Goal: Task Accomplishment & Management: Complete application form

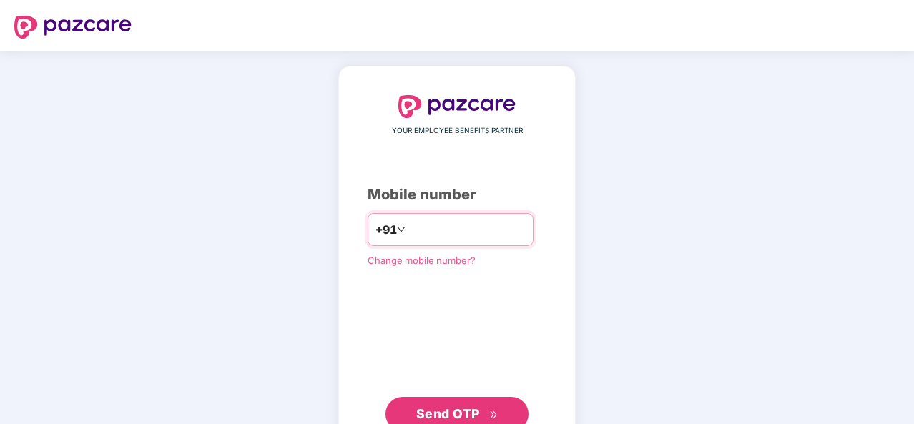
type input "**********"
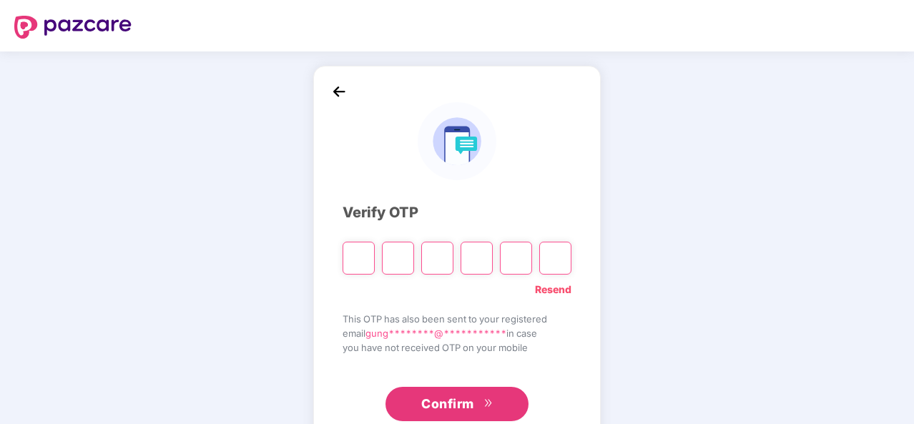
type input "*"
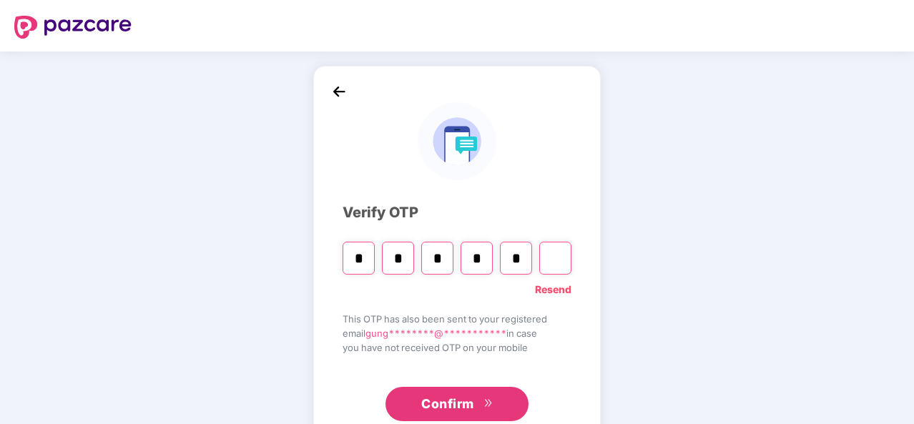
type input "*"
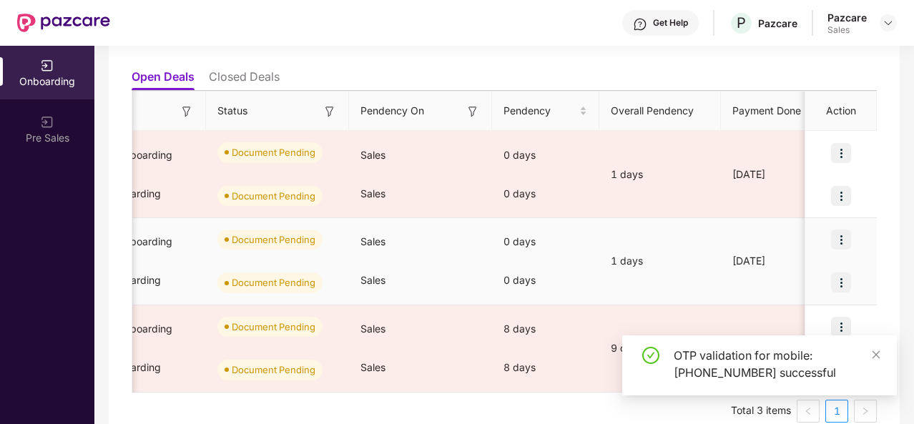
scroll to position [0, 397]
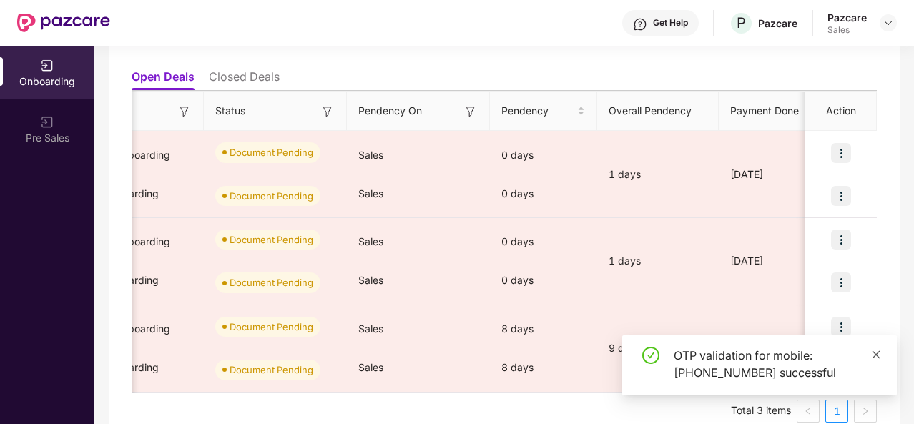
click at [878, 355] on icon "close" at bounding box center [876, 355] width 10 height 10
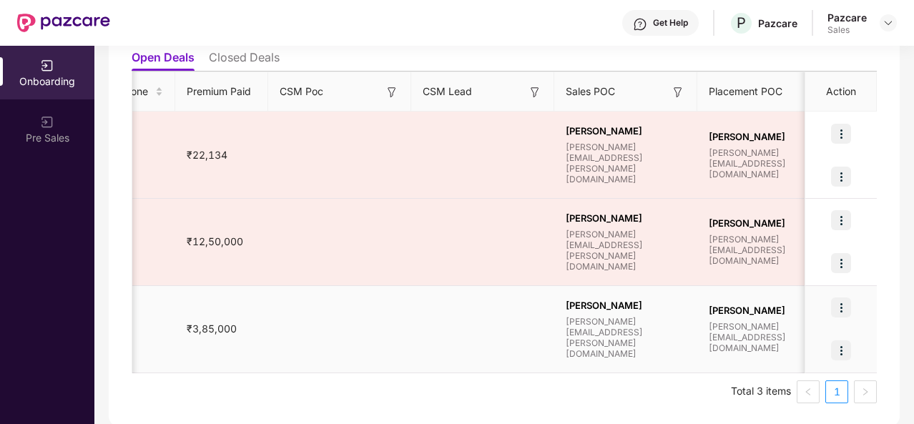
scroll to position [0, 1383]
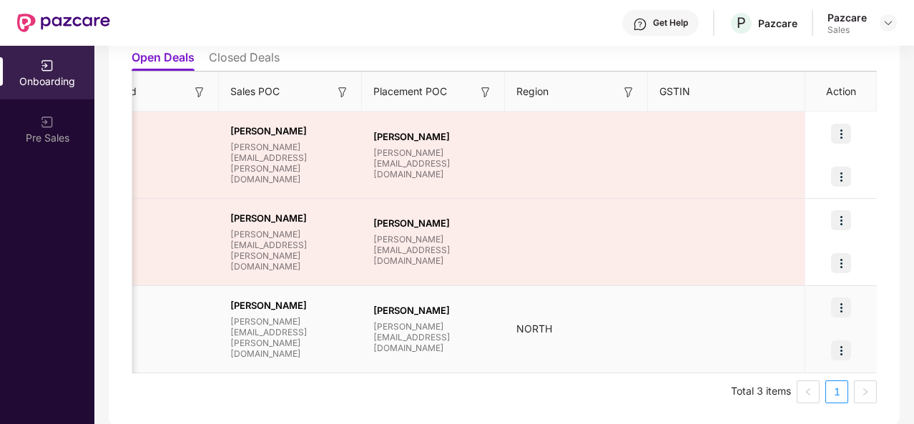
click at [839, 303] on img at bounding box center [841, 307] width 20 height 20
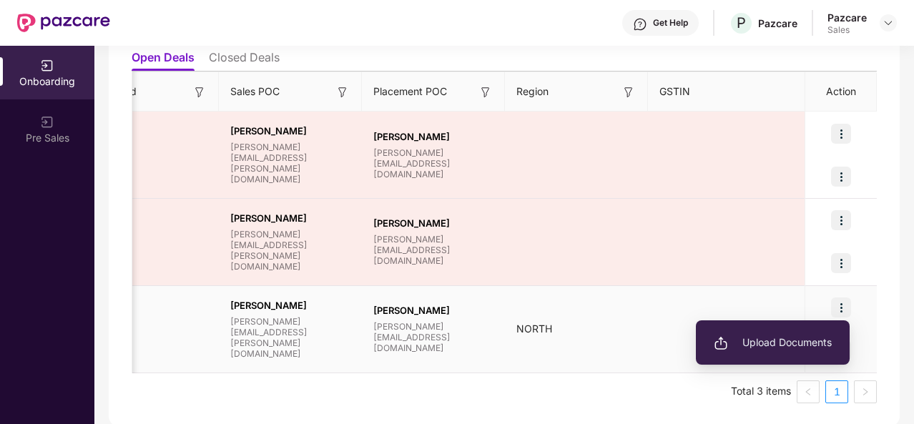
click at [801, 332] on li "Upload Documents" at bounding box center [773, 343] width 154 height 30
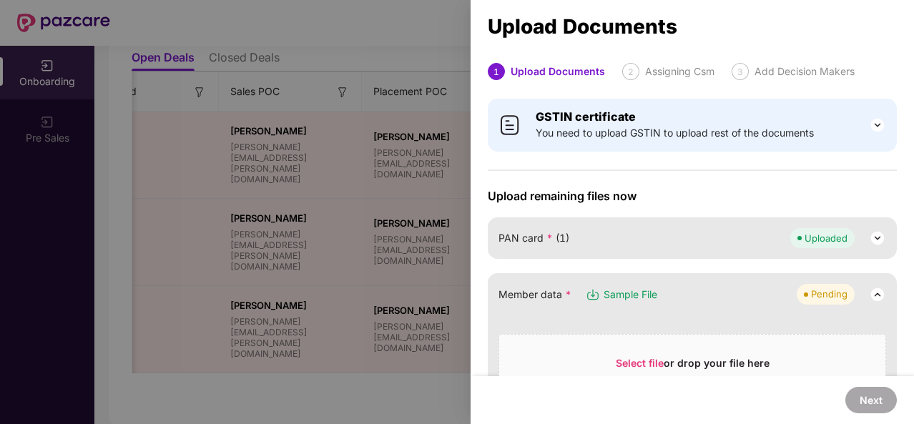
scroll to position [151, 0]
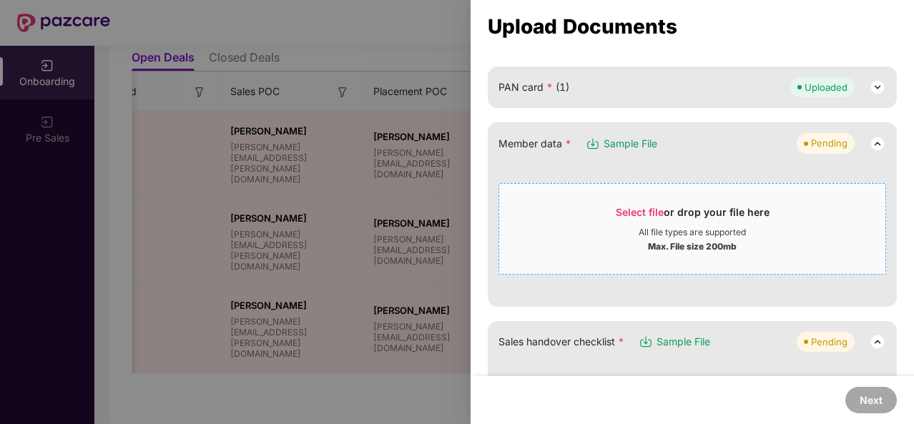
click at [712, 216] on div "Select file or drop your file here" at bounding box center [693, 215] width 154 height 21
click at [620, 239] on div "Max. File size 200mb" at bounding box center [692, 245] width 386 height 14
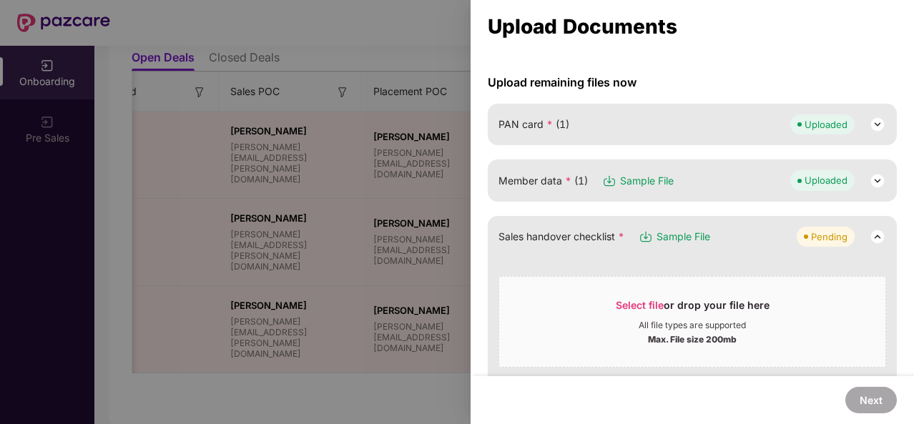
scroll to position [0, 0]
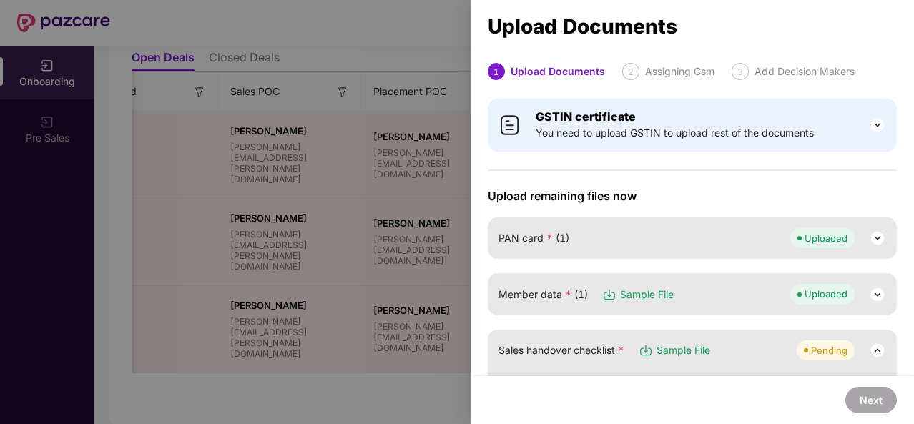
click at [450, 159] on div at bounding box center [457, 212] width 914 height 424
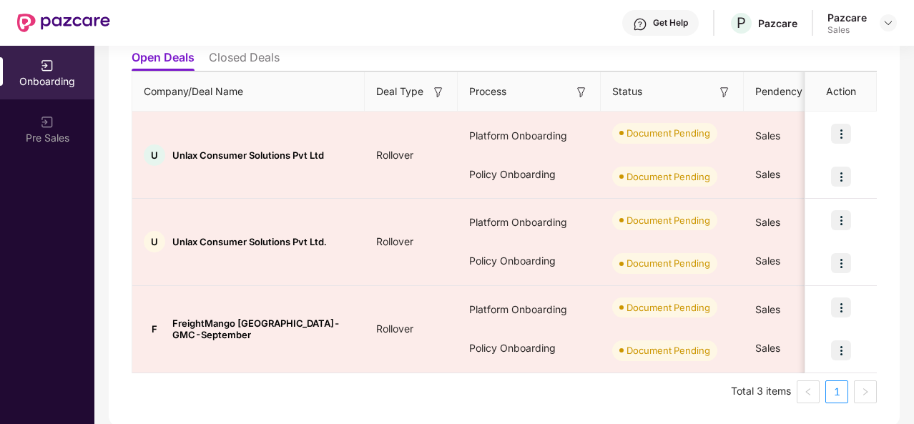
click at [513, 390] on ul "Total 3 items 1" at bounding box center [504, 391] width 745 height 23
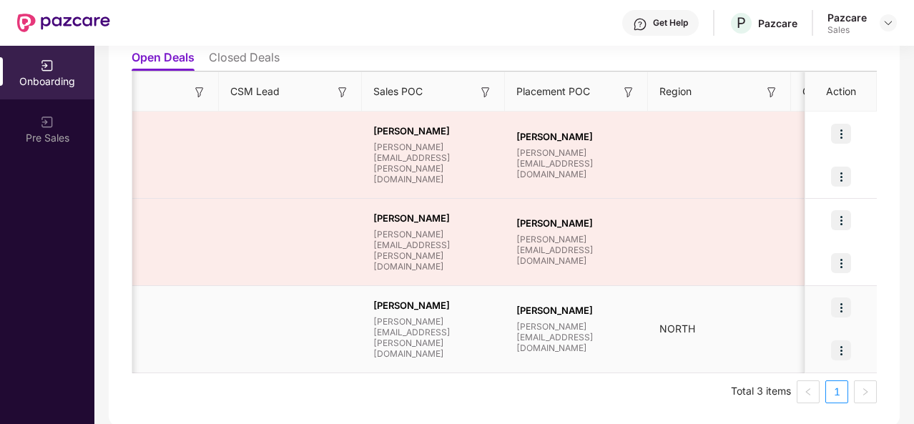
scroll to position [0, 1383]
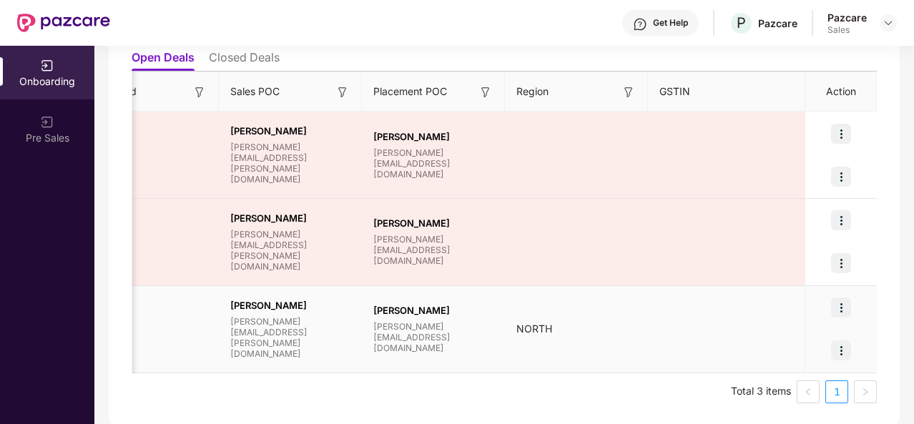
click at [837, 353] on img at bounding box center [841, 350] width 20 height 20
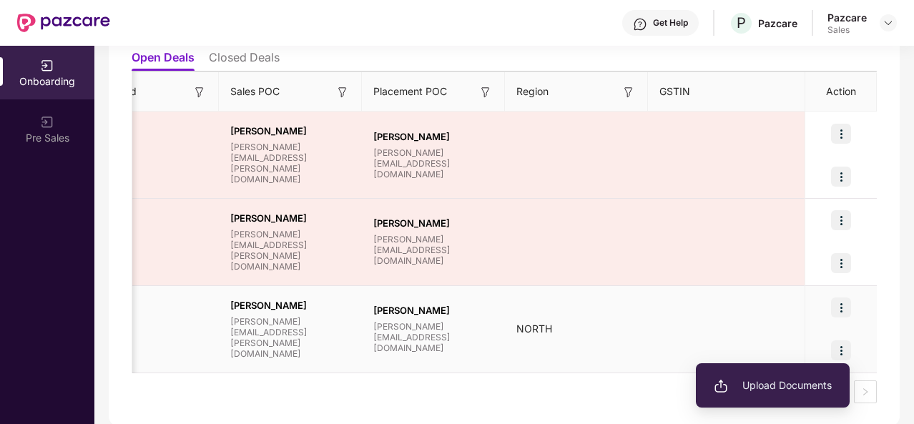
click at [767, 400] on ul "Upload Documents" at bounding box center [773, 385] width 154 height 44
click at [757, 381] on span "Upload Documents" at bounding box center [773, 386] width 118 height 16
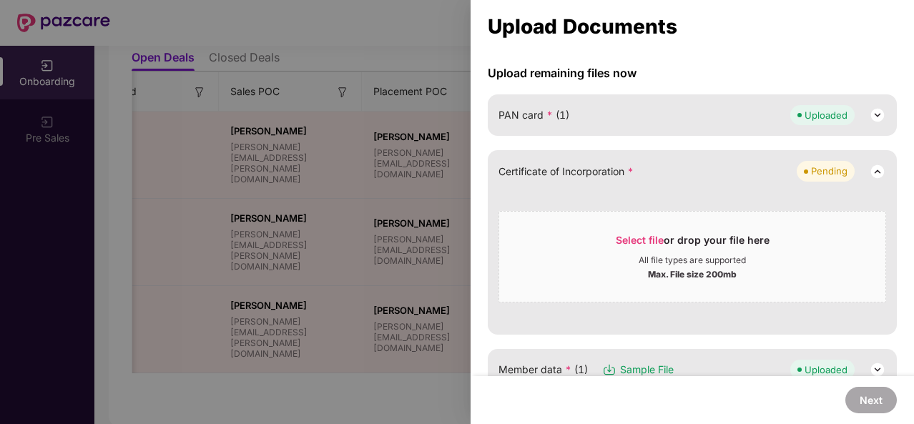
scroll to position [127, 0]
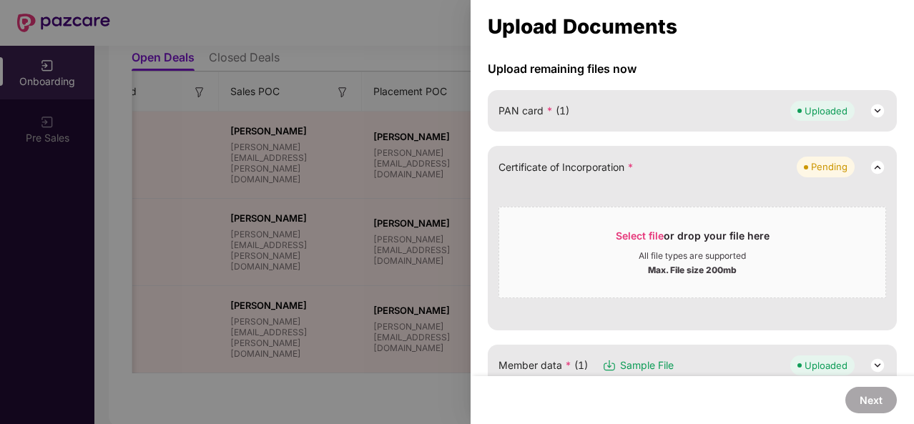
click at [656, 270] on div "Max. File size 200mb" at bounding box center [692, 269] width 89 height 14
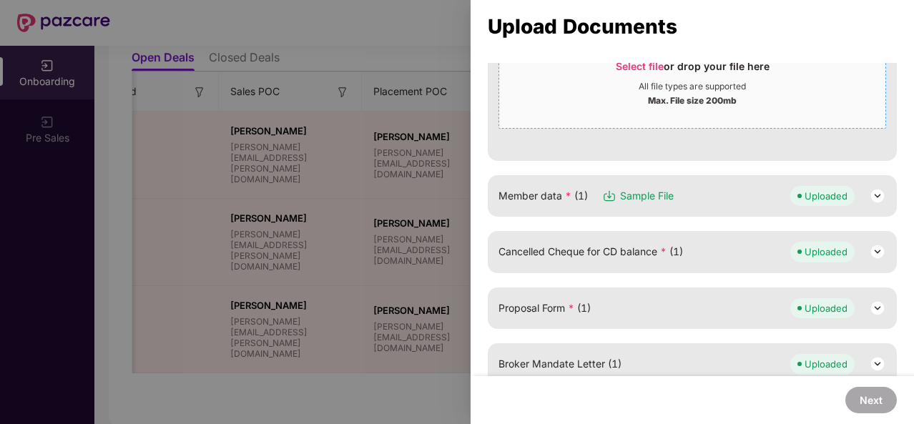
scroll to position [312, 0]
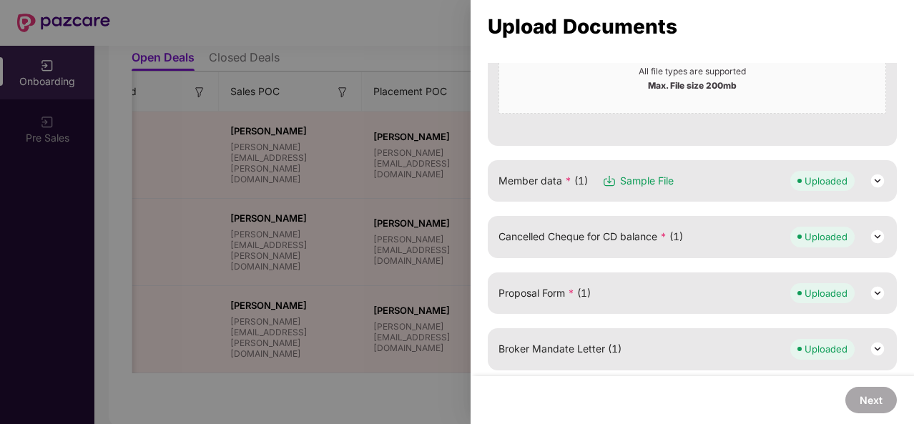
click at [422, 223] on div at bounding box center [457, 212] width 914 height 424
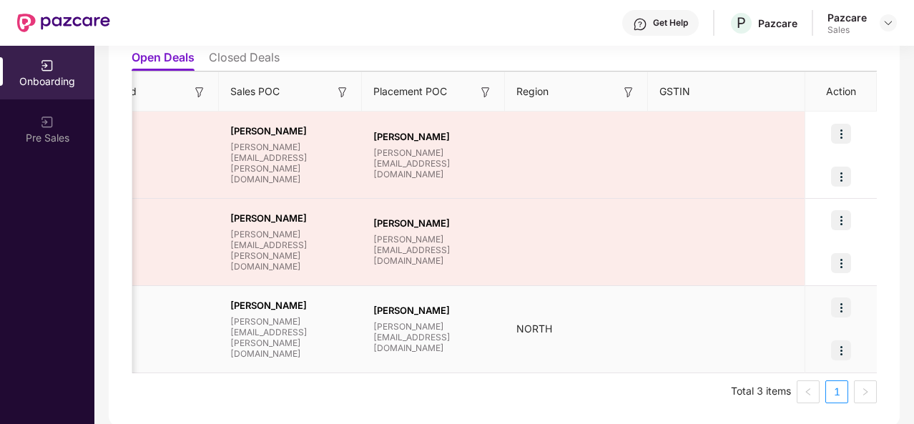
click at [852, 311] on div at bounding box center [841, 307] width 72 height 43
click at [847, 307] on img at bounding box center [841, 307] width 20 height 20
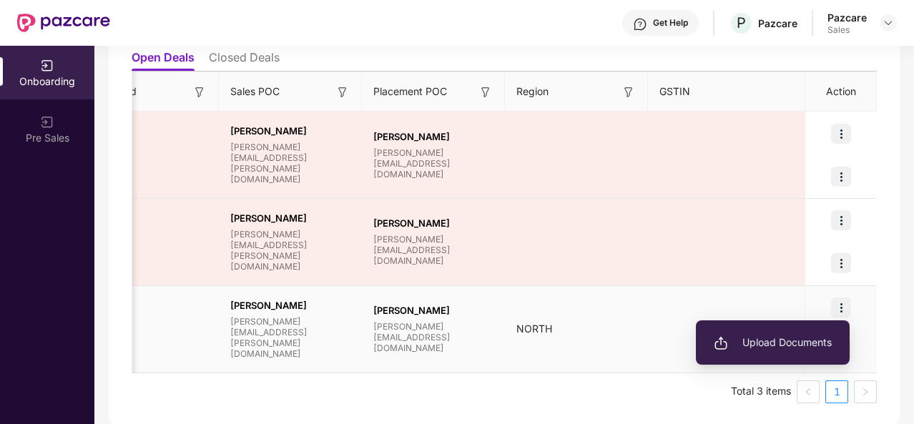
click at [771, 351] on li "Upload Documents" at bounding box center [773, 343] width 154 height 30
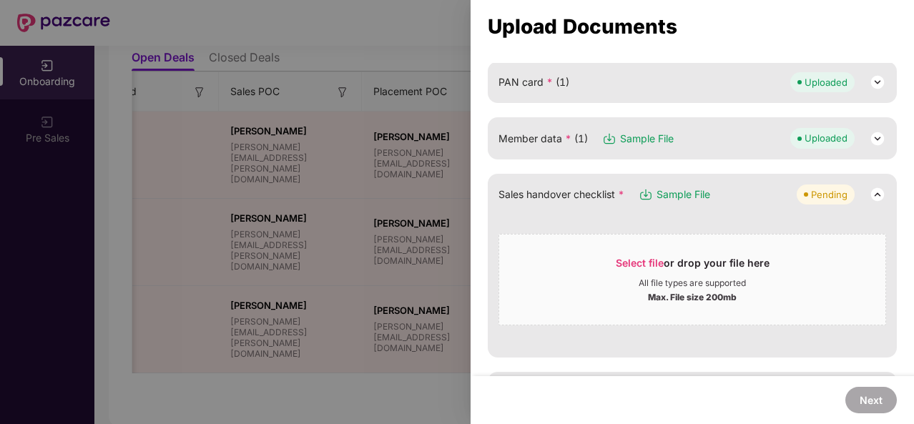
scroll to position [157, 0]
click at [440, 277] on div at bounding box center [457, 212] width 914 height 424
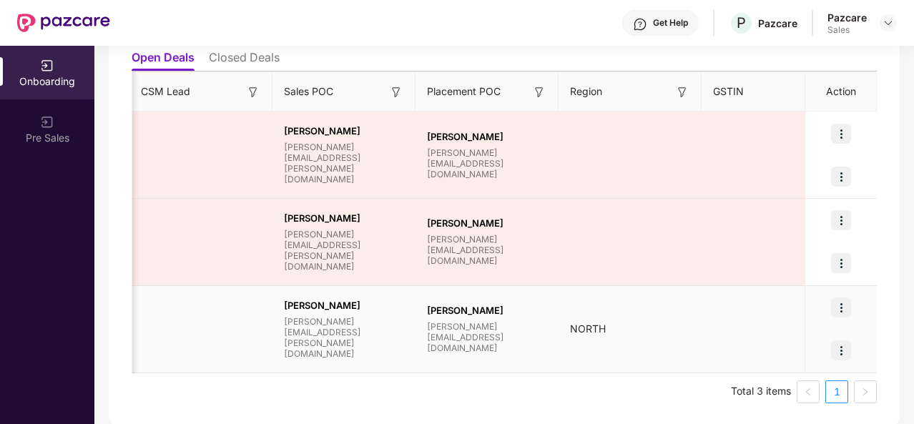
scroll to position [0, 1383]
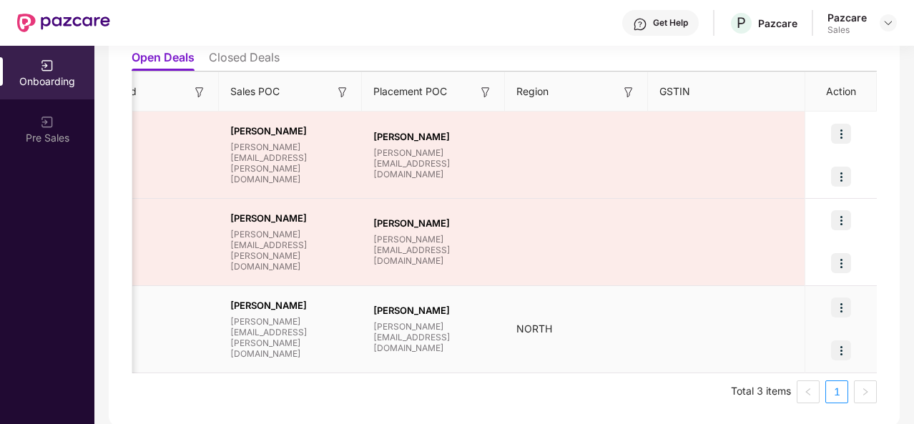
click at [832, 308] on img at bounding box center [841, 307] width 20 height 20
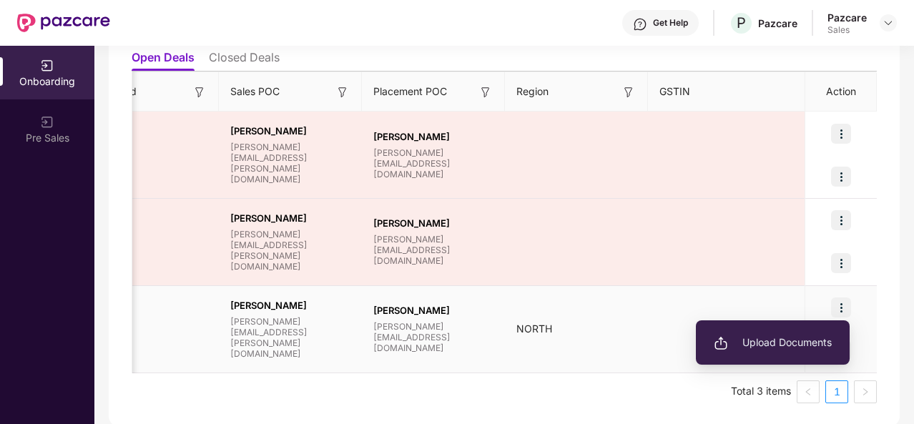
click at [792, 341] on span "Upload Documents" at bounding box center [773, 343] width 118 height 16
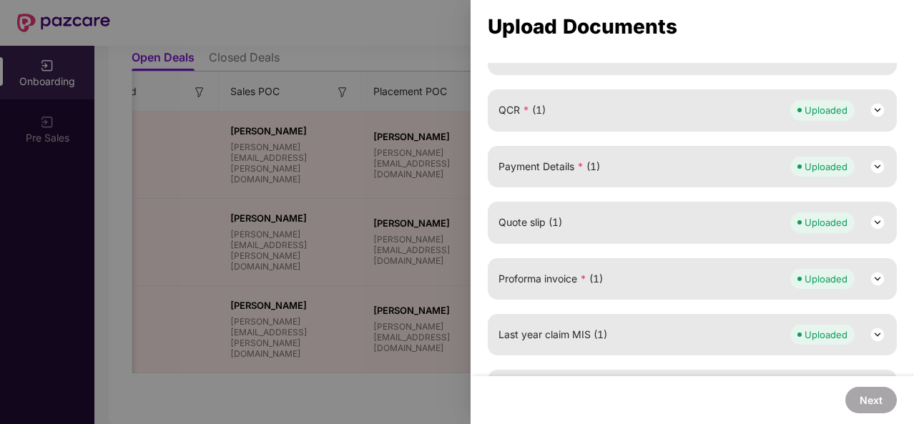
scroll to position [480, 0]
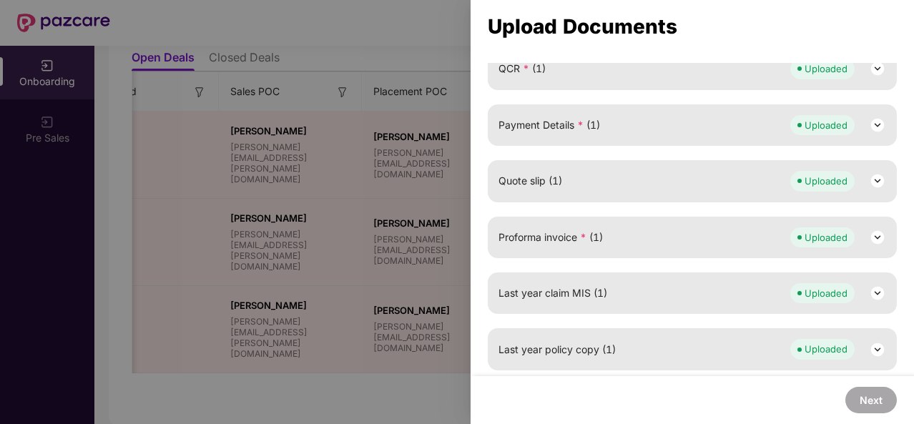
click at [373, 275] on div at bounding box center [457, 212] width 914 height 424
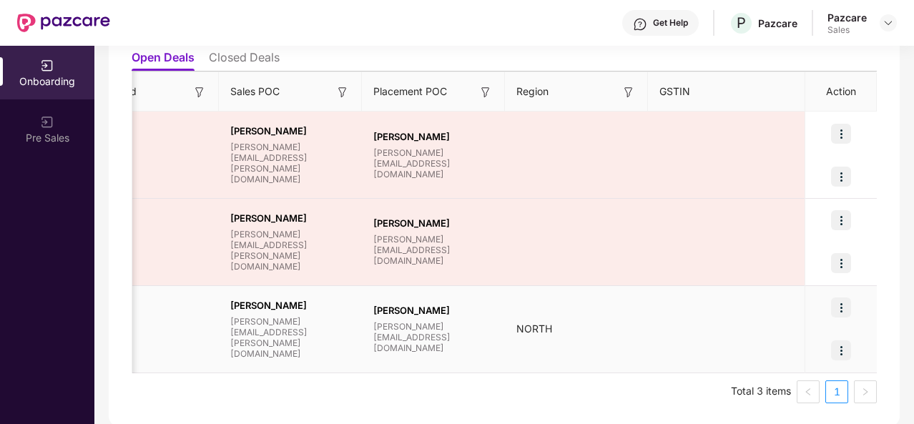
click at [831, 350] on img at bounding box center [841, 350] width 20 height 20
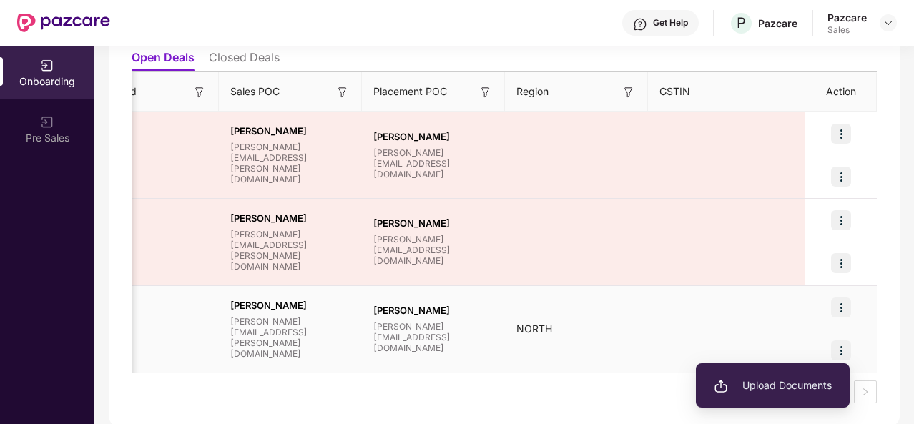
click at [787, 369] on ul "Upload Documents" at bounding box center [773, 385] width 154 height 44
click at [784, 388] on span "Upload Documents" at bounding box center [773, 386] width 118 height 16
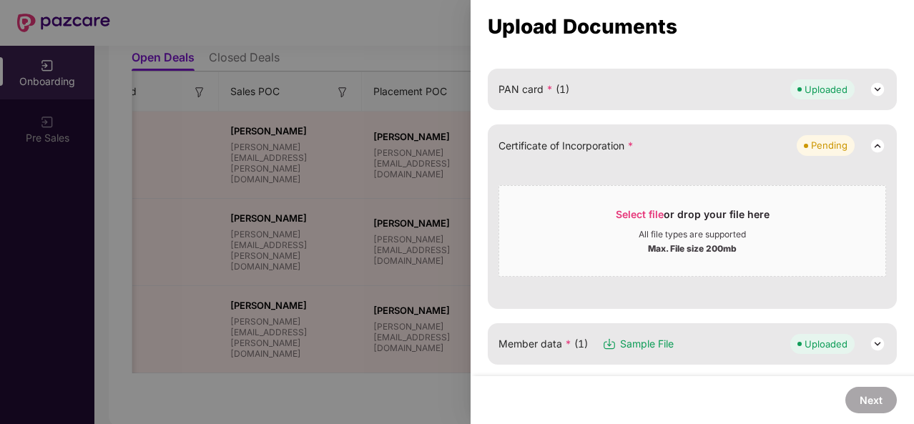
scroll to position [149, 0]
drag, startPoint x: 626, startPoint y: 136, endPoint x: 498, endPoint y: 149, distance: 129.4
click at [498, 149] on span "Certificate of Incorporation *" at bounding box center [565, 145] width 135 height 16
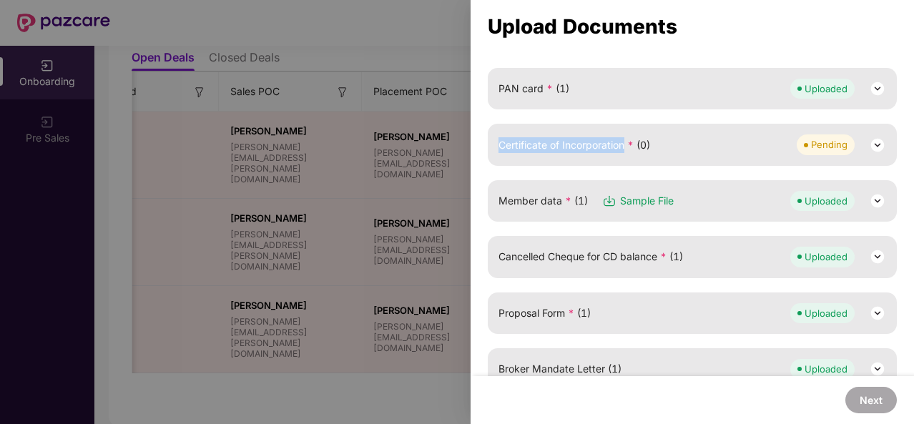
copy span "Certificate of Incorporation"
click at [397, 149] on div at bounding box center [457, 212] width 914 height 424
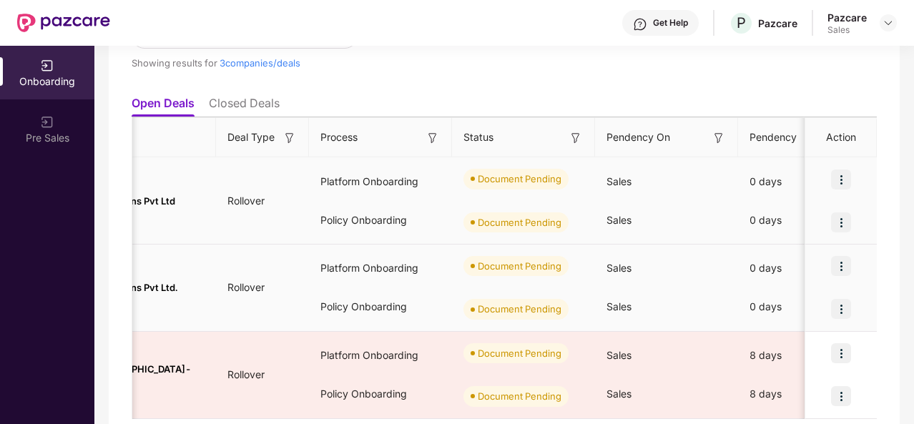
scroll to position [0, 149]
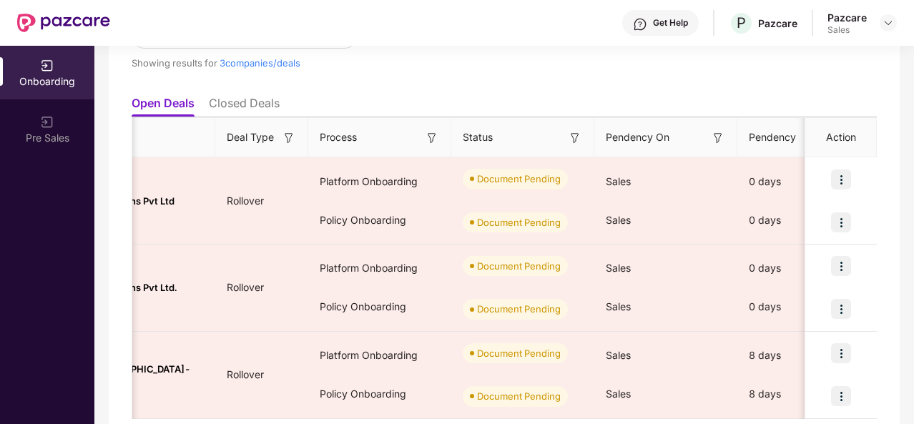
click at [486, 51] on div "Showing results for 3 companies/deals" at bounding box center [357, 56] width 451 height 66
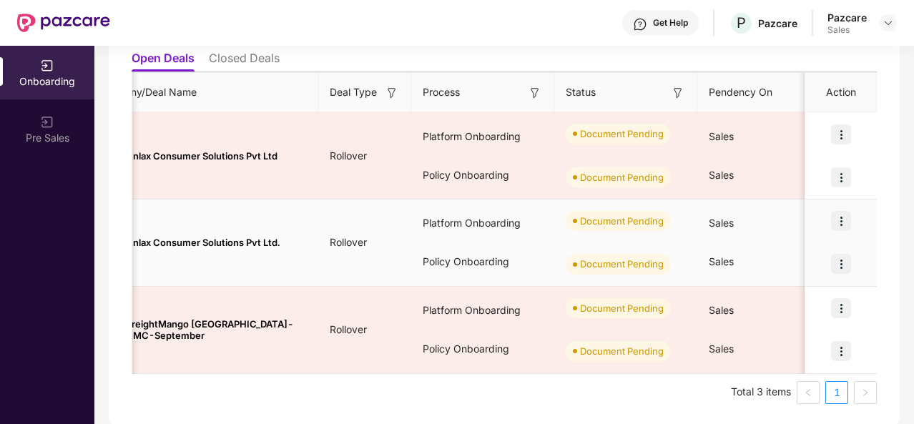
scroll to position [0, 0]
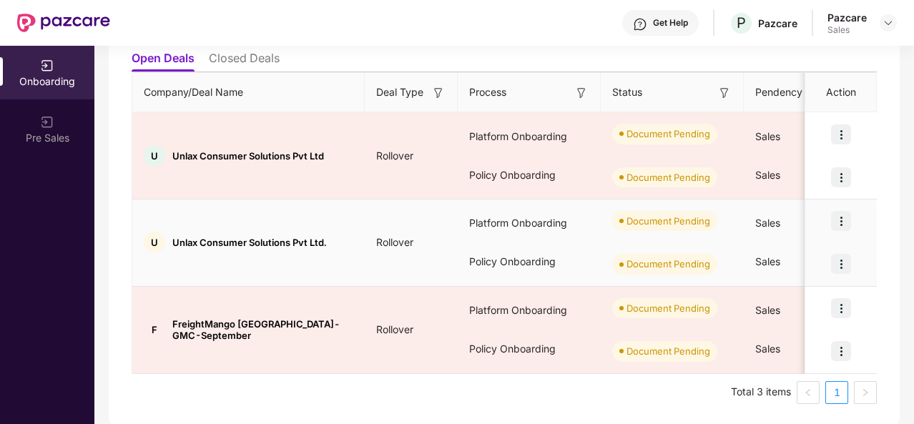
click at [837, 220] on img at bounding box center [841, 221] width 20 height 20
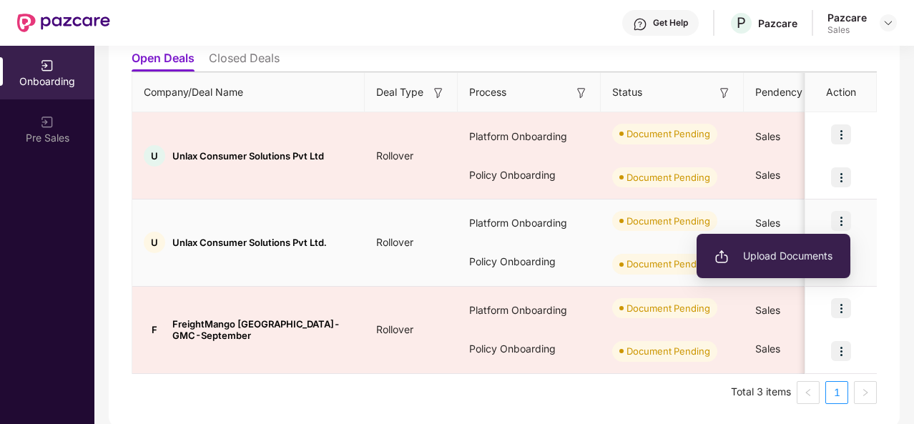
click at [759, 255] on span "Upload Documents" at bounding box center [773, 256] width 118 height 16
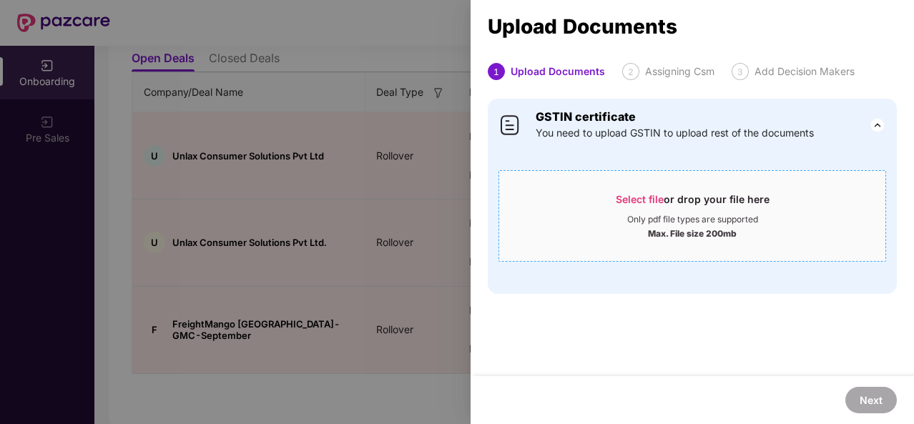
click at [644, 194] on span "Select file" at bounding box center [640, 199] width 48 height 12
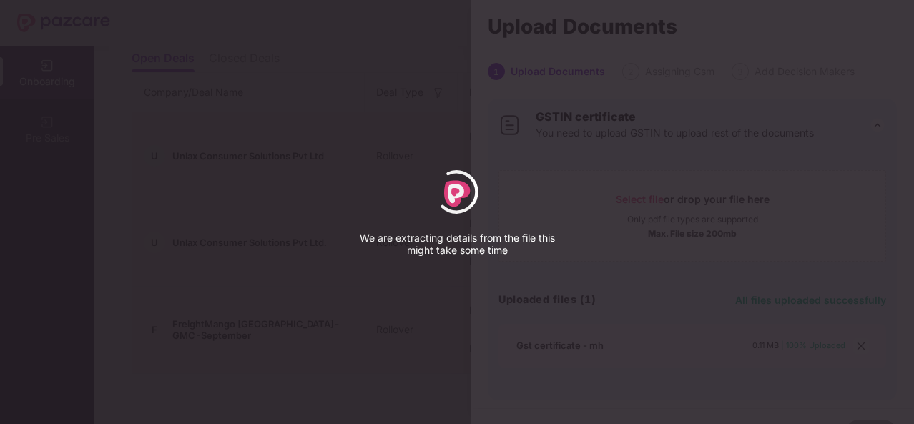
select select "****"
select select "******"
select select "**********"
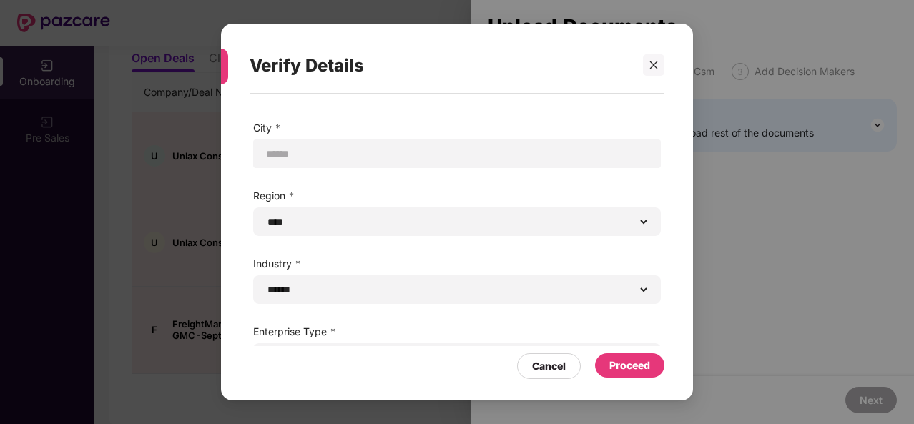
scroll to position [69, 0]
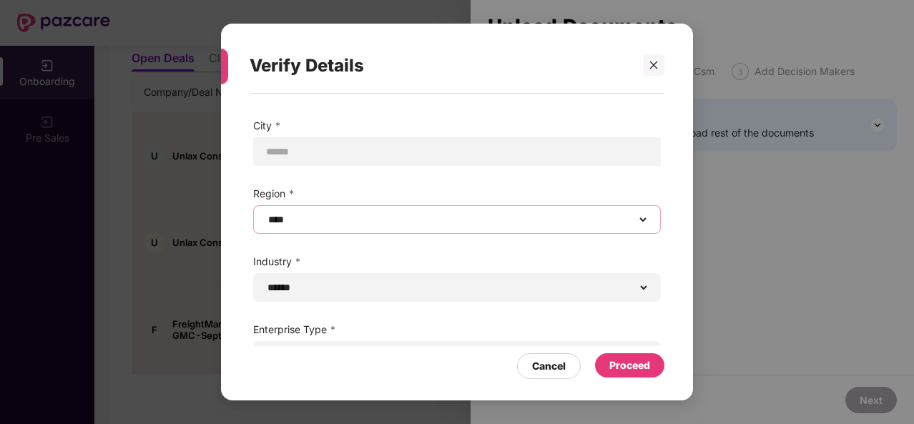
click at [421, 217] on select "****** **** **** ***** *****" at bounding box center [456, 219] width 383 height 11
select select "*****"
click at [265, 214] on select "****** **** **** ***** *****" at bounding box center [456, 219] width 383 height 11
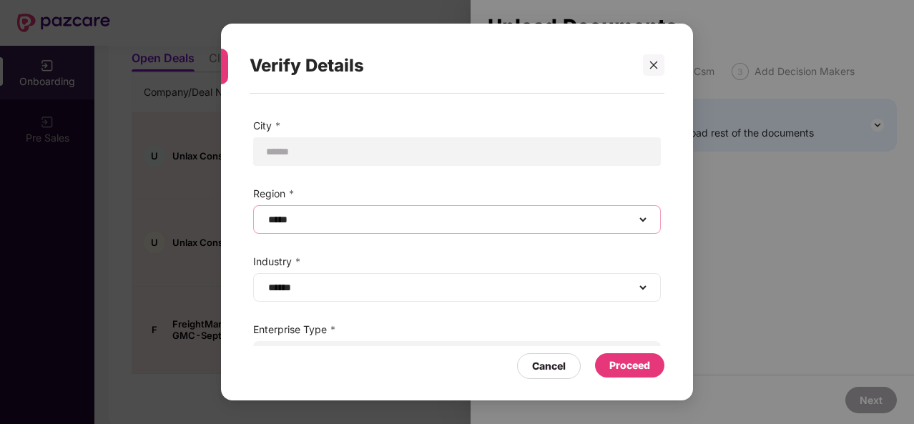
scroll to position [96, 0]
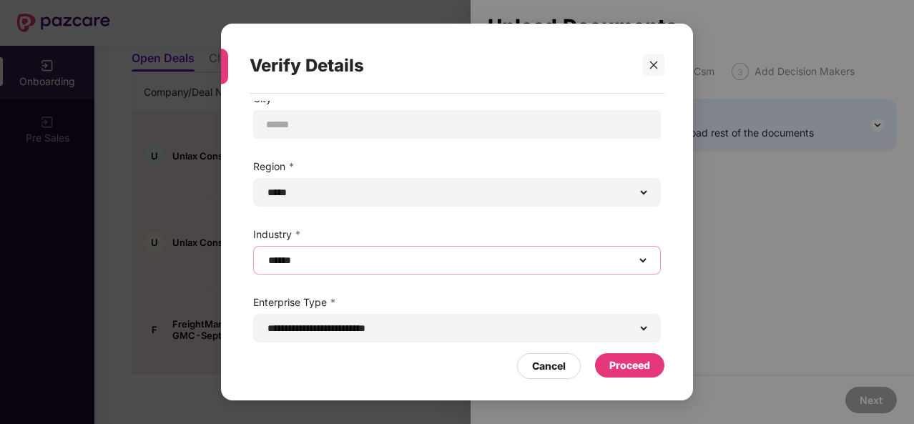
click at [380, 262] on select "**********" at bounding box center [456, 260] width 383 height 11
select select "**********"
click at [265, 255] on select "**********" at bounding box center [456, 260] width 383 height 11
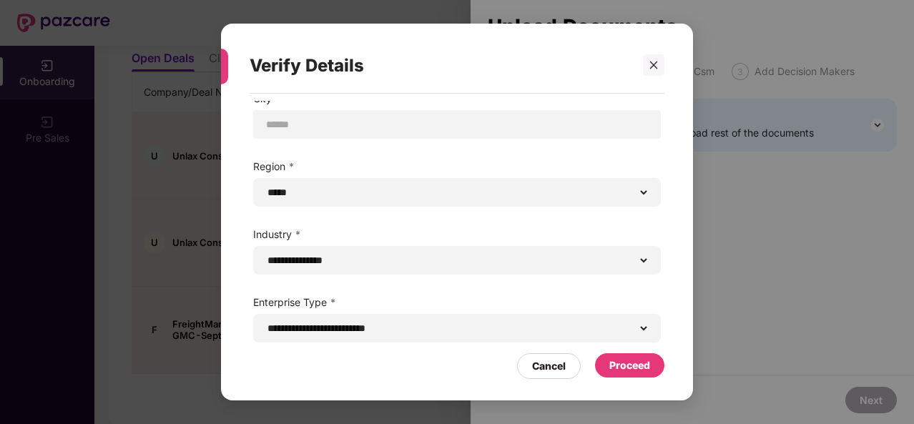
click at [631, 360] on div "Proceed" at bounding box center [629, 366] width 41 height 16
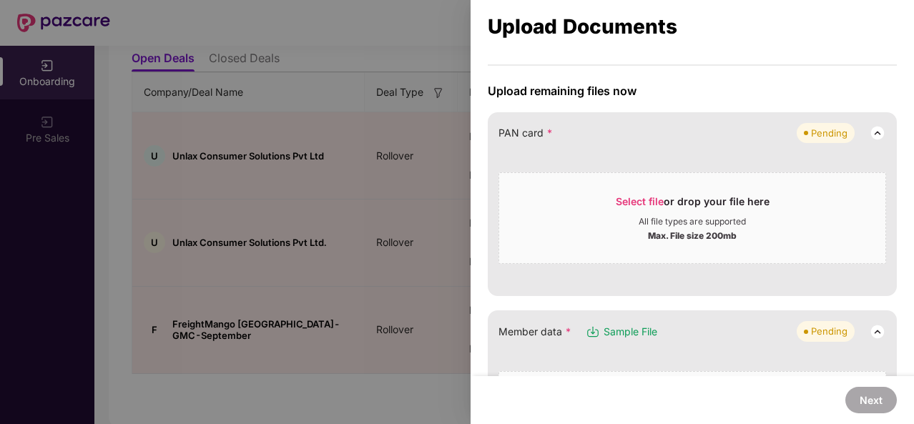
scroll to position [105, 0]
click at [651, 219] on div "All file types are supported" at bounding box center [692, 221] width 107 height 11
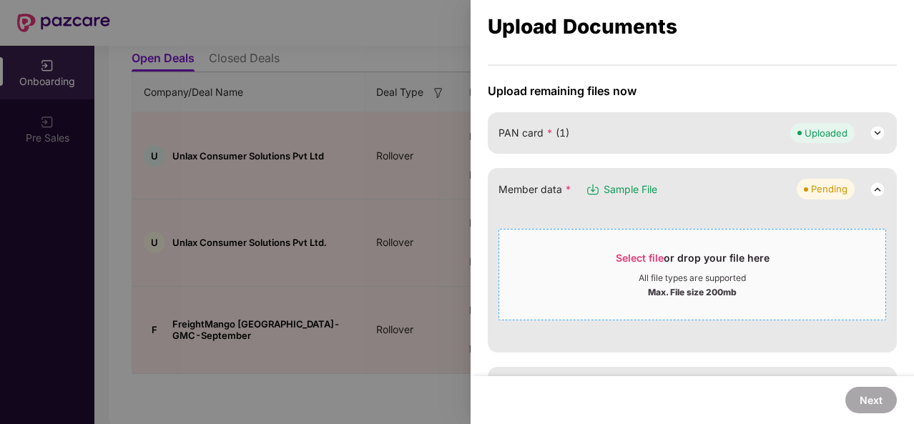
scroll to position [158, 0]
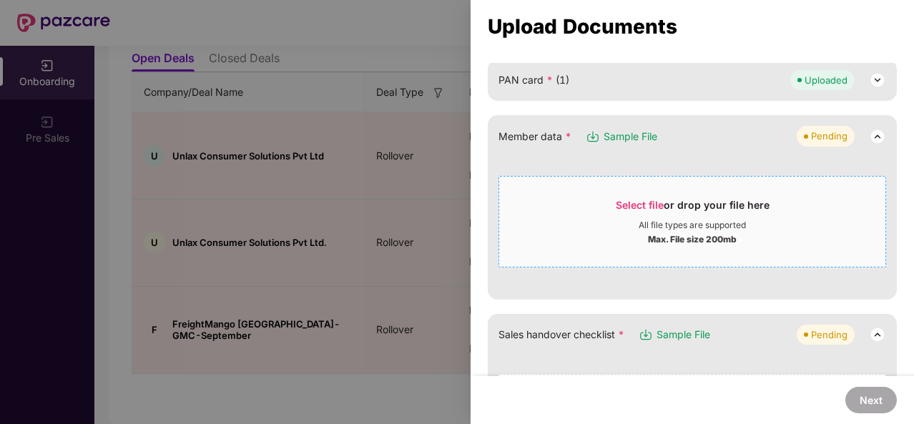
click at [591, 241] on div "Max. File size 200mb" at bounding box center [692, 238] width 386 height 14
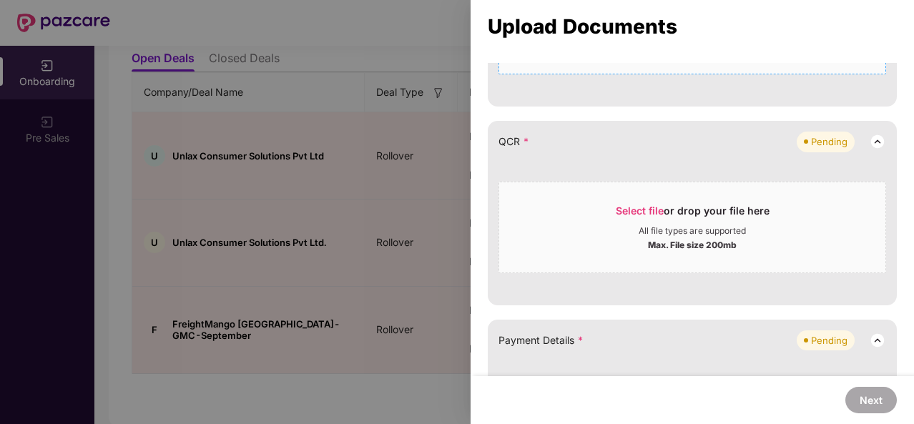
scroll to position [406, 0]
click at [680, 195] on span "Select file or drop your file here All file types are supported Max. File size …" at bounding box center [692, 228] width 386 height 69
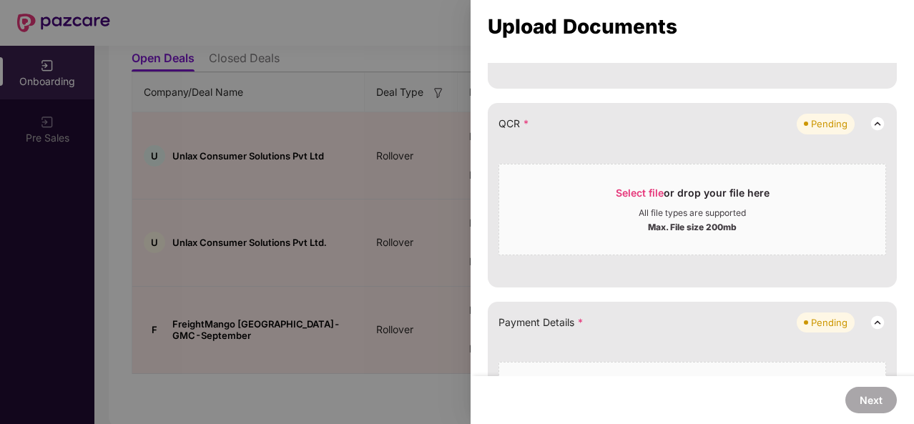
scroll to position [424, 0]
click at [644, 204] on div "Select file or drop your file here" at bounding box center [693, 197] width 154 height 21
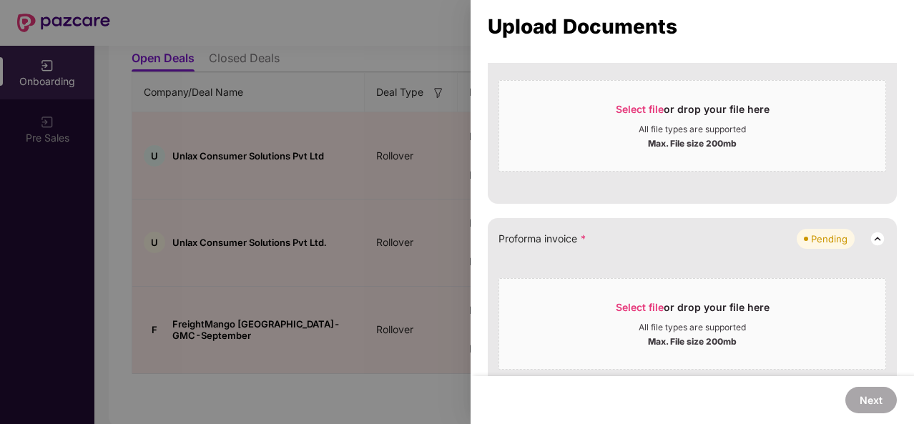
scroll to position [916, 0]
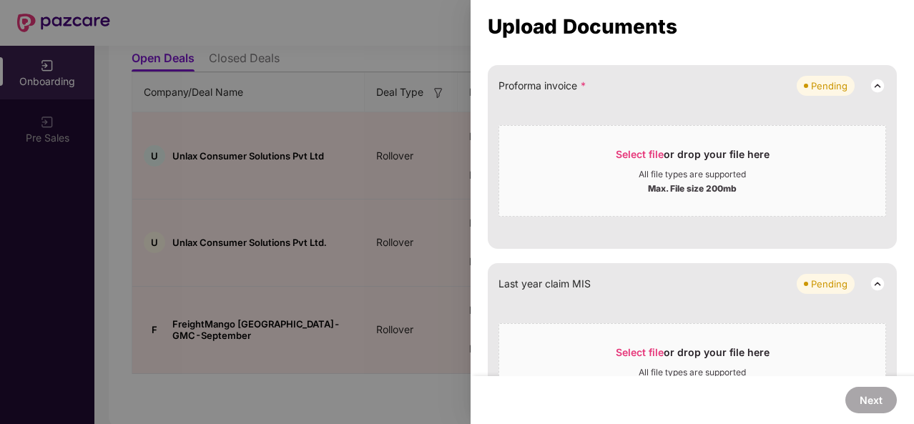
click at [661, 196] on span "Select file or drop your file here All file types are supported Max. File size …" at bounding box center [692, 171] width 386 height 69
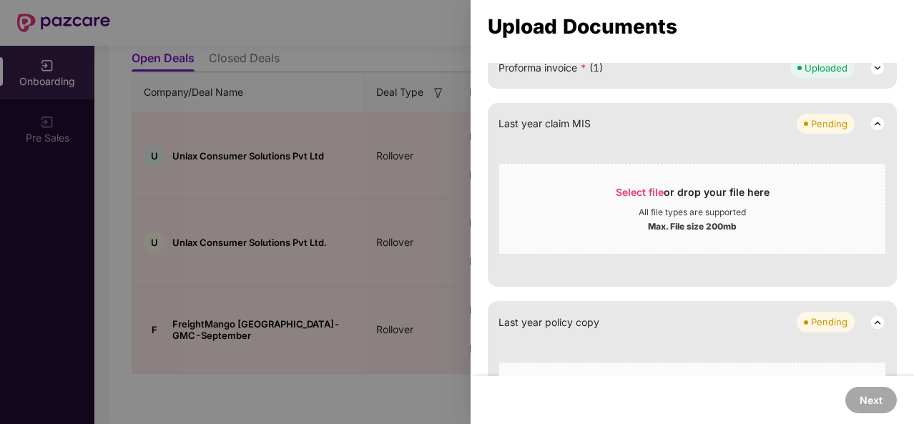
scroll to position [941, 0]
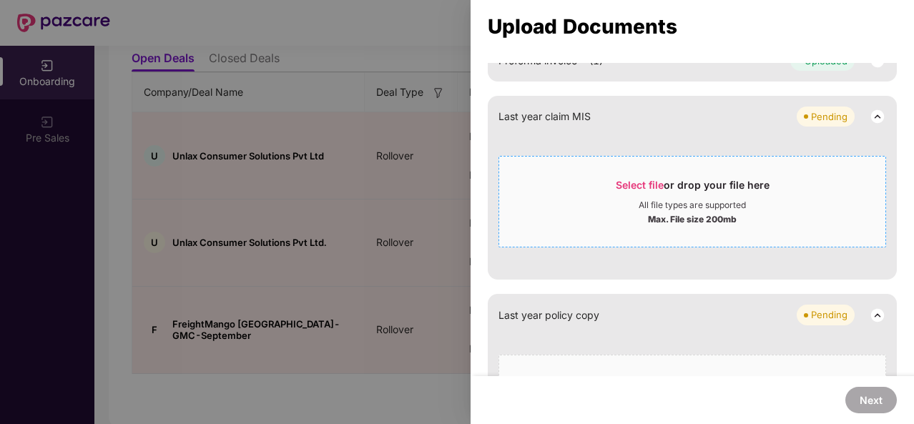
click at [692, 211] on div "Max. File size 200mb" at bounding box center [692, 218] width 89 height 14
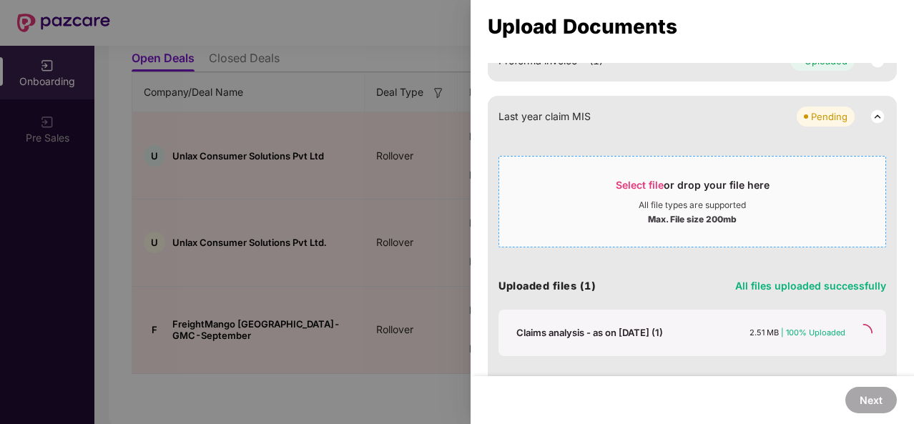
scroll to position [905, 0]
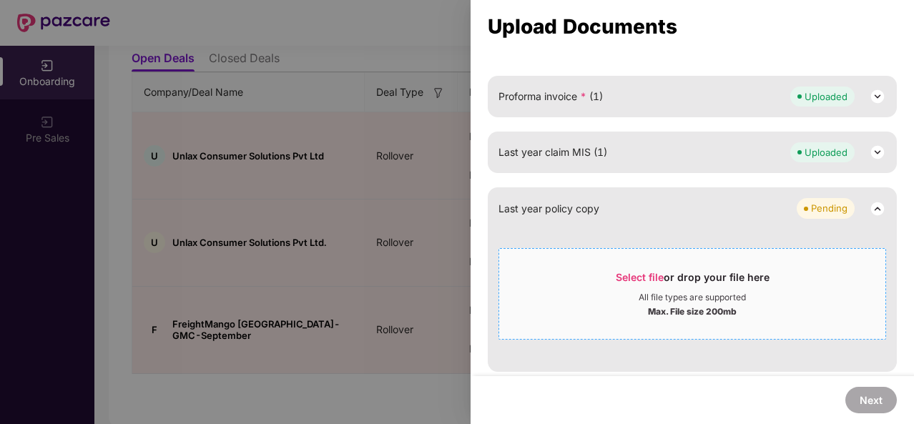
click at [597, 270] on div "Select file or drop your file here" at bounding box center [692, 280] width 386 height 21
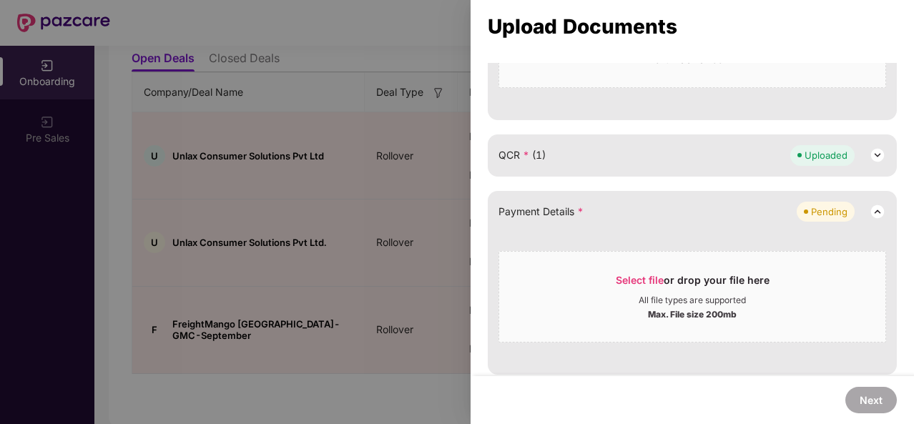
scroll to position [393, 0]
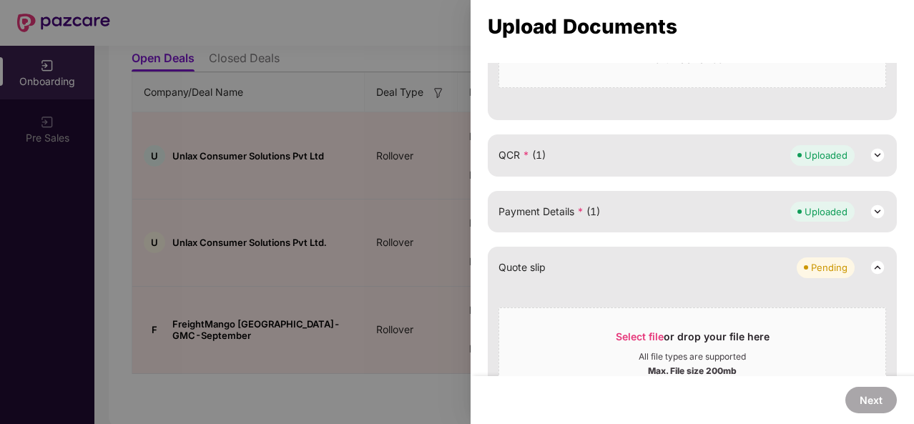
click at [529, 212] on span "Payment Details * (1)" at bounding box center [549, 212] width 102 height 16
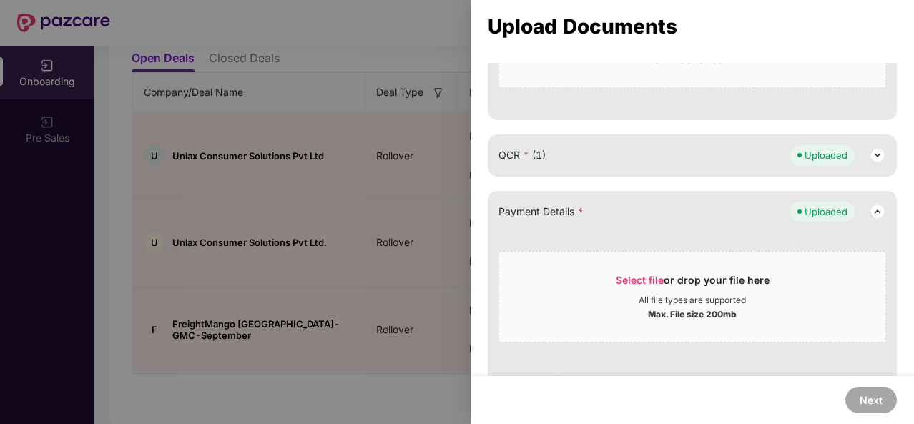
click at [529, 212] on span "Payment Details *" at bounding box center [540, 212] width 85 height 16
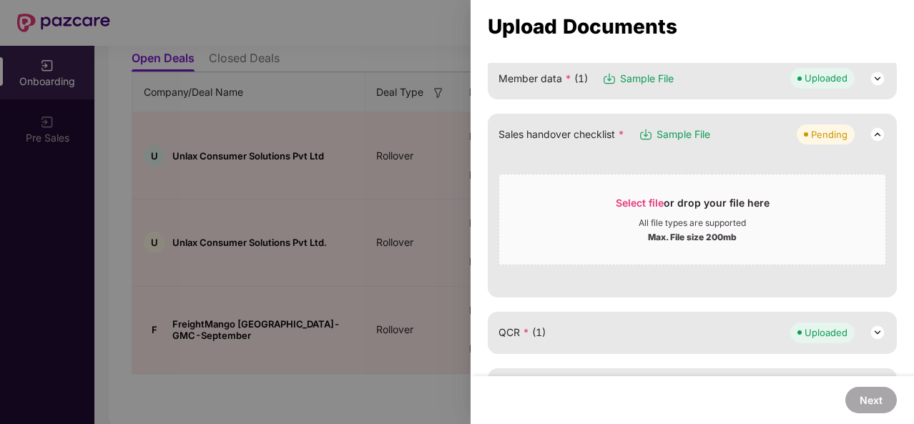
scroll to position [187, 0]
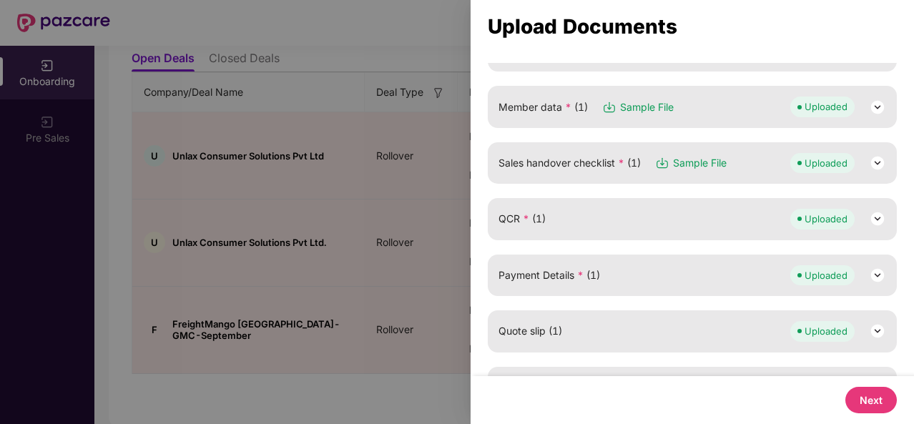
click at [518, 168] on span "Sales handover checklist * (1)" at bounding box center [569, 163] width 142 height 16
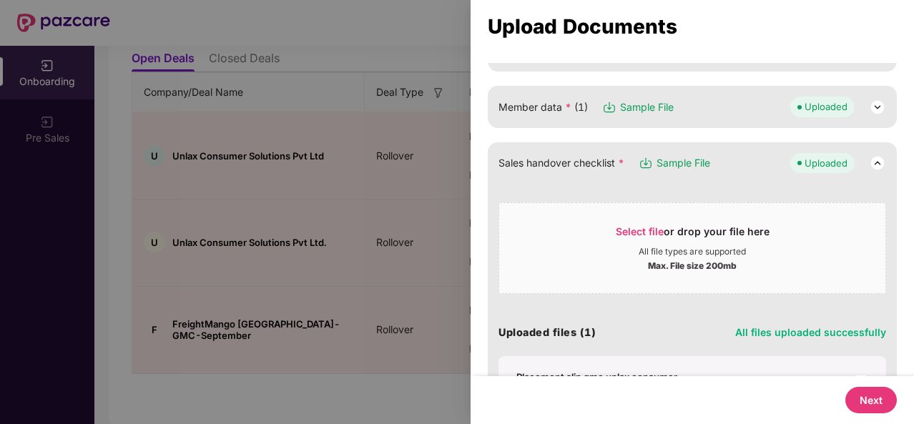
click at [518, 168] on span "Sales handover checklist *" at bounding box center [561, 163] width 126 height 16
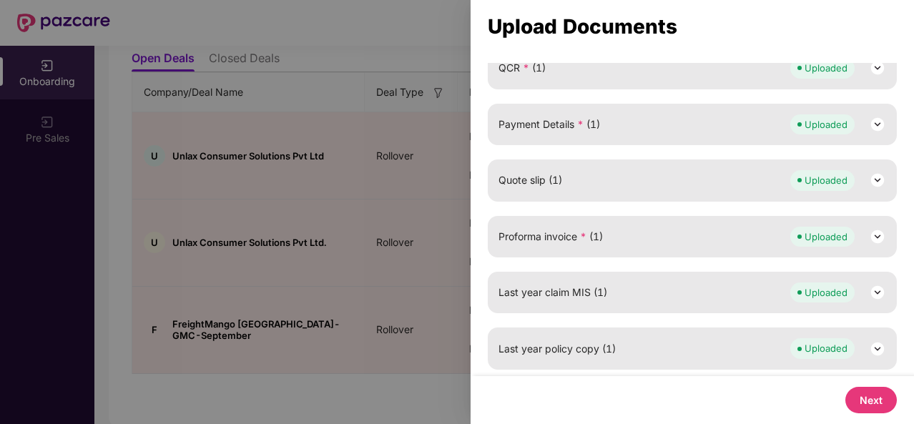
scroll to position [0, 0]
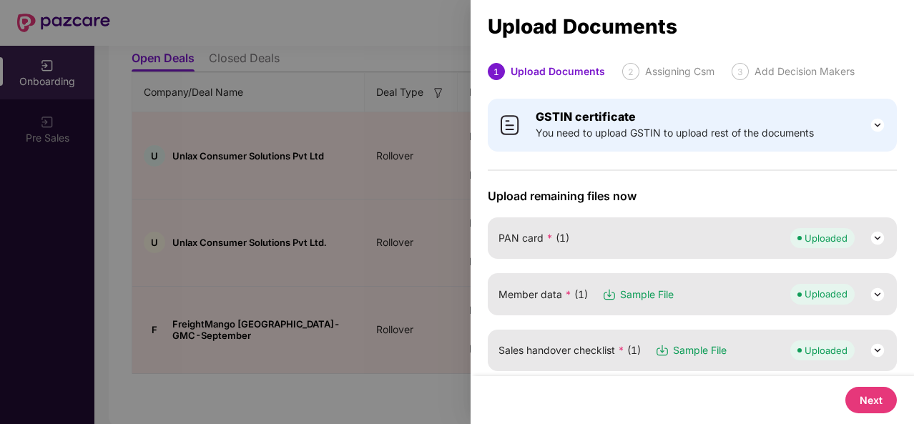
click at [878, 400] on button "Next" at bounding box center [870, 400] width 51 height 26
select select "**********"
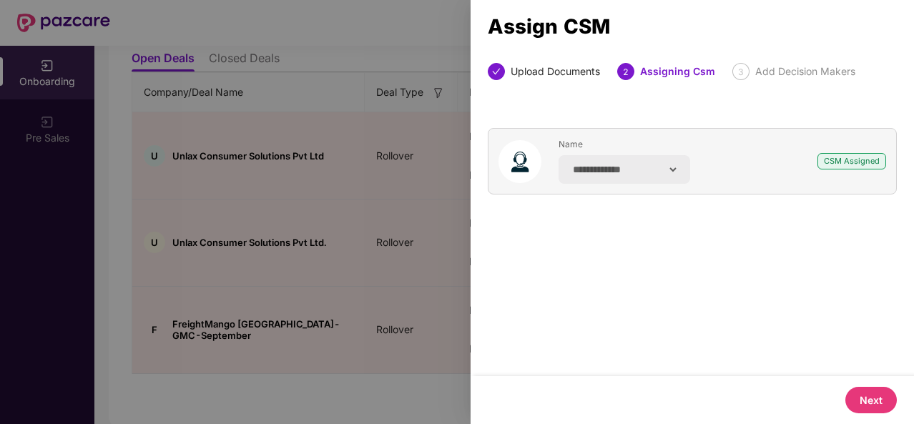
click at [883, 402] on button "Next" at bounding box center [870, 400] width 51 height 26
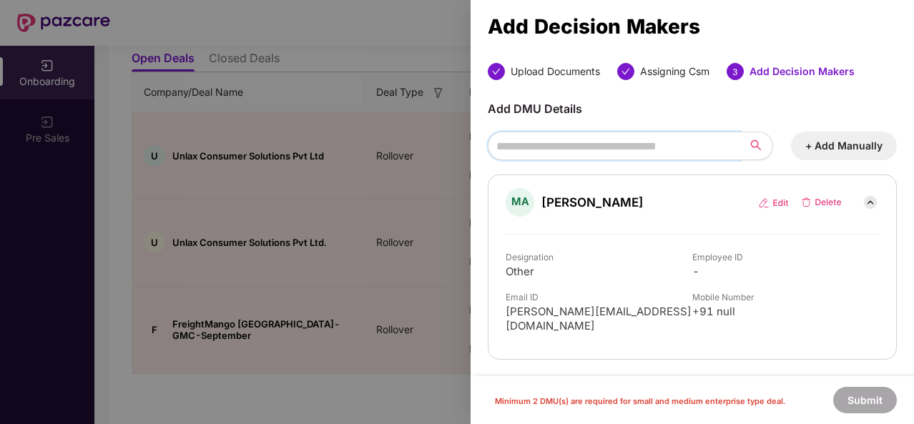
click at [639, 152] on input "search" at bounding box center [614, 146] width 252 height 29
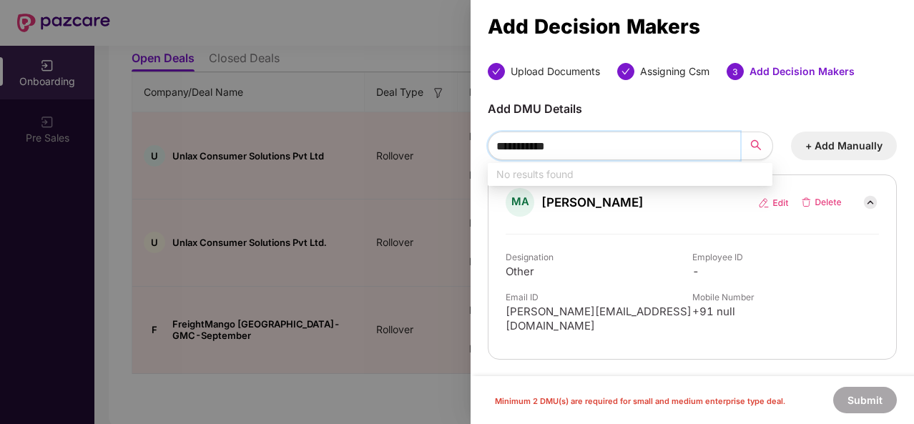
type input "**********"
click at [824, 151] on button "+ Add Manually" at bounding box center [844, 146] width 106 height 29
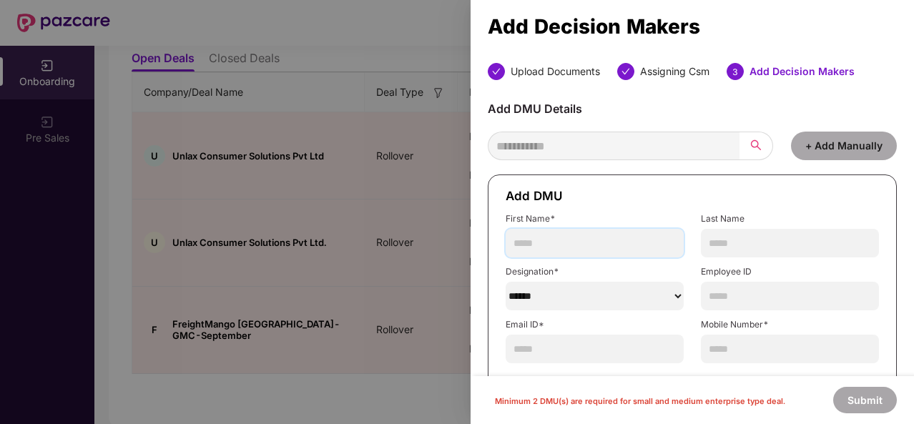
click at [627, 244] on input "text" at bounding box center [595, 243] width 178 height 29
type input "****"
click at [784, 244] on input "text" at bounding box center [790, 243] width 178 height 29
type input "******"
click at [624, 288] on select "******" at bounding box center [595, 296] width 178 height 29
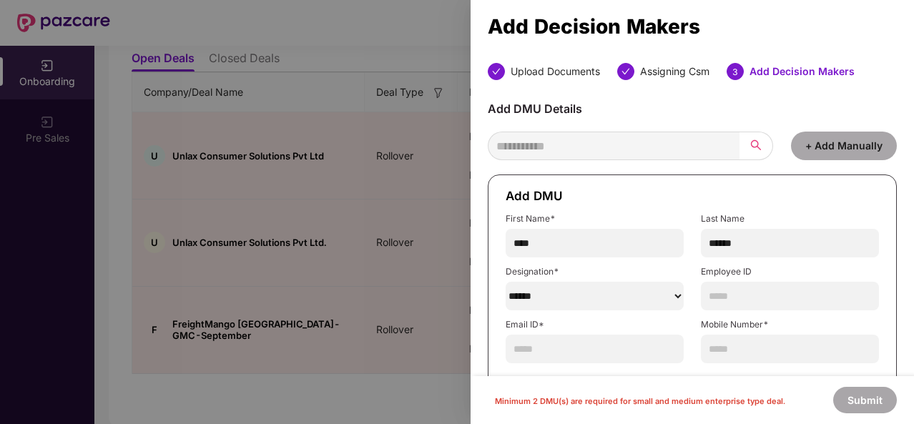
select select "********"
click at [506, 282] on select "******" at bounding box center [595, 296] width 178 height 29
click at [732, 301] on input "text" at bounding box center [790, 296] width 178 height 29
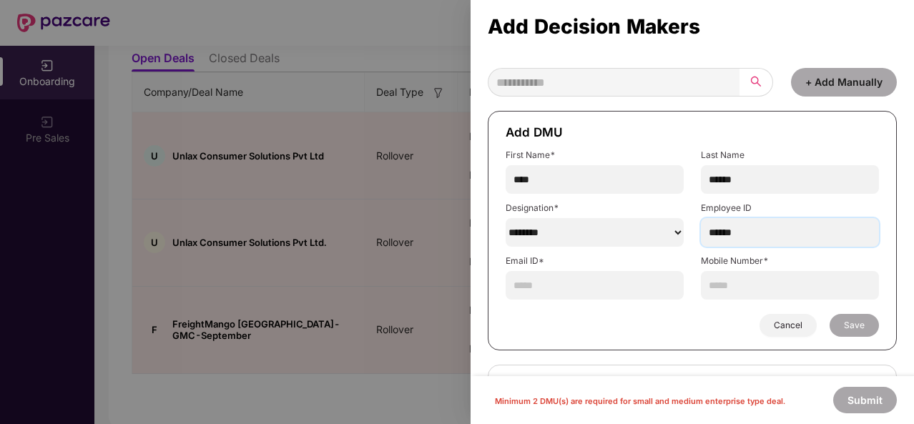
scroll to position [66, 0]
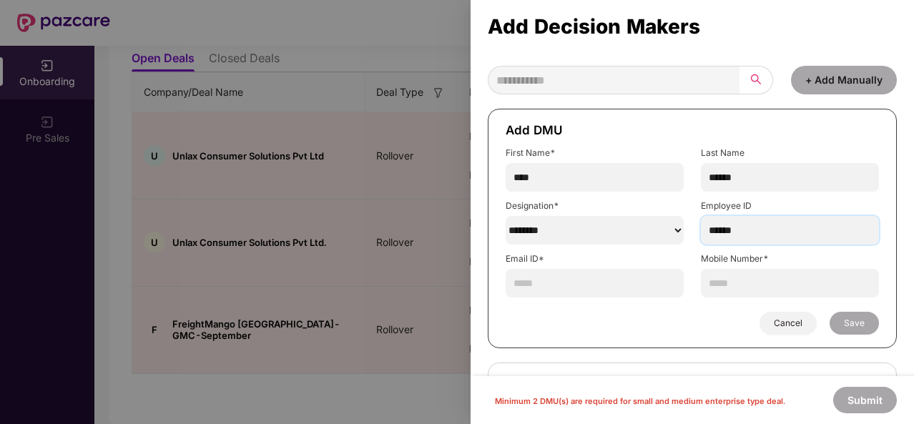
type input "******"
click at [607, 277] on input "text" at bounding box center [595, 283] width 178 height 29
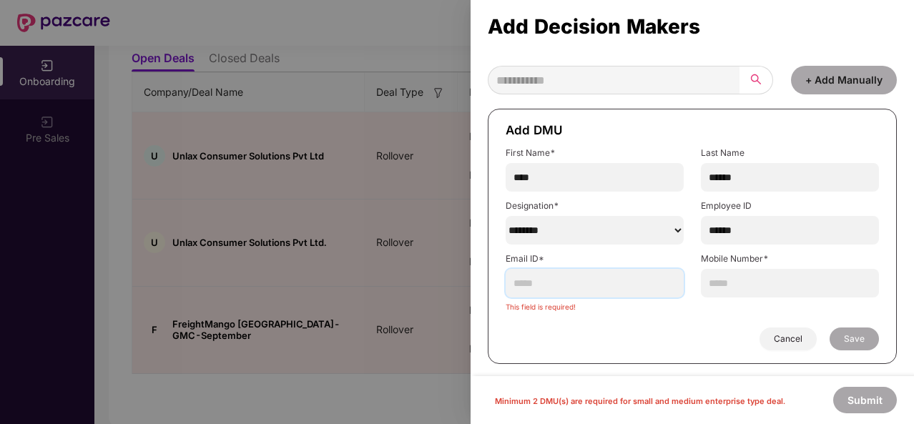
paste input "**********"
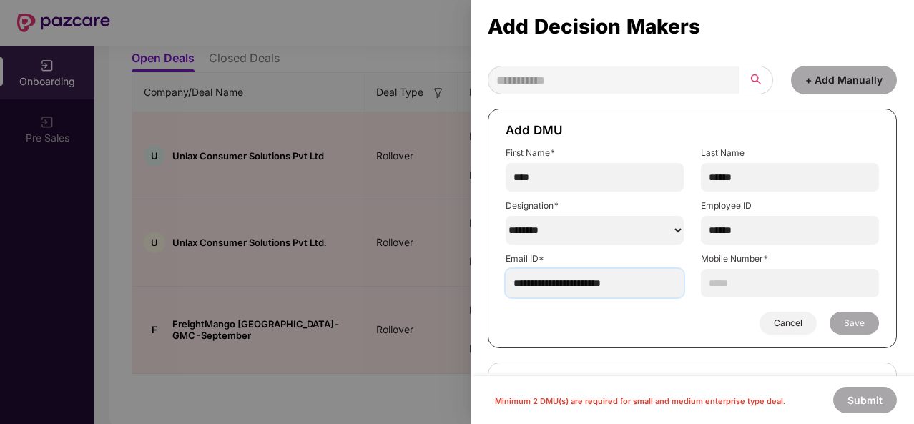
type input "**********"
click at [752, 281] on input "text" at bounding box center [790, 283] width 178 height 29
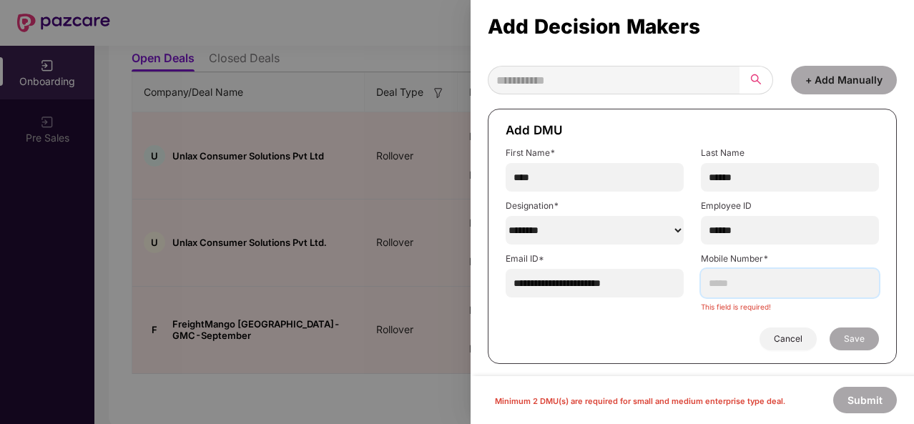
paste input "**********"
click at [731, 280] on input "**********" at bounding box center [790, 283] width 178 height 29
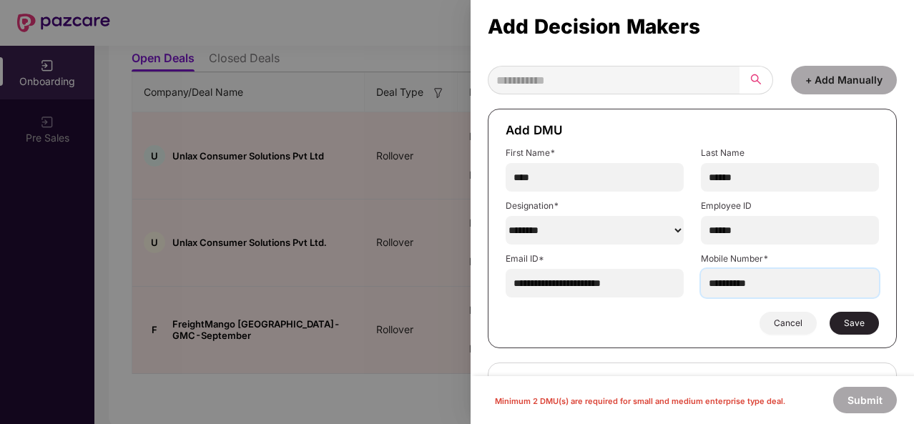
type input "**********"
click at [850, 318] on span "Save" at bounding box center [854, 322] width 21 height 11
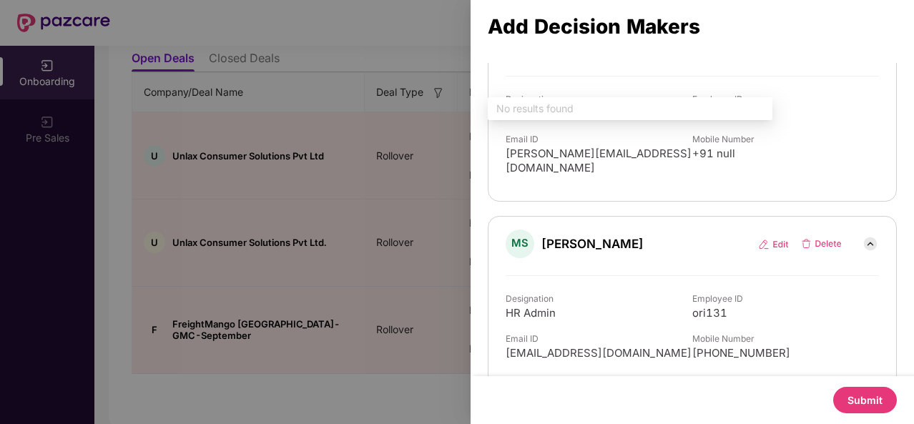
scroll to position [159, 0]
click at [661, 192] on div "**********" at bounding box center [692, 164] width 409 height 443
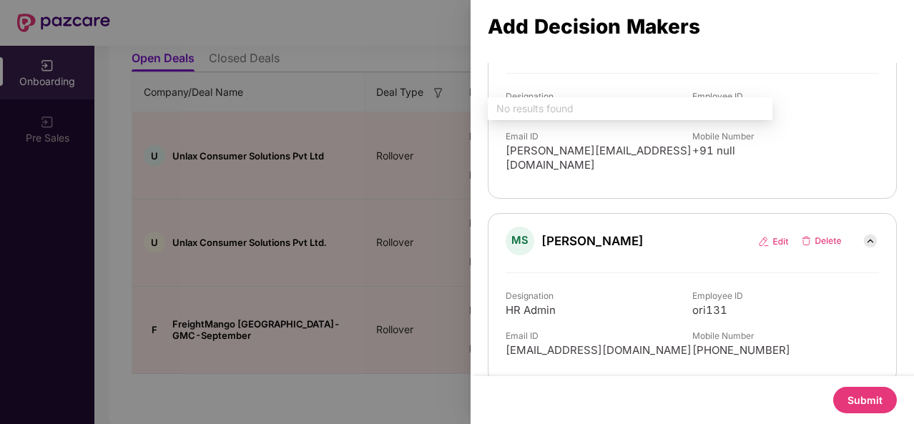
scroll to position [0, 0]
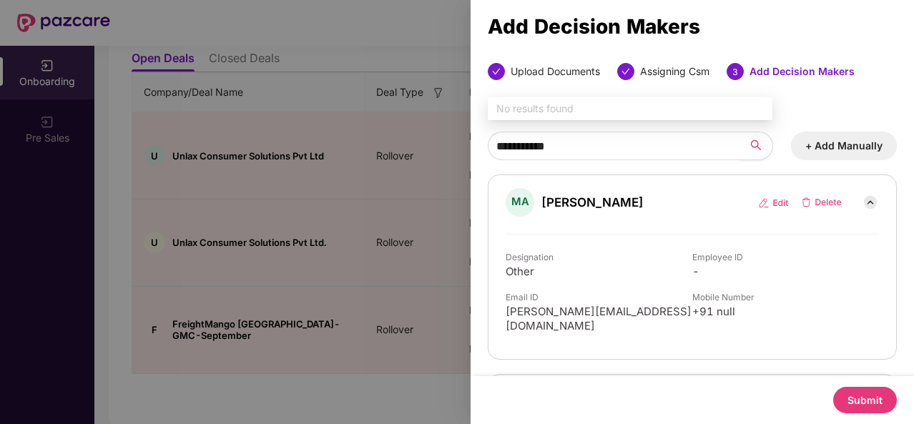
click at [857, 399] on button "Submit" at bounding box center [865, 400] width 64 height 26
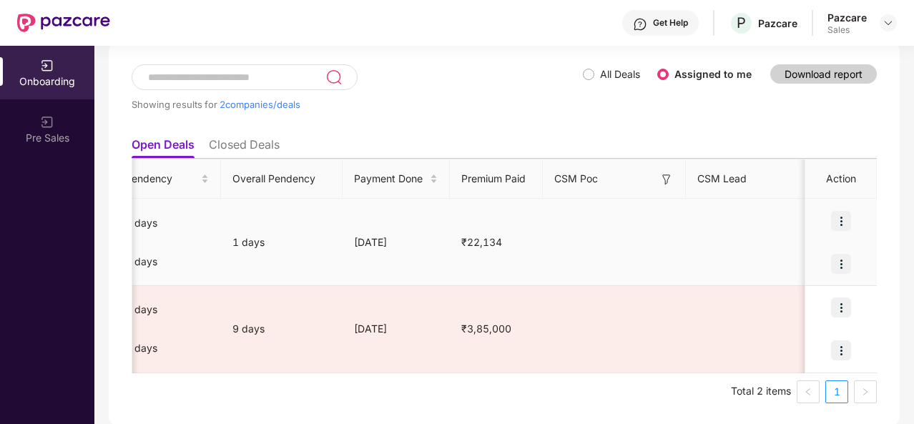
scroll to position [0, 383]
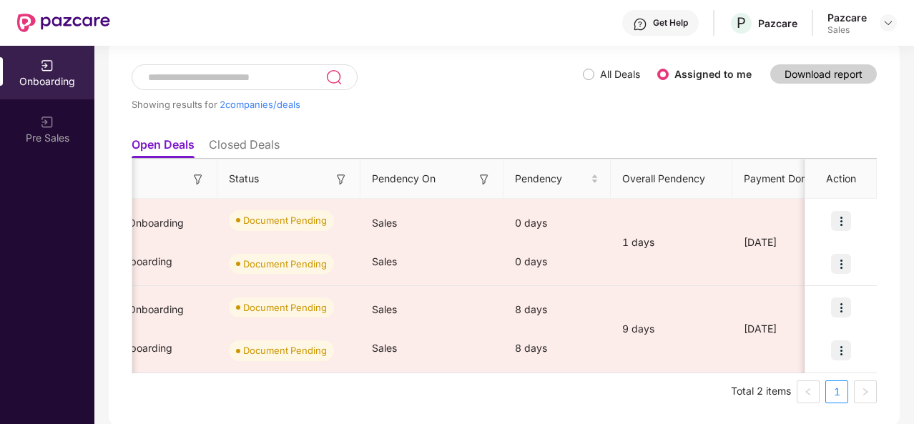
click at [260, 145] on li "Closed Deals" at bounding box center [244, 147] width 71 height 21
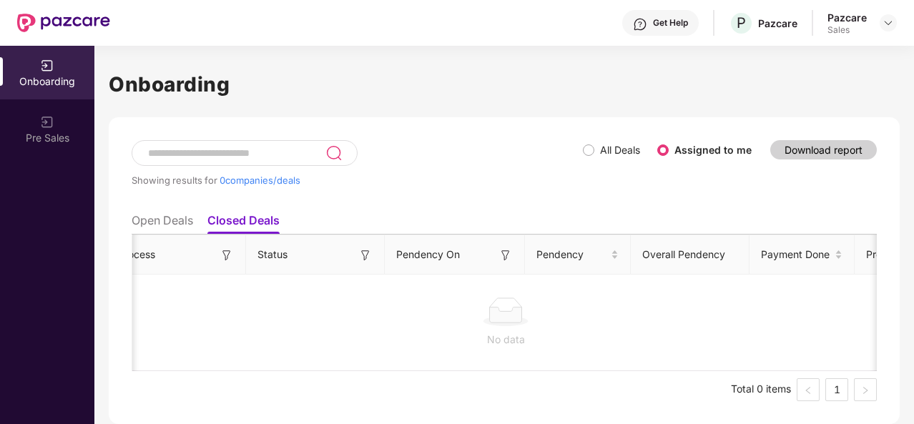
scroll to position [0, 0]
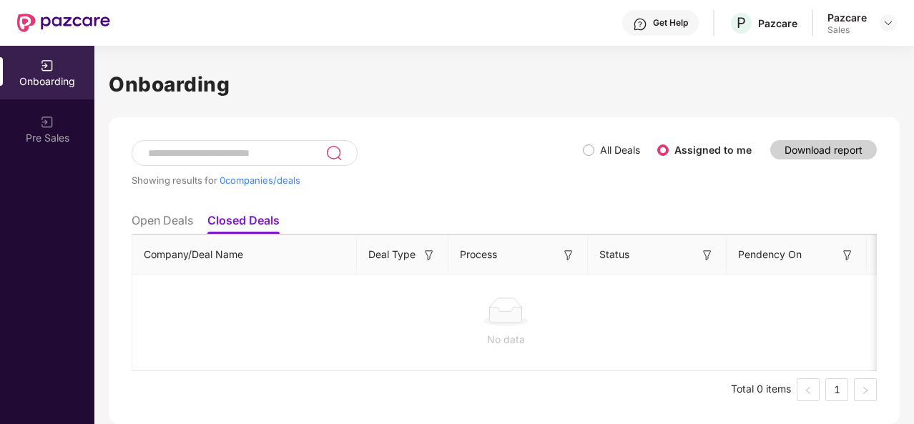
click at [182, 229] on li "Open Deals" at bounding box center [162, 223] width 61 height 21
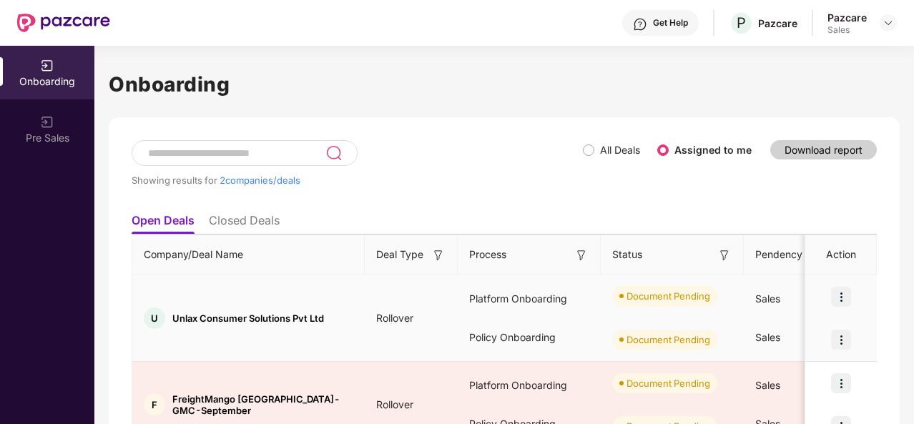
scroll to position [76, 0]
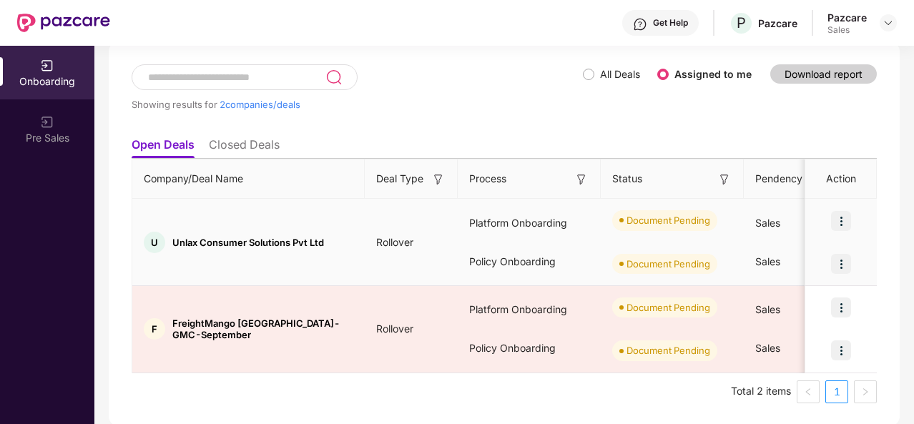
click at [839, 218] on img at bounding box center [841, 221] width 20 height 20
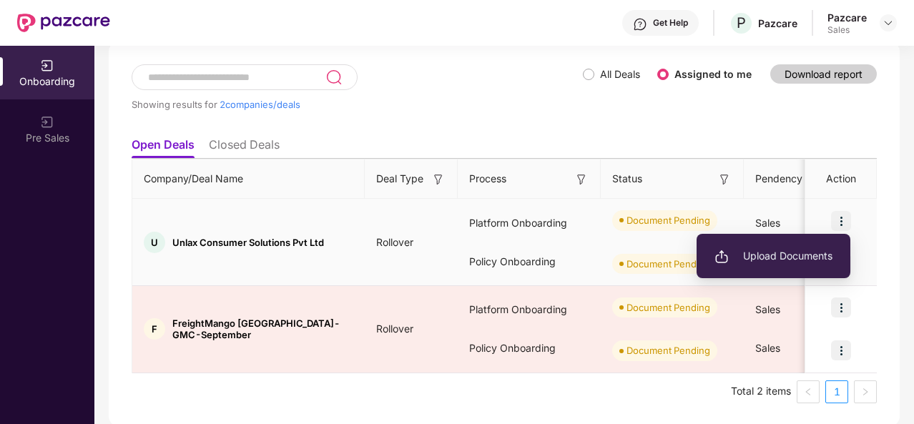
click at [748, 252] on span "Upload Documents" at bounding box center [773, 256] width 118 height 16
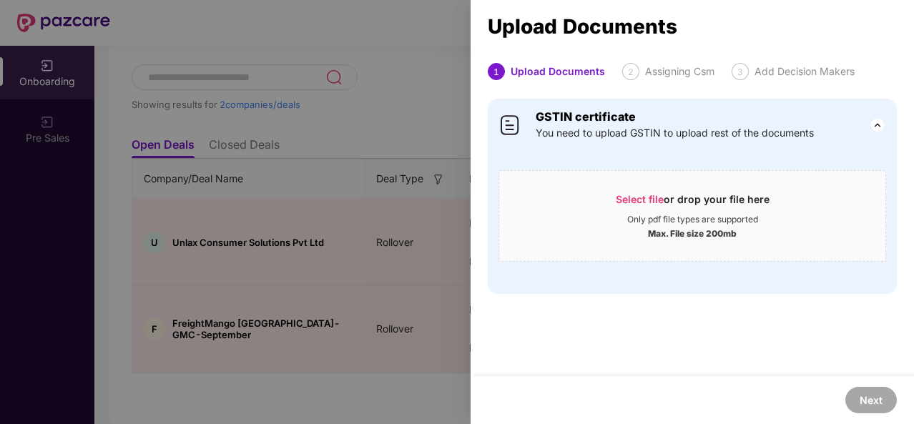
click at [435, 117] on div at bounding box center [457, 212] width 914 height 424
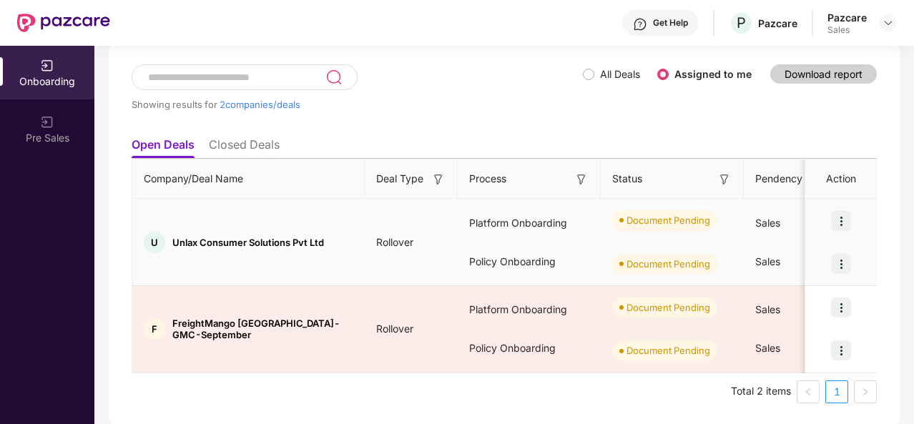
click at [834, 261] on img at bounding box center [841, 264] width 20 height 20
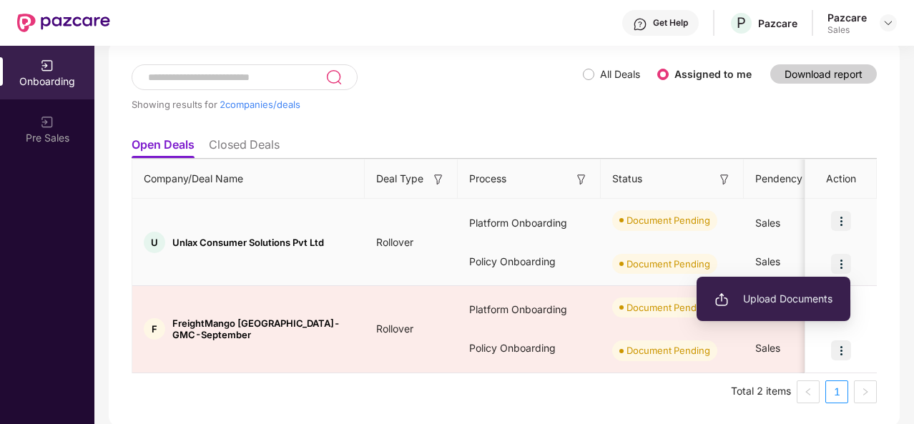
click at [787, 307] on li "Upload Documents" at bounding box center [773, 299] width 154 height 30
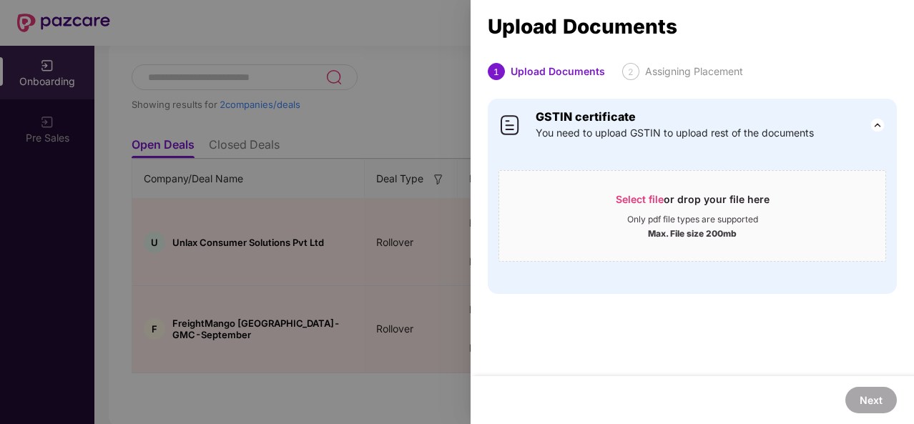
click at [458, 150] on div at bounding box center [457, 212] width 914 height 424
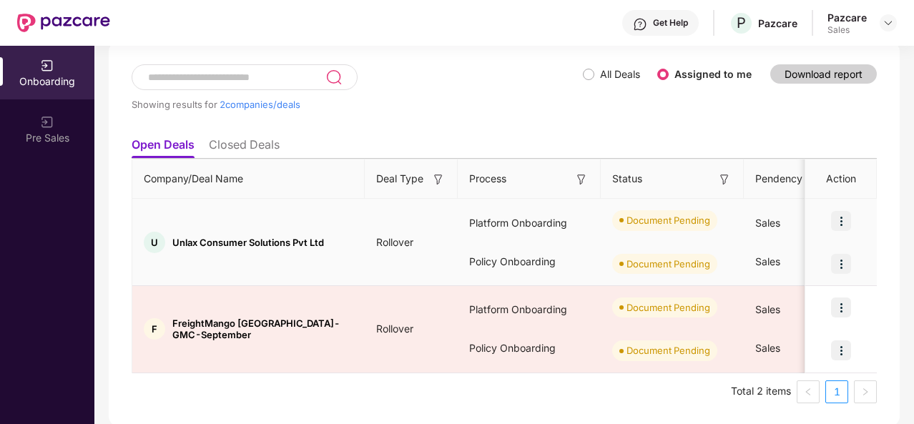
click at [847, 220] on img at bounding box center [841, 221] width 20 height 20
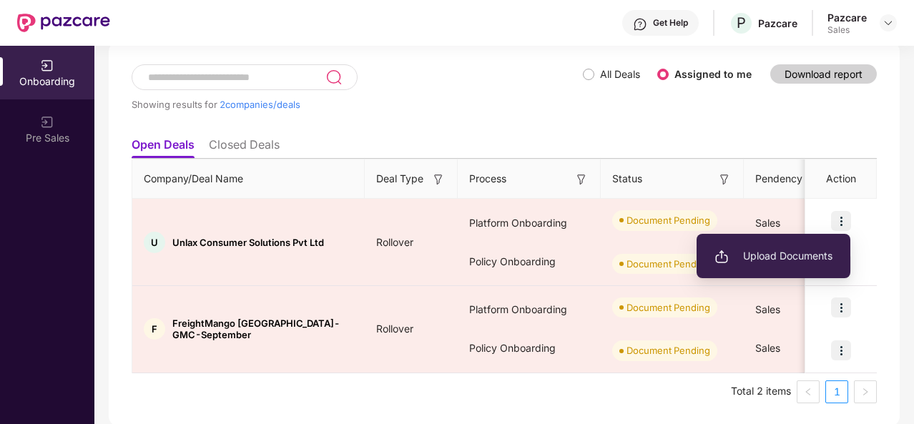
click at [463, 91] on div "Showing results for 2 companies/deals" at bounding box center [357, 97] width 451 height 66
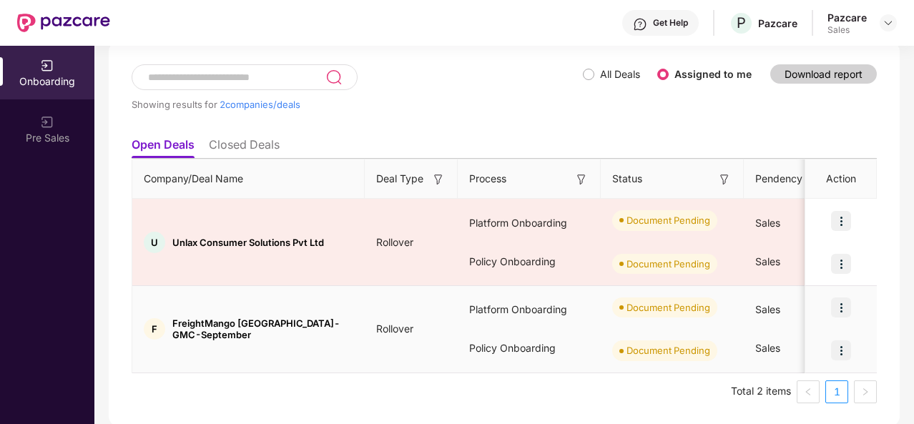
click at [842, 306] on img at bounding box center [841, 307] width 20 height 20
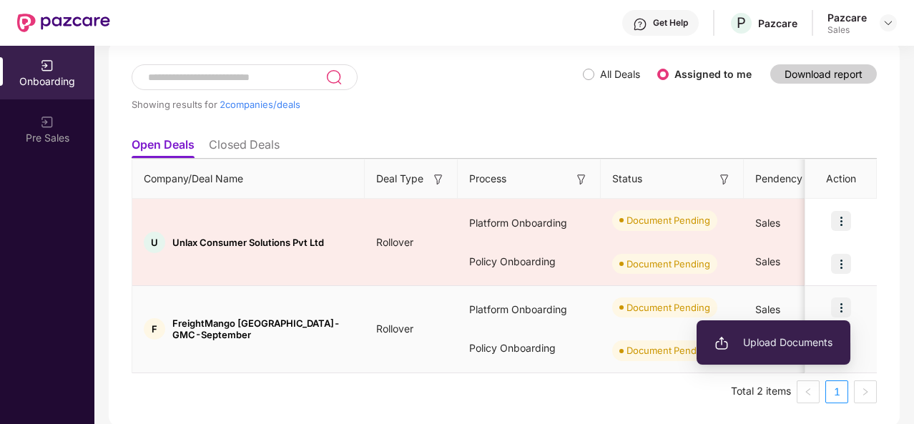
click at [752, 330] on li "Upload Documents" at bounding box center [773, 343] width 154 height 30
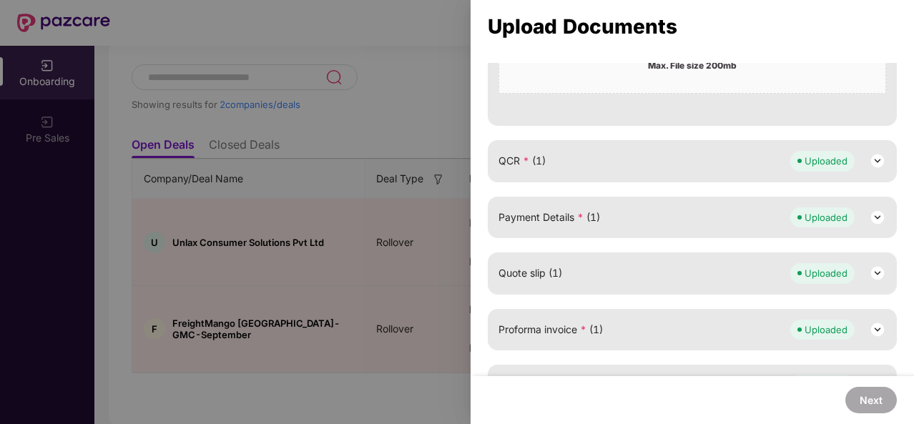
scroll to position [480, 0]
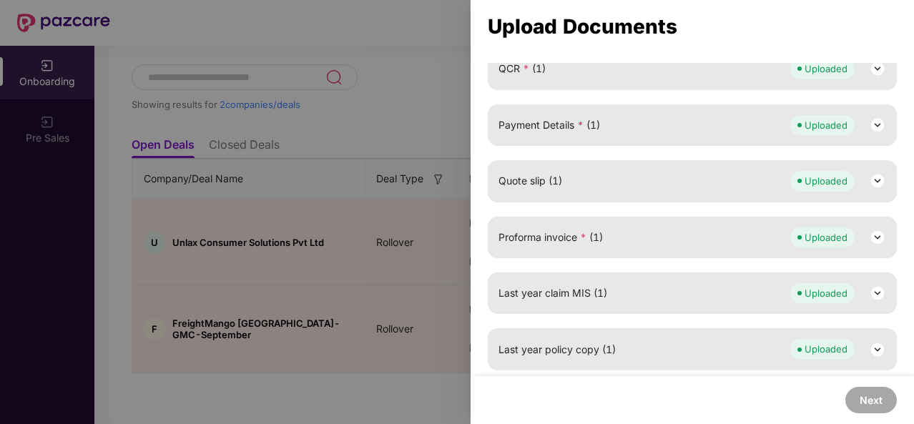
click at [433, 235] on div at bounding box center [457, 212] width 914 height 424
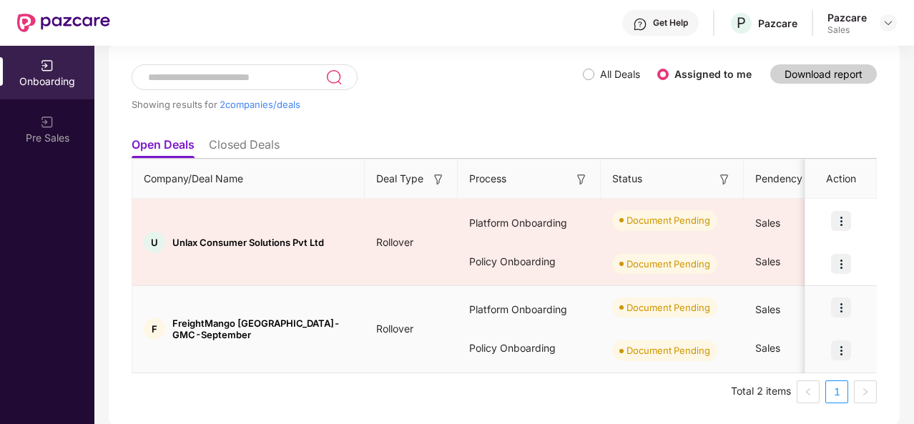
click at [855, 350] on div at bounding box center [841, 350] width 72 height 43
click at [834, 350] on img at bounding box center [841, 350] width 20 height 20
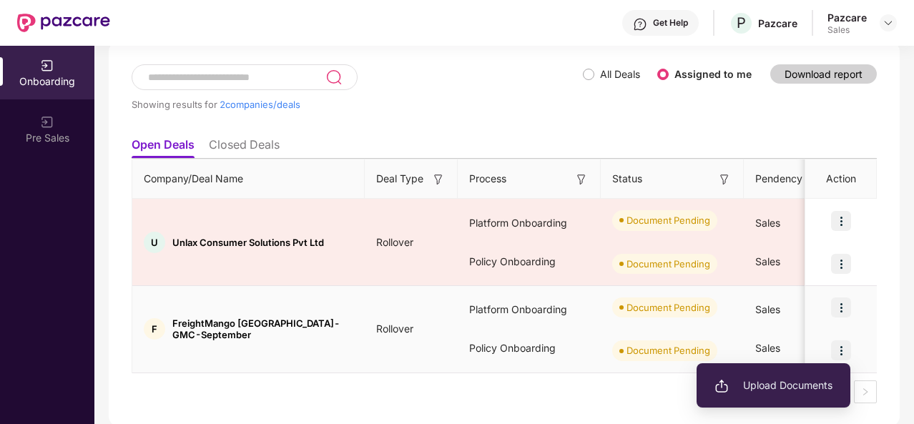
click at [764, 384] on span "Upload Documents" at bounding box center [773, 386] width 118 height 16
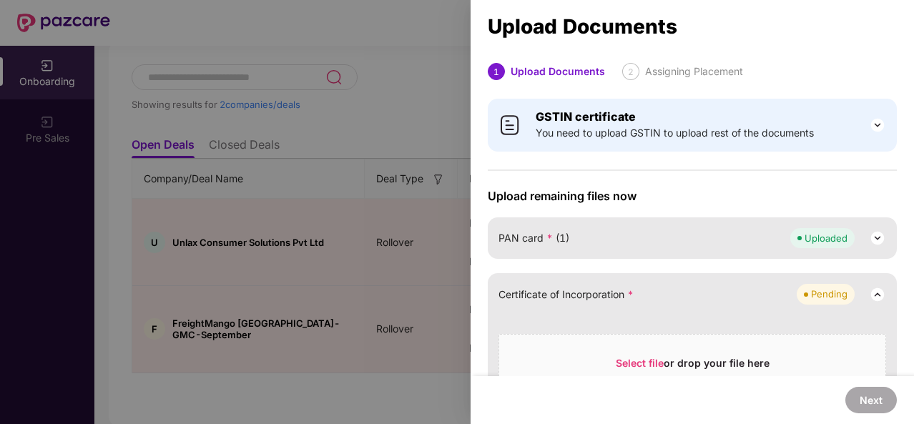
click at [398, 144] on div at bounding box center [457, 212] width 914 height 424
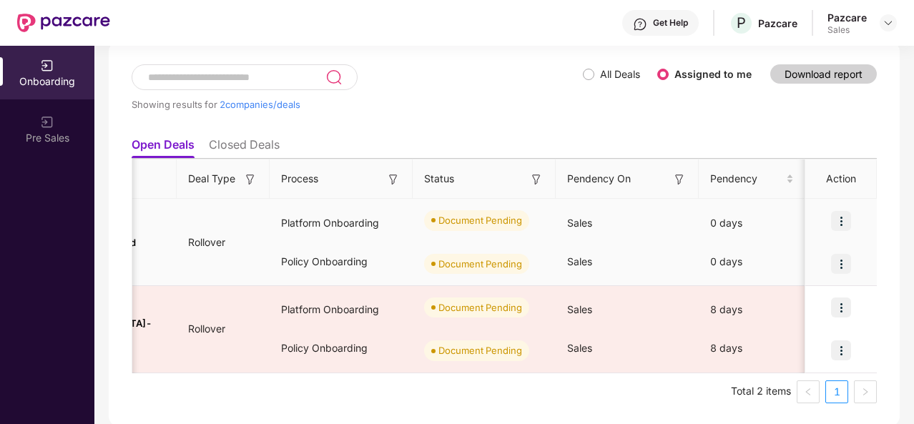
scroll to position [0, 189]
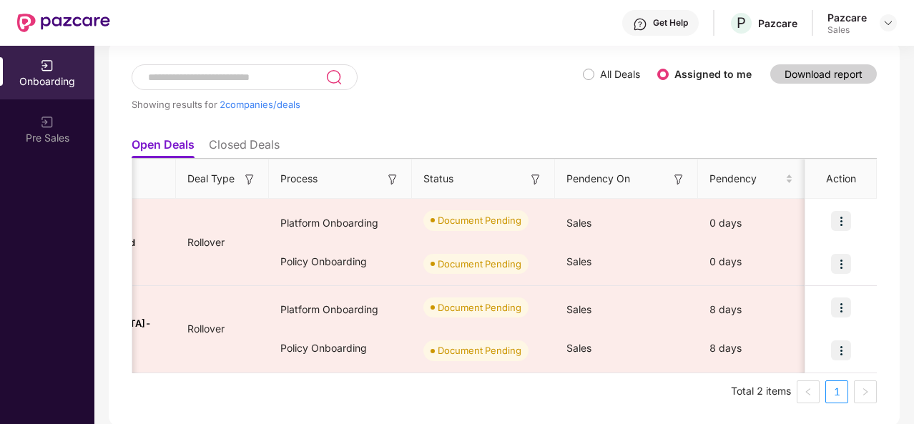
click at [255, 141] on li "Closed Deals" at bounding box center [244, 147] width 71 height 21
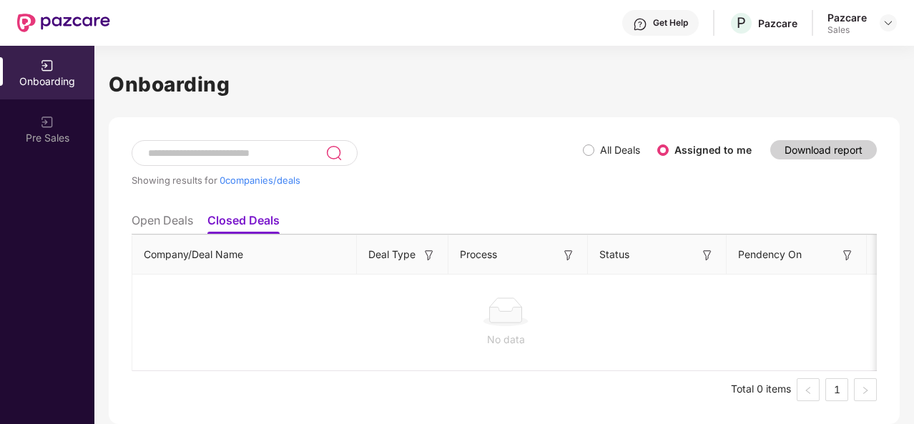
scroll to position [0, 0]
click at [164, 221] on li "Open Deals" at bounding box center [162, 223] width 61 height 21
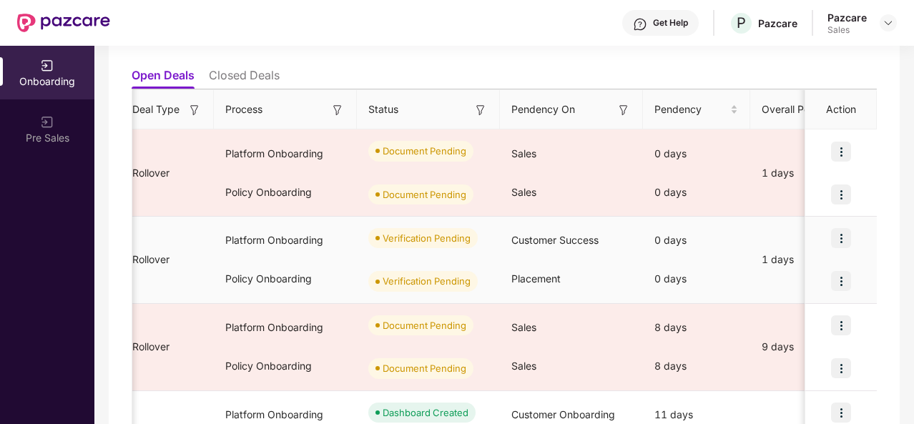
scroll to position [0, 245]
click at [842, 278] on img at bounding box center [841, 281] width 20 height 20
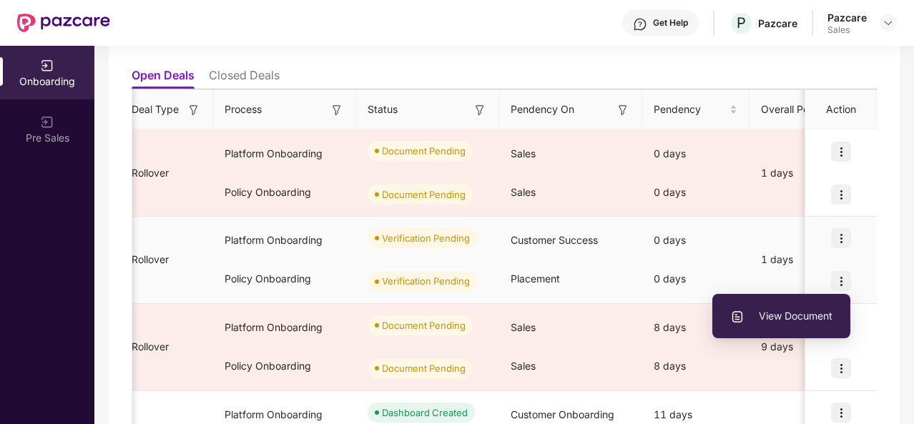
click at [784, 324] on span "View Document" at bounding box center [781, 316] width 102 height 16
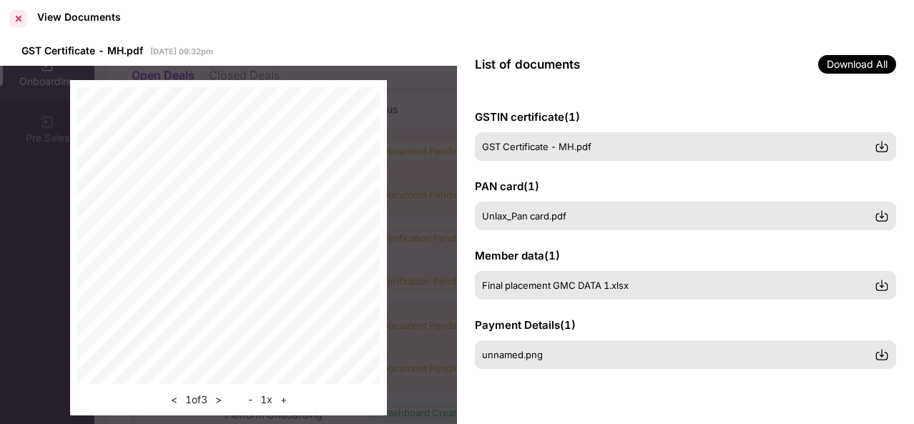
click at [27, 14] on div at bounding box center [18, 18] width 23 height 23
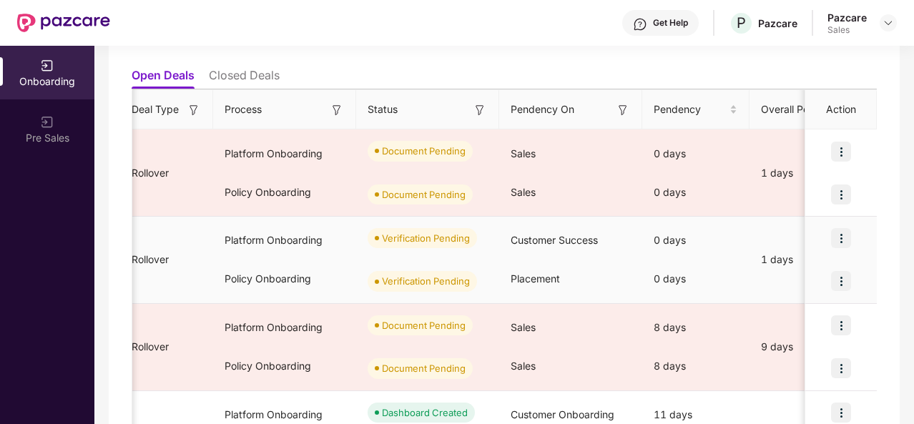
click at [840, 237] on img at bounding box center [841, 238] width 20 height 20
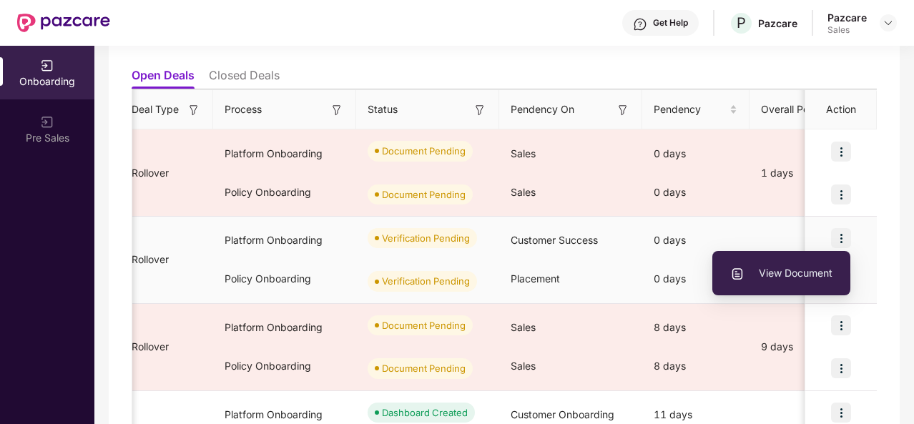
click at [769, 280] on span "View Document" at bounding box center [781, 273] width 102 height 16
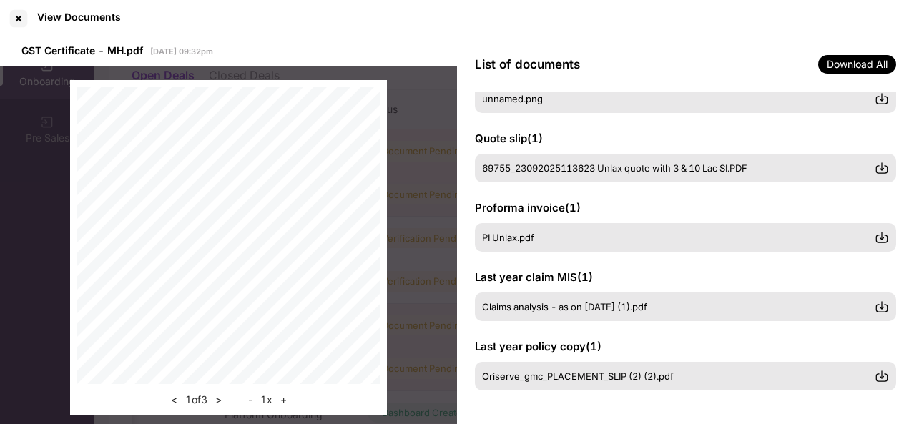
scroll to position [0, 0]
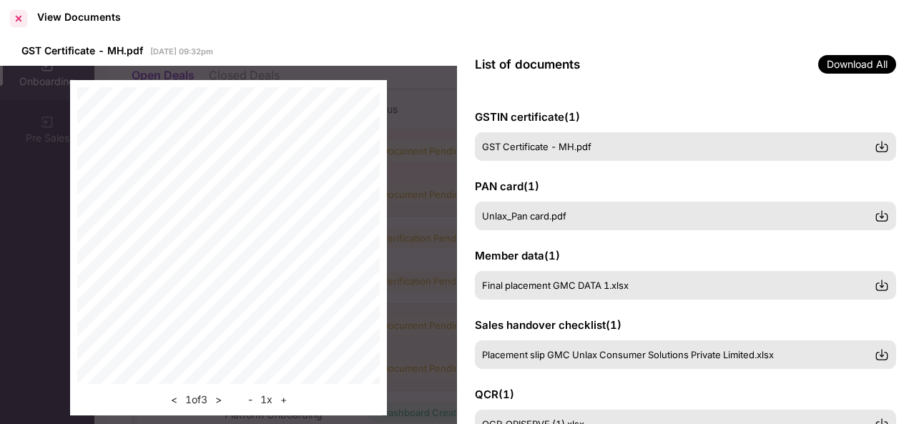
click at [23, 27] on div at bounding box center [18, 18] width 23 height 23
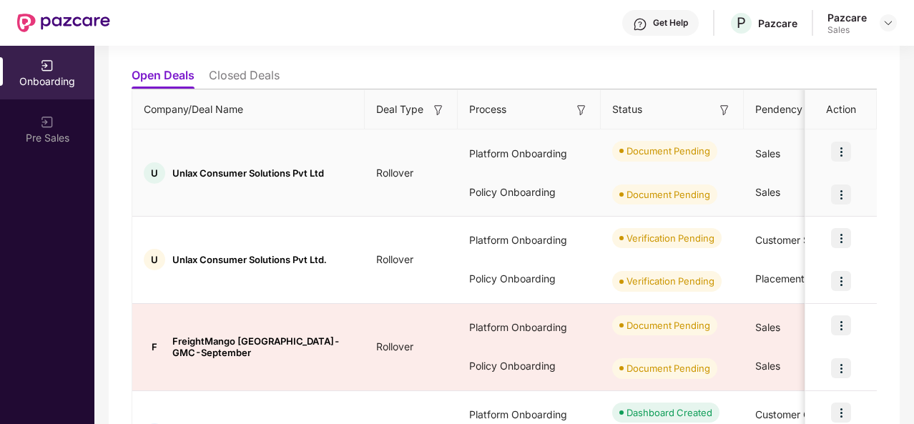
click at [841, 152] on img at bounding box center [841, 152] width 20 height 20
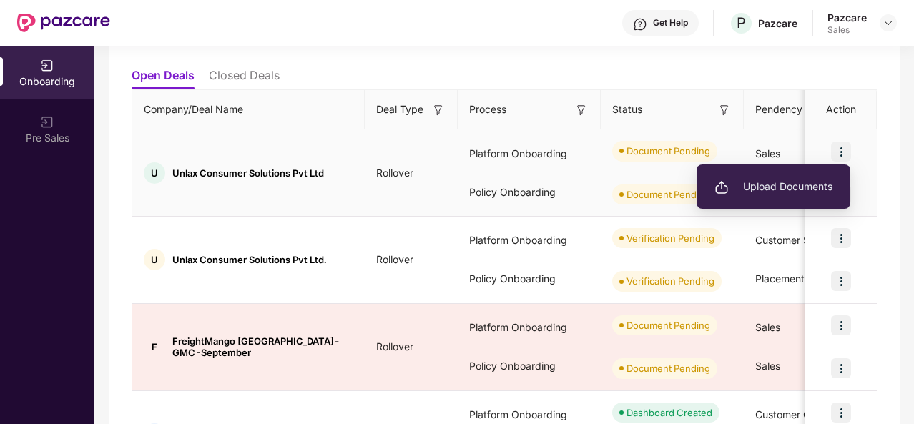
click at [756, 204] on ul "Upload Documents" at bounding box center [773, 186] width 154 height 44
click at [741, 187] on span "Upload Documents" at bounding box center [773, 187] width 118 height 16
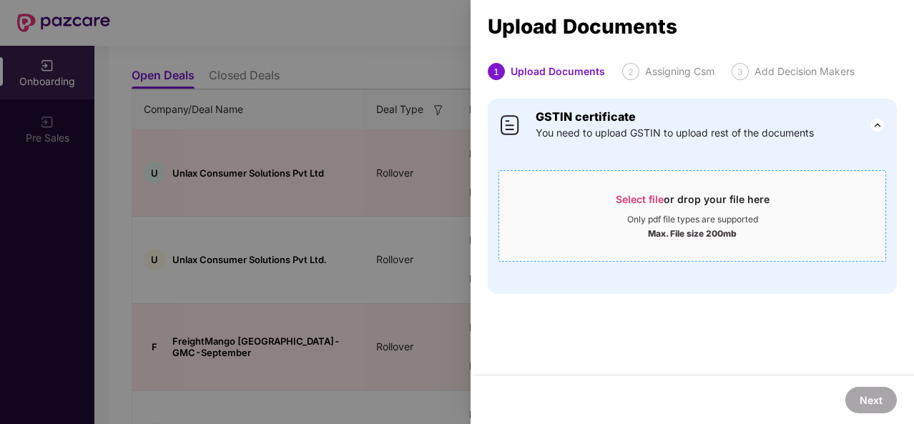
click at [654, 202] on span "Select file" at bounding box center [640, 199] width 48 height 12
click at [654, 182] on span "Select file or drop your file here Only pdf file types are supported Max. File …" at bounding box center [692, 216] width 386 height 69
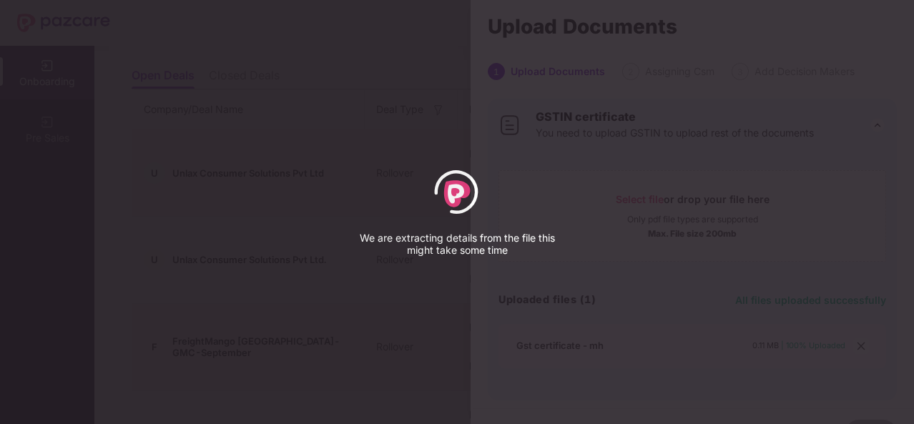
select select "****"
select select "******"
select select "**********"
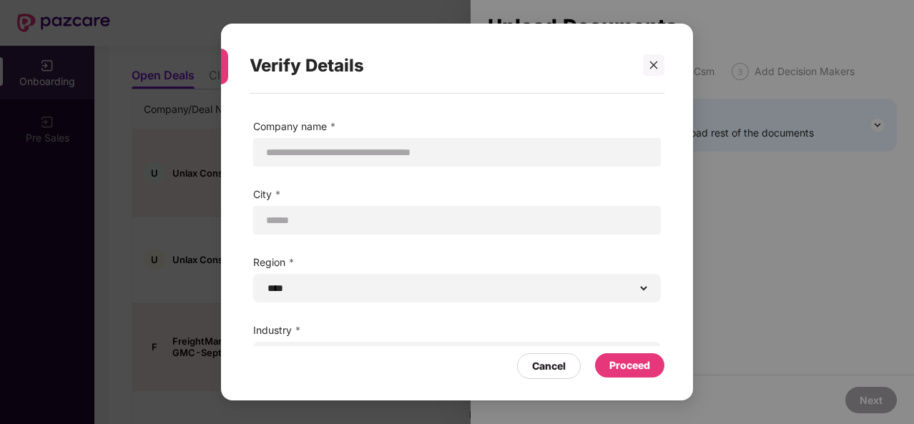
scroll to position [96, 0]
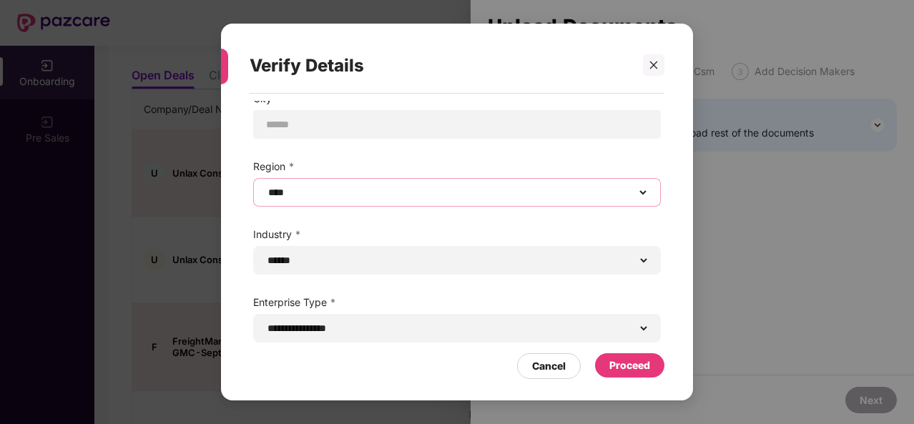
click at [426, 193] on select "****** **** **** ***** *****" at bounding box center [456, 192] width 383 height 11
select select "*****"
click at [265, 187] on select "****** **** **** ***** *****" at bounding box center [456, 192] width 383 height 11
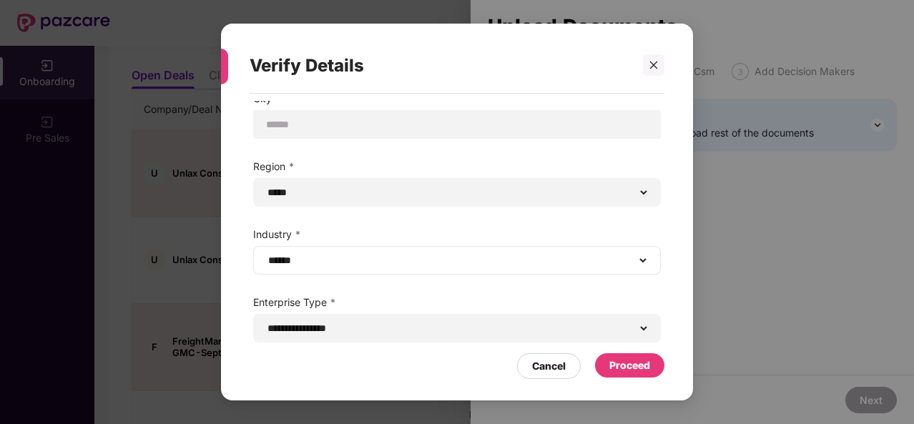
click at [388, 270] on div "**********" at bounding box center [457, 260] width 408 height 29
click at [629, 255] on select "**********" at bounding box center [456, 260] width 383 height 11
select select "**********"
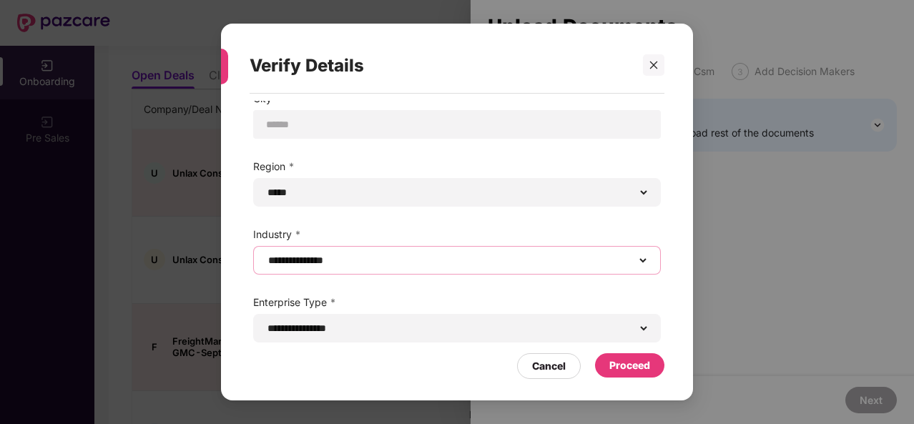
click at [265, 255] on select "**********" at bounding box center [456, 260] width 383 height 11
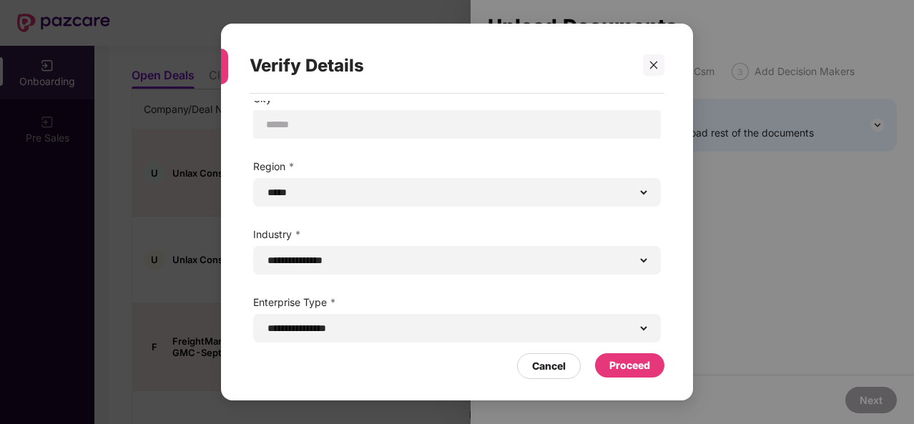
click at [639, 364] on div "Proceed" at bounding box center [629, 366] width 41 height 16
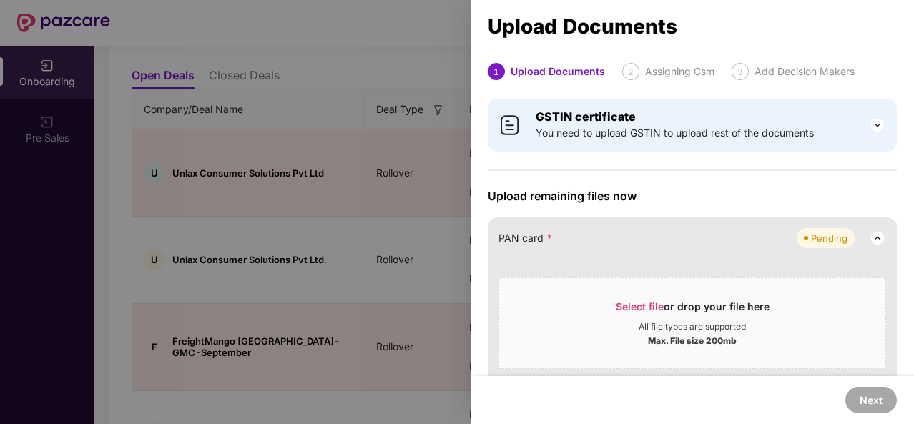
scroll to position [101, 0]
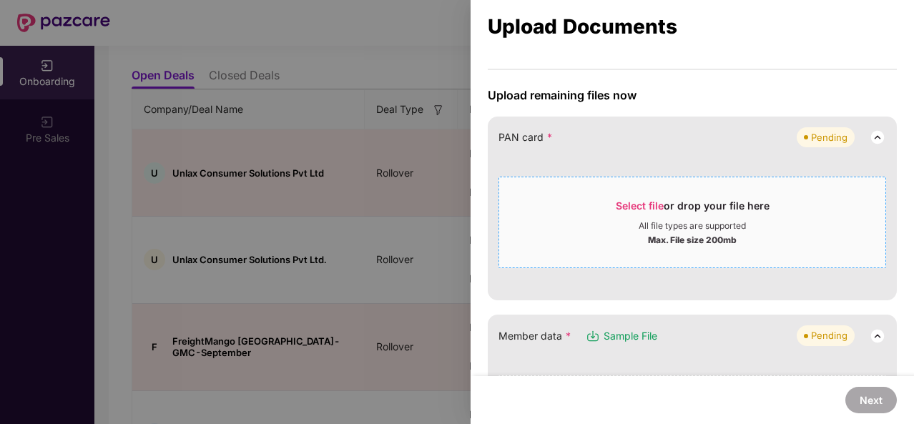
click at [666, 255] on div "Select file or drop your file here All file types are supported Max. File size …" at bounding box center [692, 223] width 388 height 92
click at [609, 200] on div "Select file or drop your file here" at bounding box center [692, 209] width 386 height 21
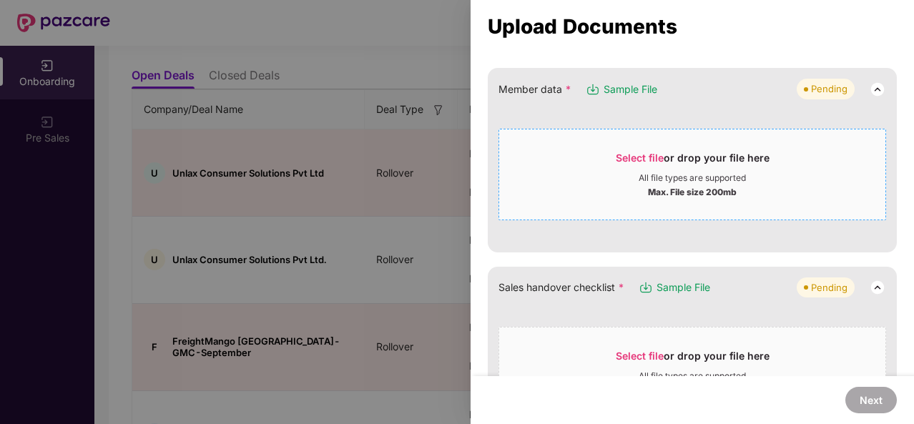
scroll to position [234, 0]
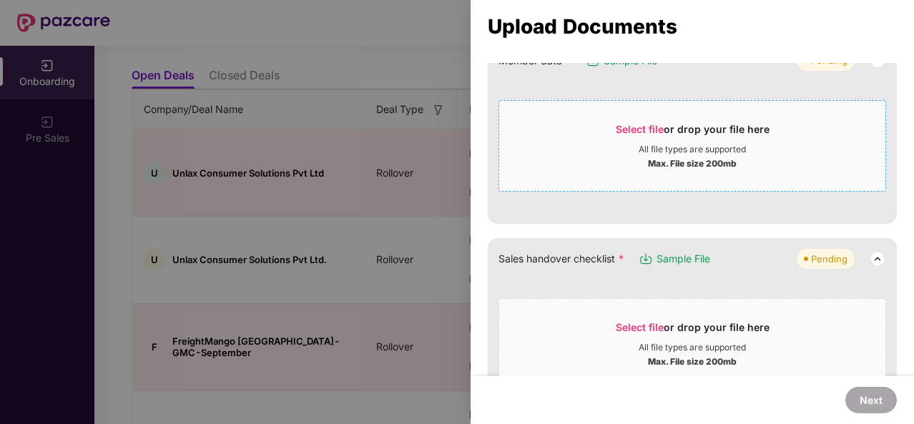
click at [575, 310] on span "Select file or drop your file here All file types are supported Max. File size …" at bounding box center [692, 344] width 386 height 69
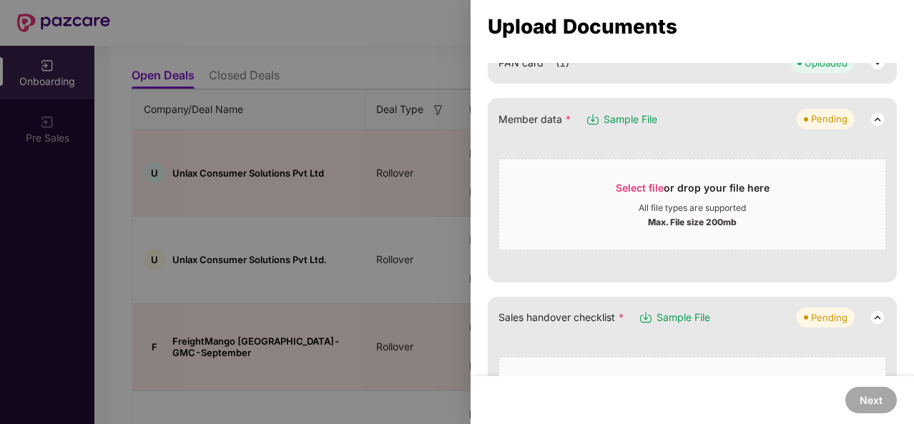
scroll to position [174, 0]
click at [656, 207] on div "All file types are supported" at bounding box center [692, 208] width 107 height 11
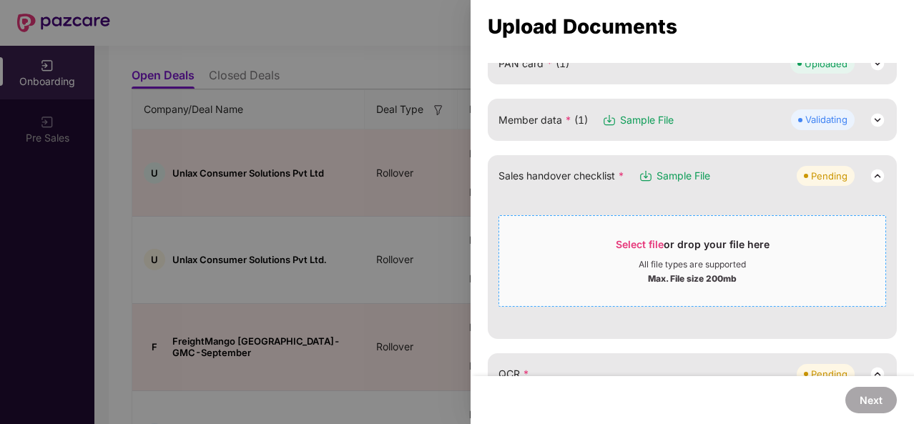
scroll to position [213, 0]
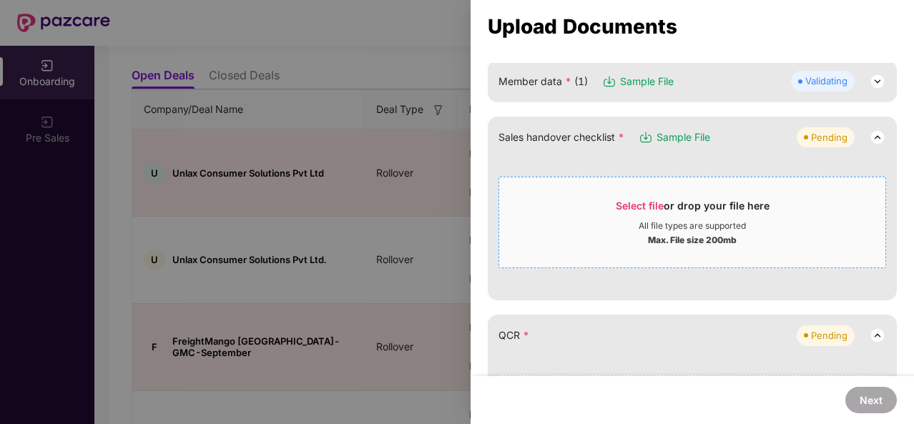
click at [634, 257] on div "Select file or drop your file here All file types are supported Max. File size …" at bounding box center [692, 223] width 388 height 92
click at [644, 242] on div "Max. File size 200mb" at bounding box center [692, 239] width 386 height 14
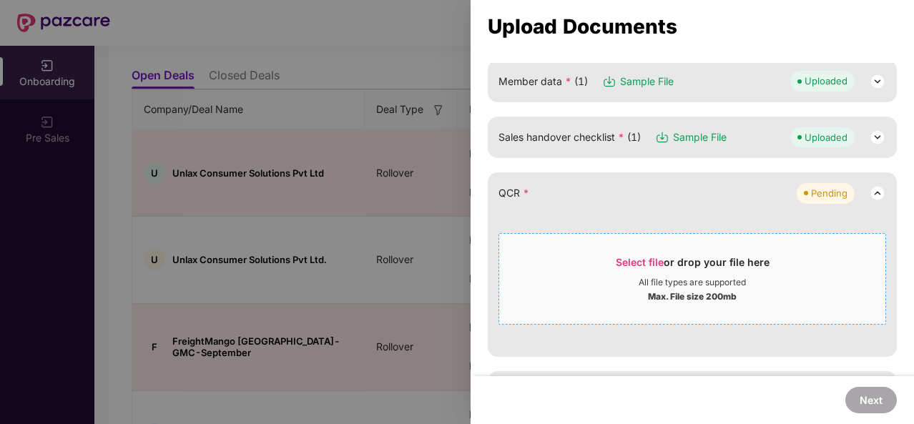
click at [565, 278] on div "All file types are supported" at bounding box center [692, 282] width 386 height 11
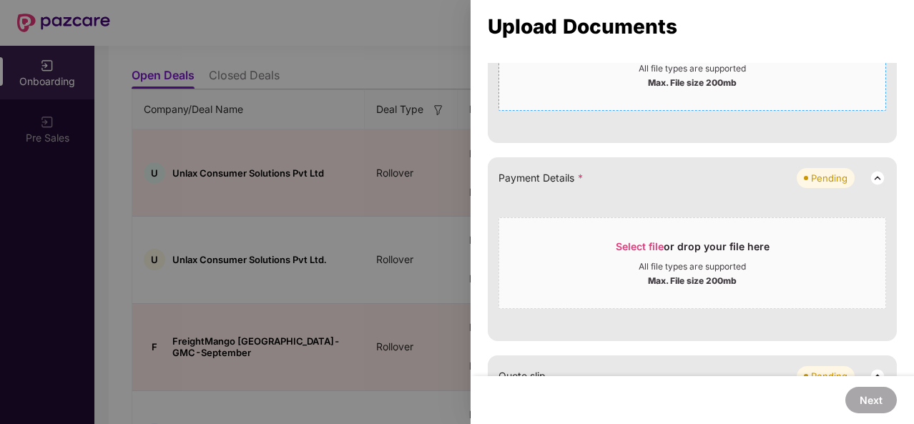
scroll to position [445, 0]
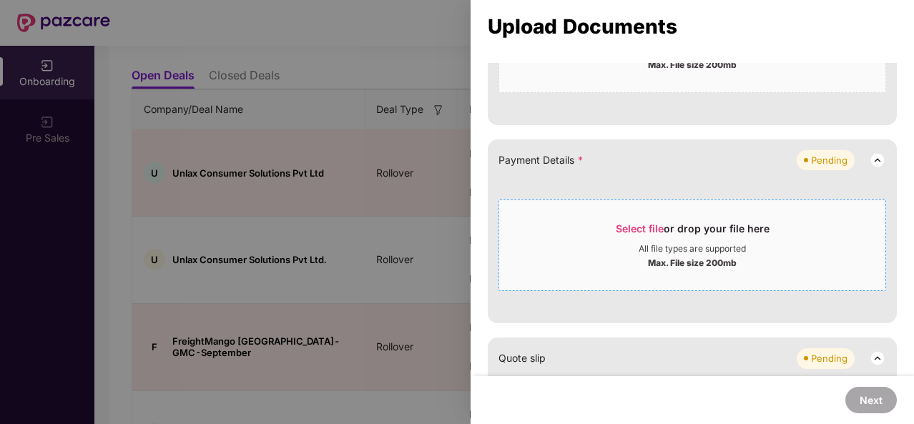
click at [664, 265] on div "Max. File size 200mb" at bounding box center [692, 262] width 89 height 14
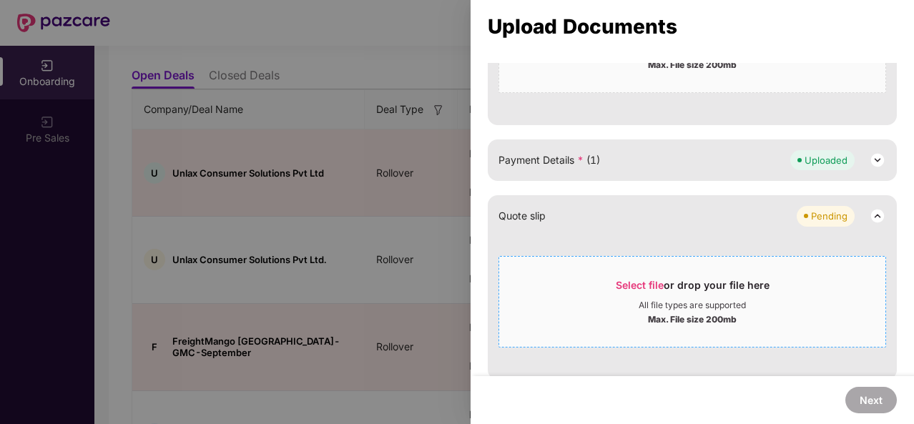
click at [641, 300] on div "All file types are supported" at bounding box center [692, 305] width 107 height 11
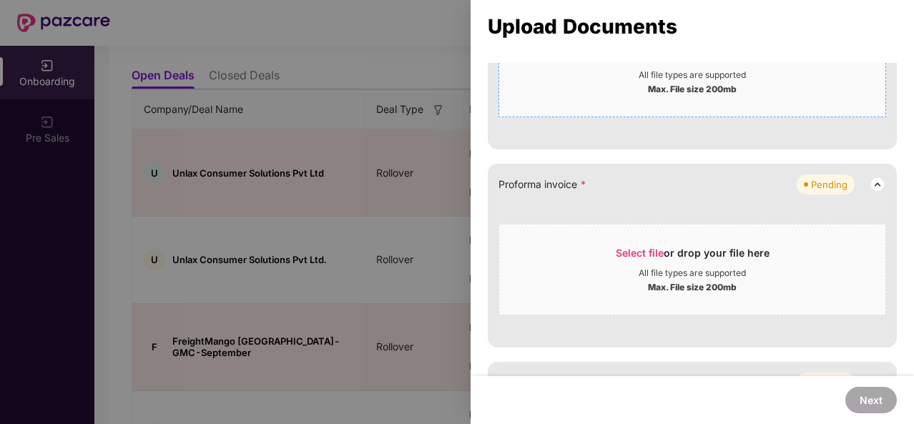
scroll to position [719, 0]
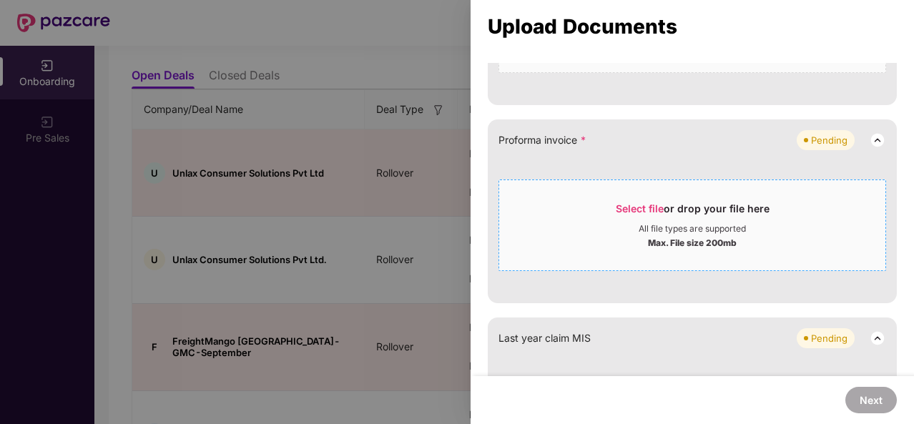
click at [642, 214] on div "Select file or drop your file here" at bounding box center [693, 212] width 154 height 21
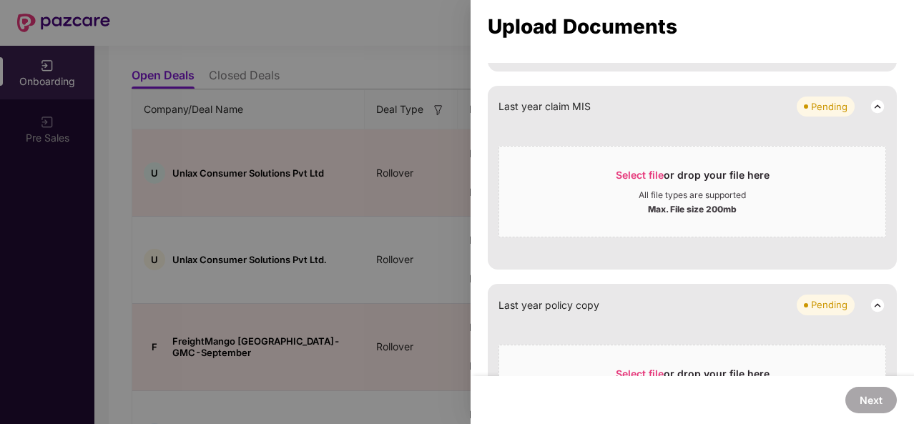
scroll to position [952, 0]
click at [597, 177] on div "Select file or drop your file here" at bounding box center [692, 177] width 386 height 21
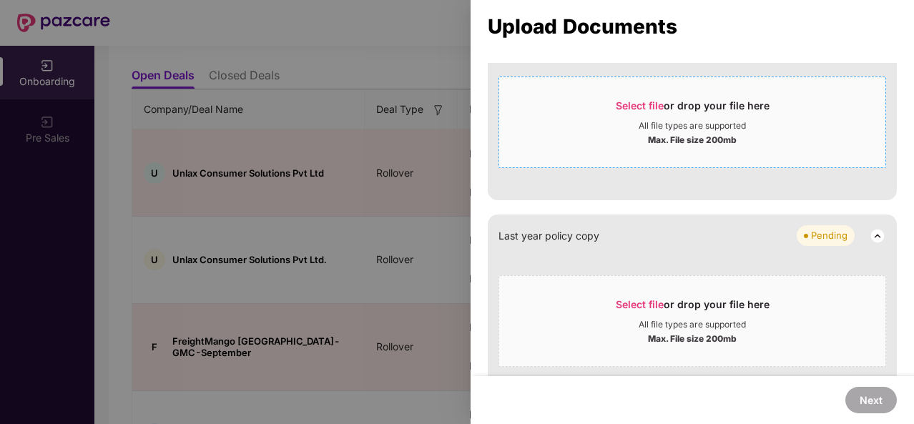
scroll to position [1047, 0]
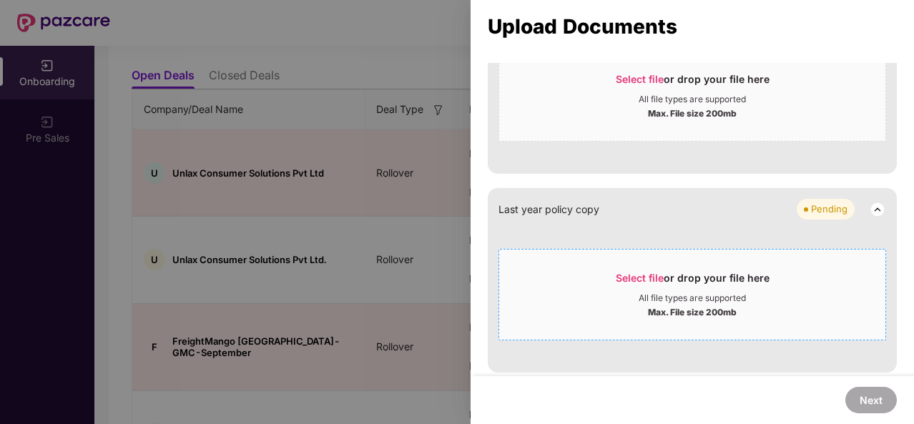
click at [593, 304] on div "Max. File size 200mb" at bounding box center [692, 311] width 386 height 14
click at [699, 285] on div "Select file or drop your file here" at bounding box center [693, 281] width 154 height 21
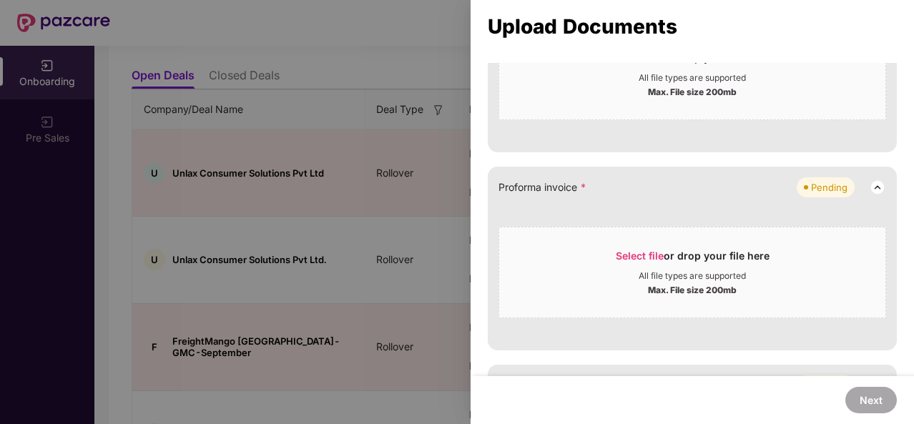
scroll to position [671, 0]
click at [555, 262] on div "Select file or drop your file here" at bounding box center [692, 260] width 386 height 21
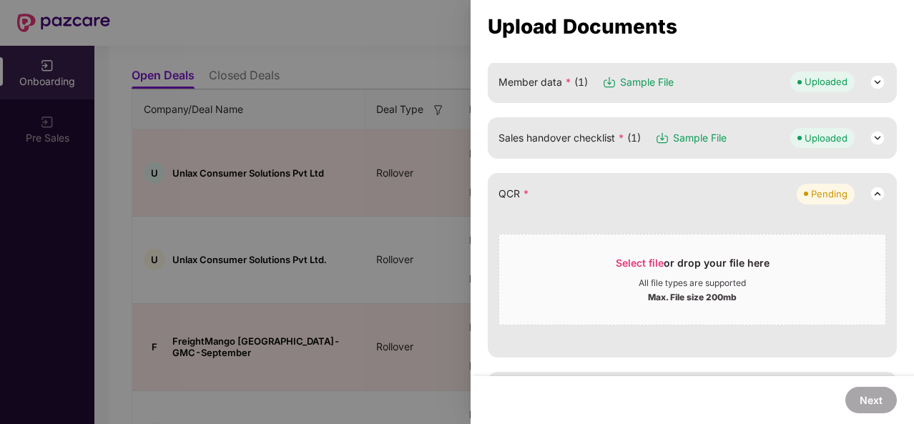
scroll to position [212, 0]
click at [664, 229] on div "Select file or drop your file here All file types are supported Max. File size …" at bounding box center [692, 276] width 388 height 99
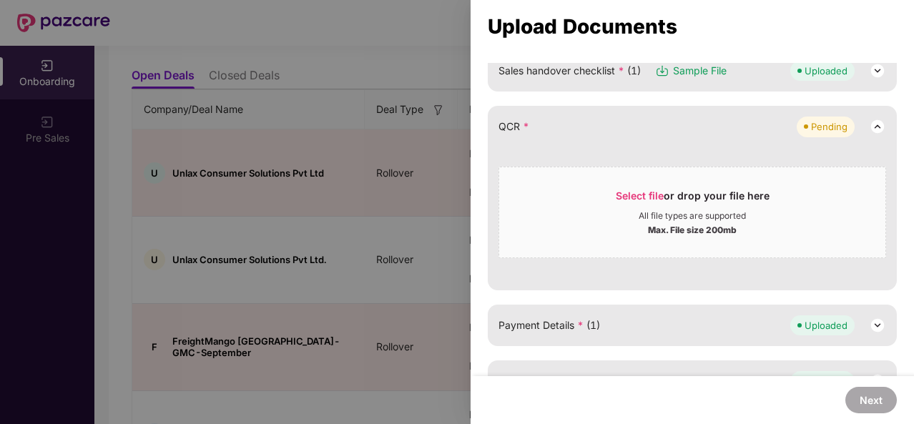
scroll to position [279, 0]
click at [607, 248] on div "Select file or drop your file here All file types are supported Max. File size …" at bounding box center [692, 213] width 388 height 92
click at [599, 225] on div "Max. File size 200mb" at bounding box center [692, 229] width 386 height 14
click at [624, 192] on span "Select file" at bounding box center [640, 196] width 48 height 12
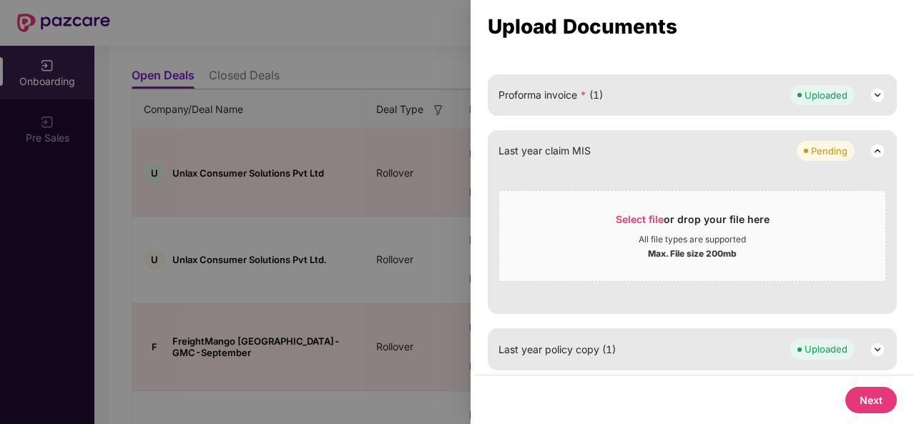
scroll to position [480, 0]
click at [616, 241] on div "All file types are supported" at bounding box center [692, 239] width 386 height 11
click at [424, 213] on div at bounding box center [457, 212] width 914 height 424
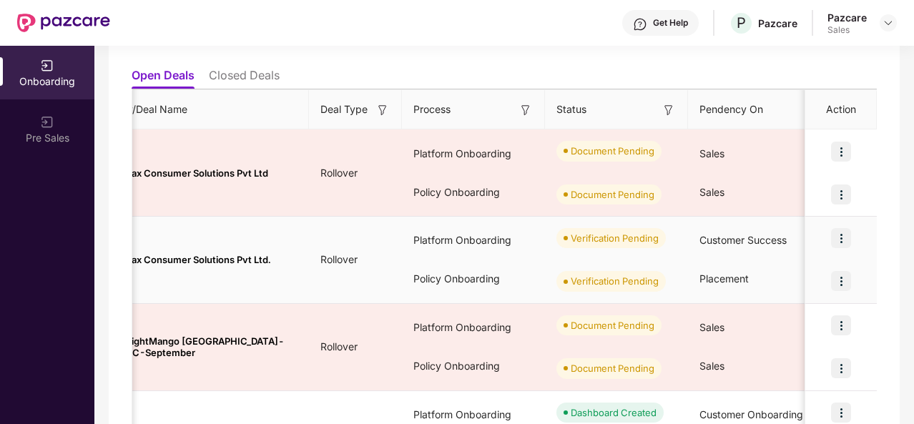
scroll to position [0, 0]
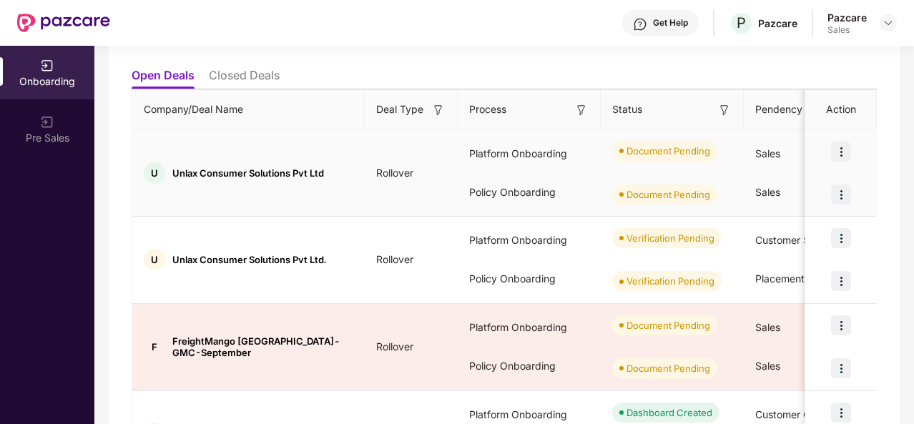
click at [832, 157] on img at bounding box center [841, 152] width 20 height 20
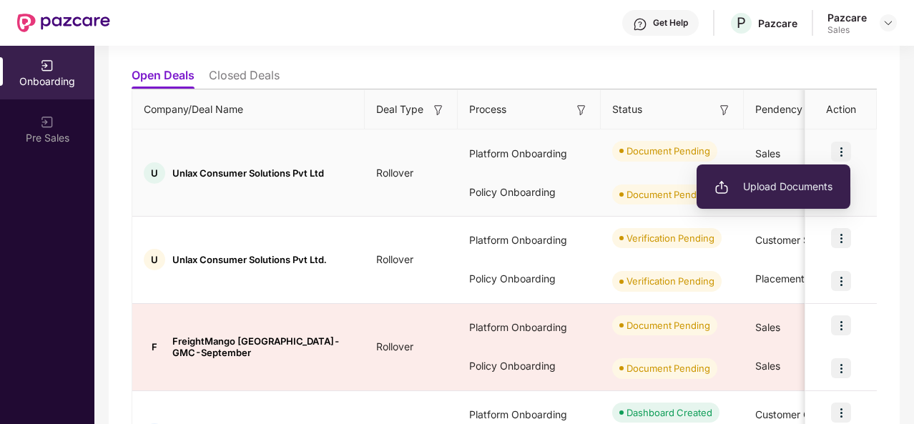
click at [814, 178] on li "Upload Documents" at bounding box center [773, 187] width 154 height 30
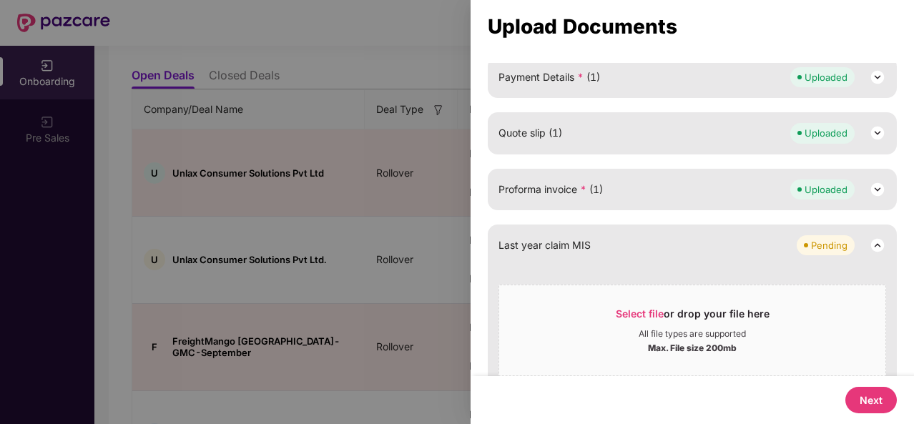
scroll to position [480, 0]
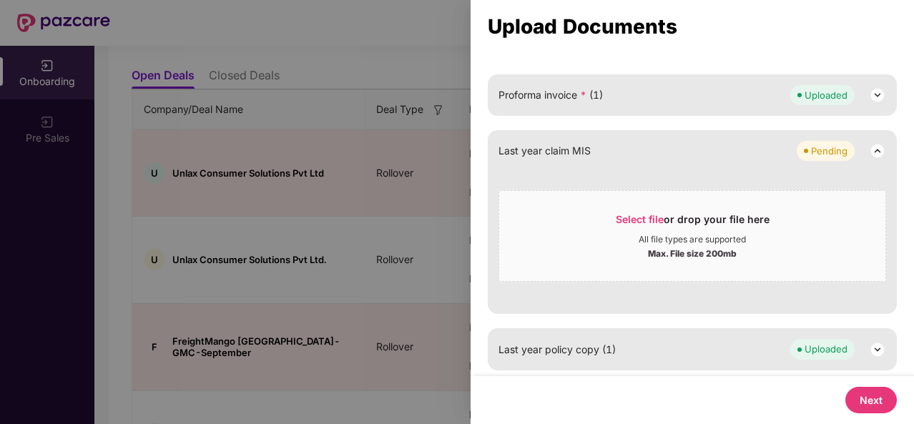
click at [865, 389] on button "Next" at bounding box center [870, 400] width 51 height 26
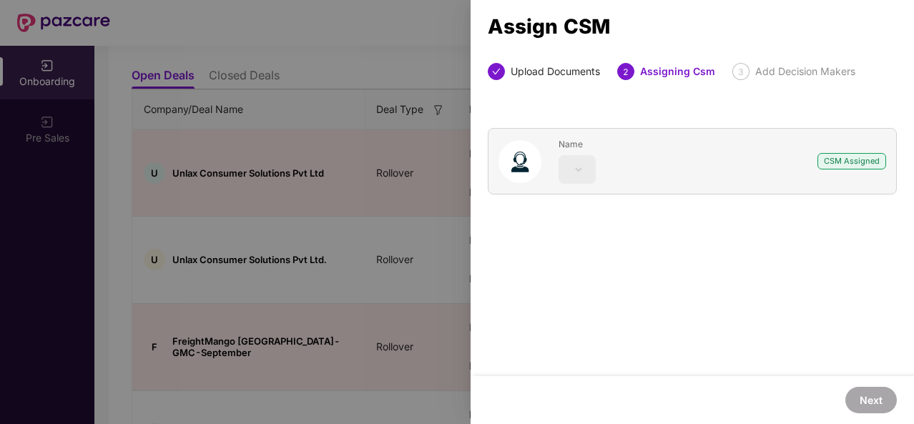
click at [448, 218] on div at bounding box center [457, 212] width 914 height 424
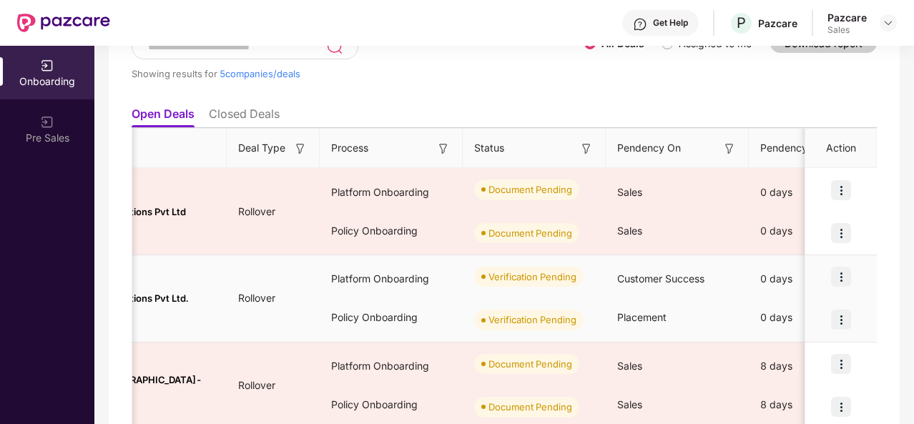
scroll to position [0, 137]
click at [847, 278] on img at bounding box center [841, 277] width 20 height 20
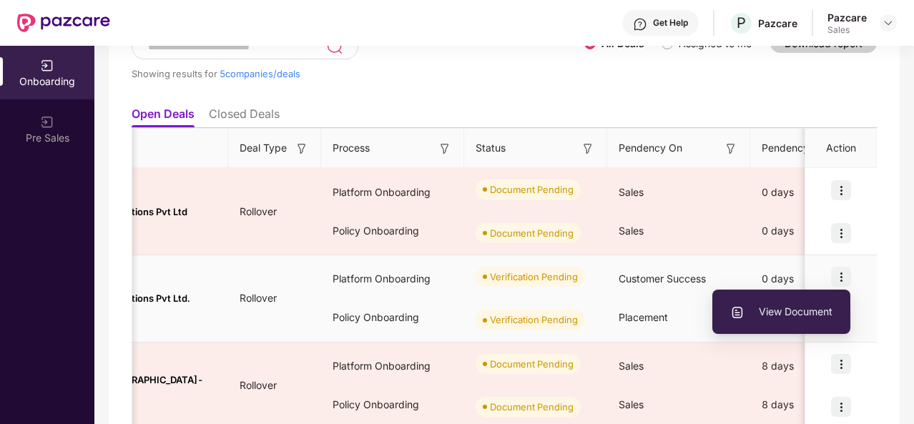
click at [782, 322] on li "View Document" at bounding box center [781, 312] width 138 height 30
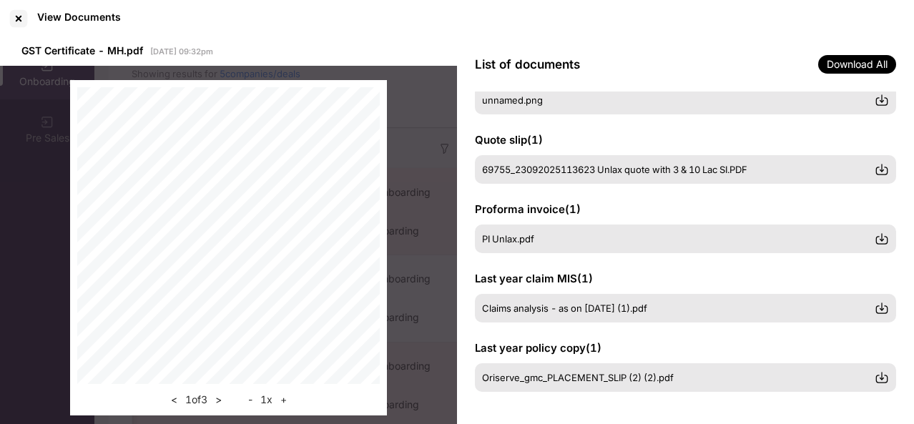
scroll to position [0, 0]
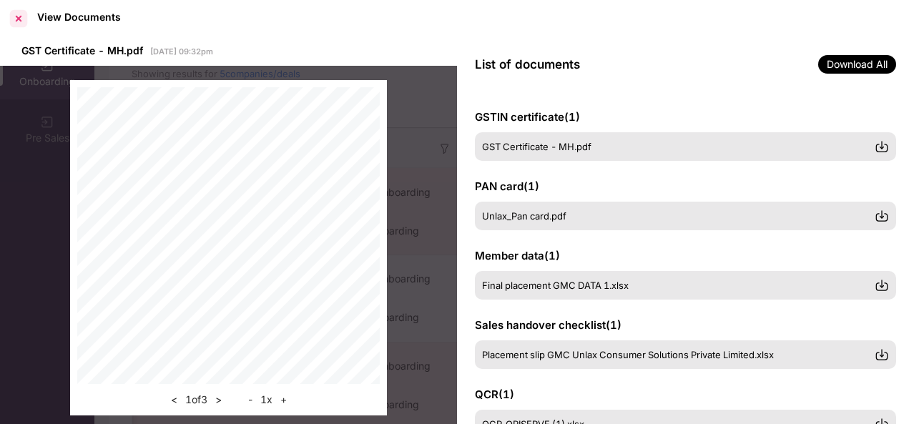
click at [24, 20] on div at bounding box center [18, 18] width 23 height 23
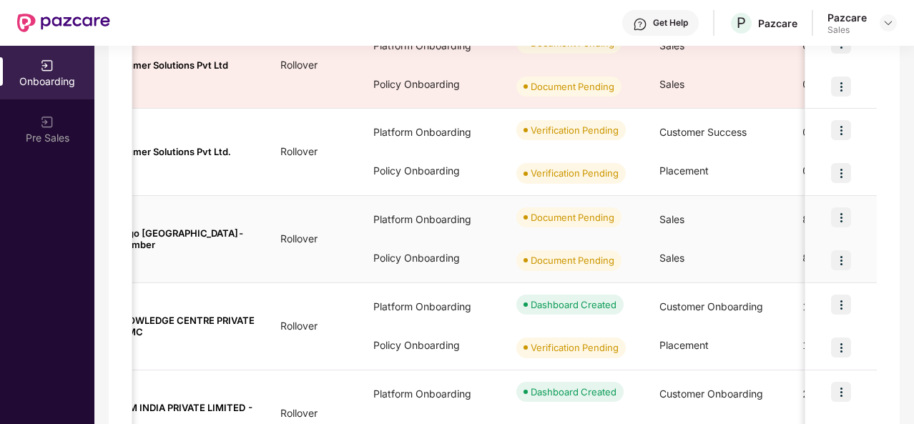
scroll to position [0, 96]
click at [839, 210] on img at bounding box center [841, 217] width 20 height 20
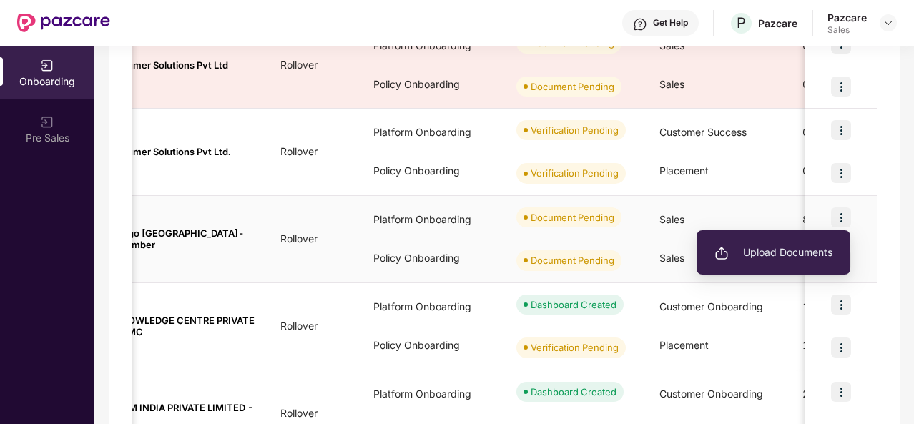
click at [784, 255] on span "Upload Documents" at bounding box center [773, 253] width 118 height 16
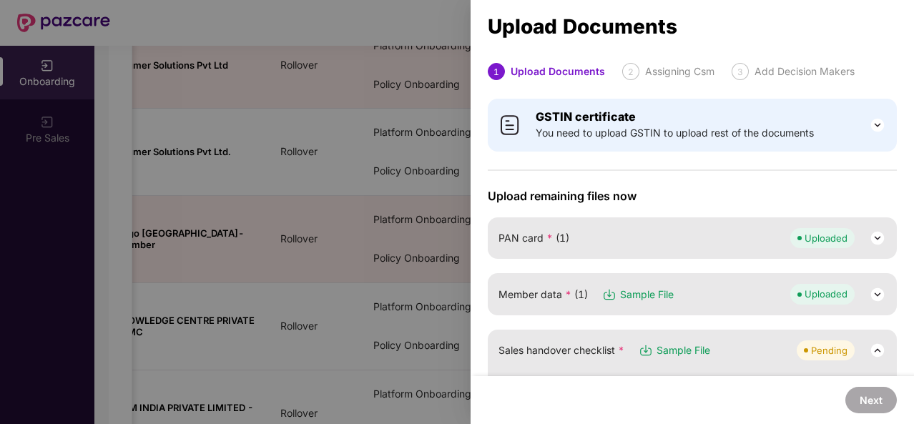
click at [437, 238] on div at bounding box center [457, 212] width 914 height 424
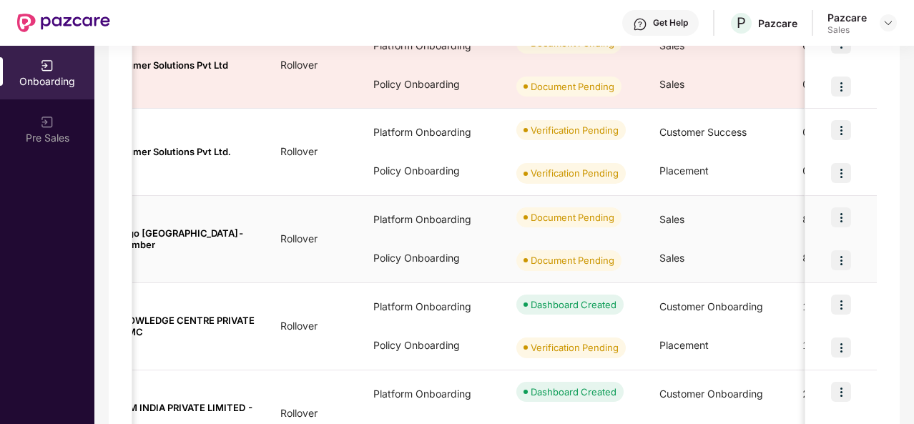
click at [851, 258] on div at bounding box center [841, 260] width 72 height 43
click at [838, 259] on img at bounding box center [841, 260] width 20 height 20
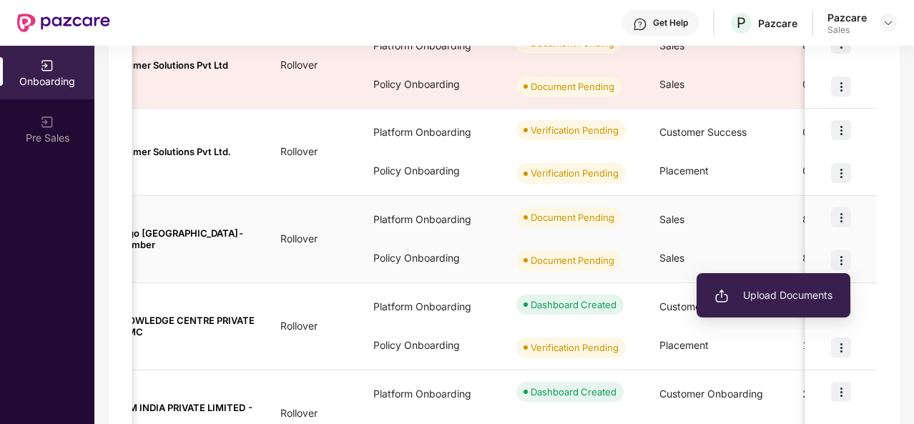
click at [777, 295] on span "Upload Documents" at bounding box center [773, 295] width 118 height 16
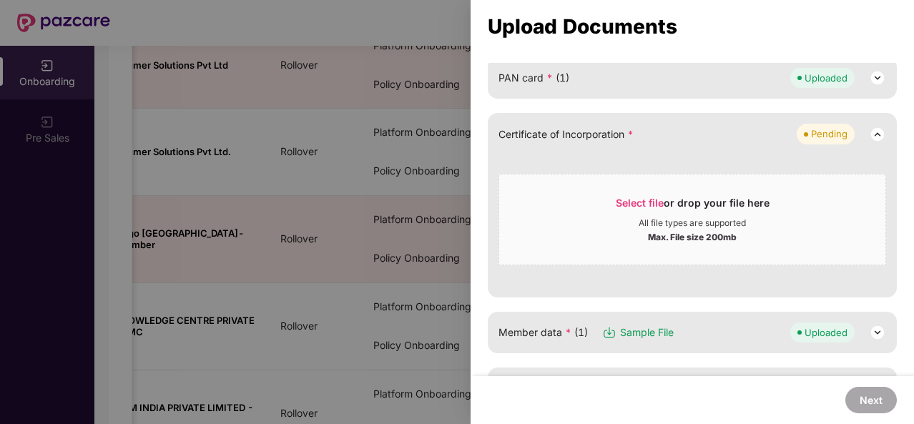
scroll to position [161, 0]
click at [413, 215] on div at bounding box center [457, 212] width 914 height 424
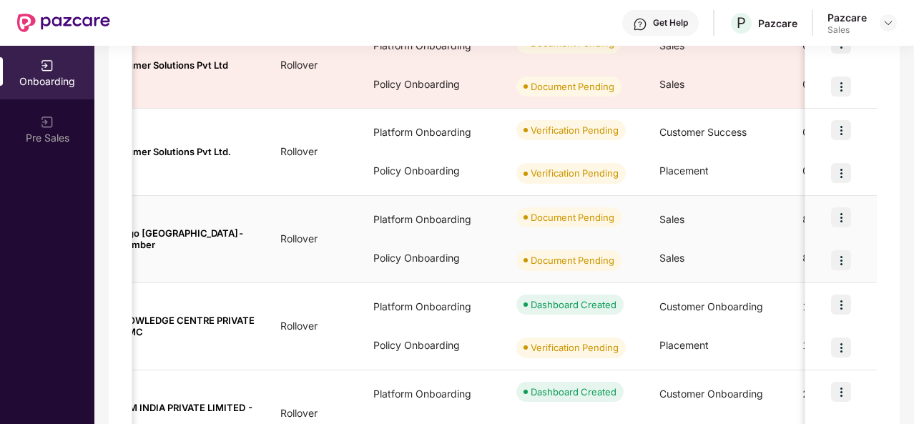
click at [845, 257] on img at bounding box center [841, 260] width 20 height 20
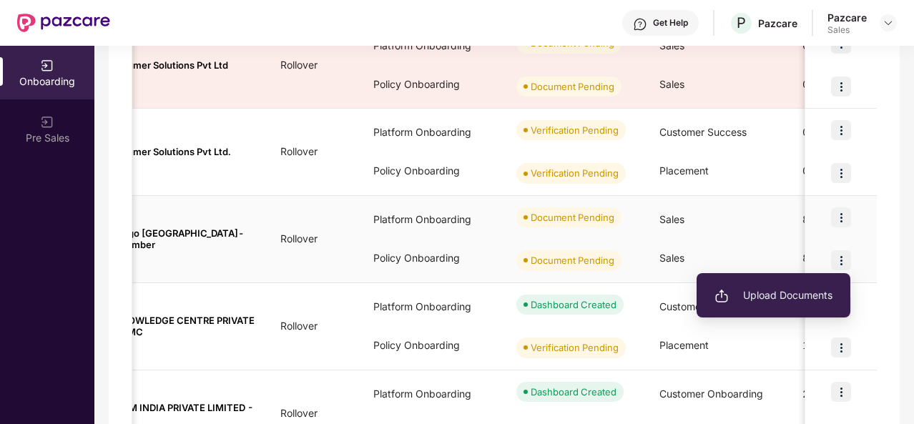
click at [800, 287] on li "Upload Documents" at bounding box center [773, 295] width 154 height 30
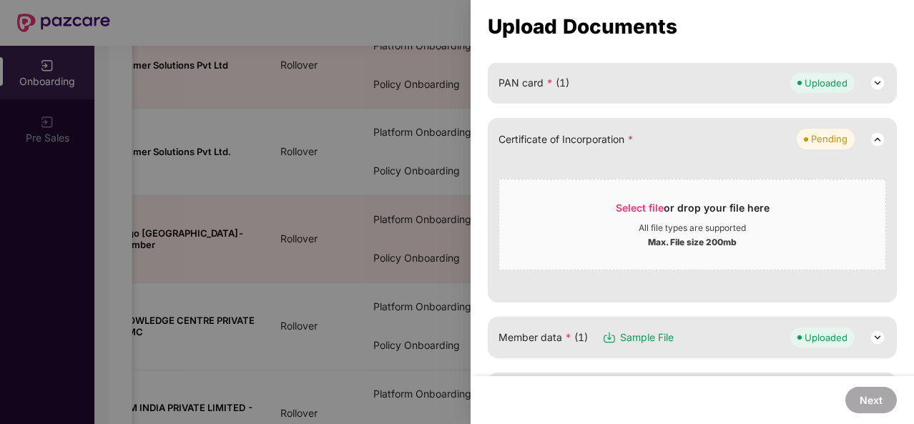
scroll to position [156, 0]
click at [701, 222] on div "All file types are supported" at bounding box center [692, 227] width 107 height 11
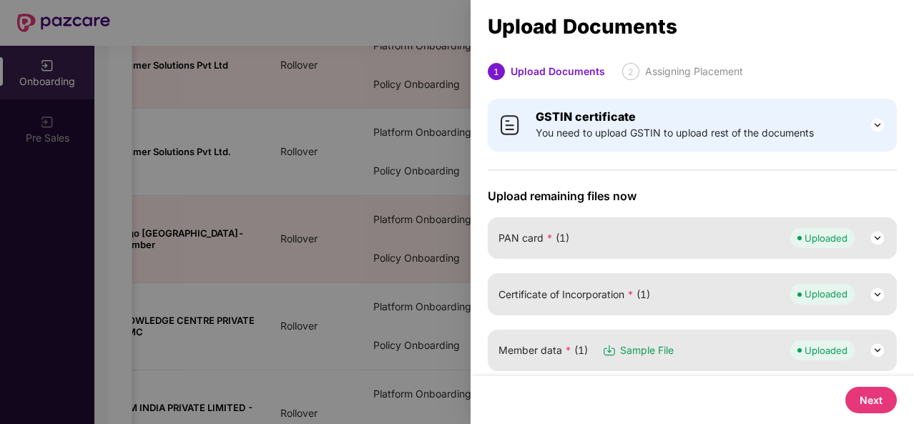
scroll to position [170, 0]
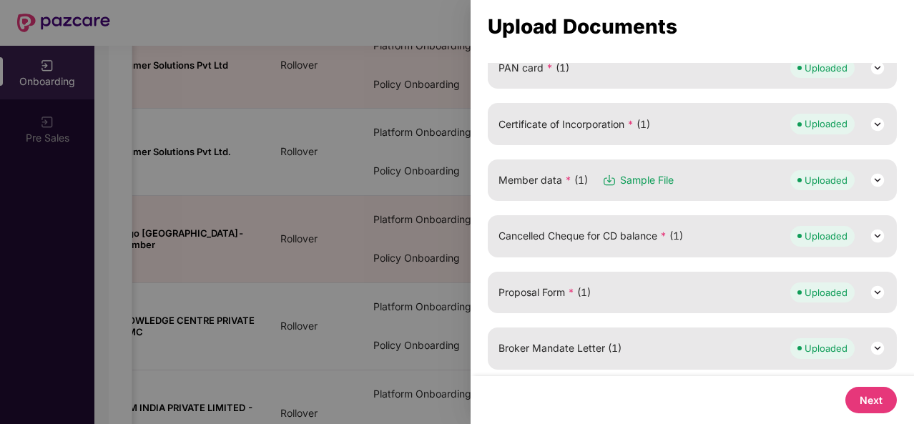
click at [891, 396] on button "Next" at bounding box center [870, 400] width 51 height 26
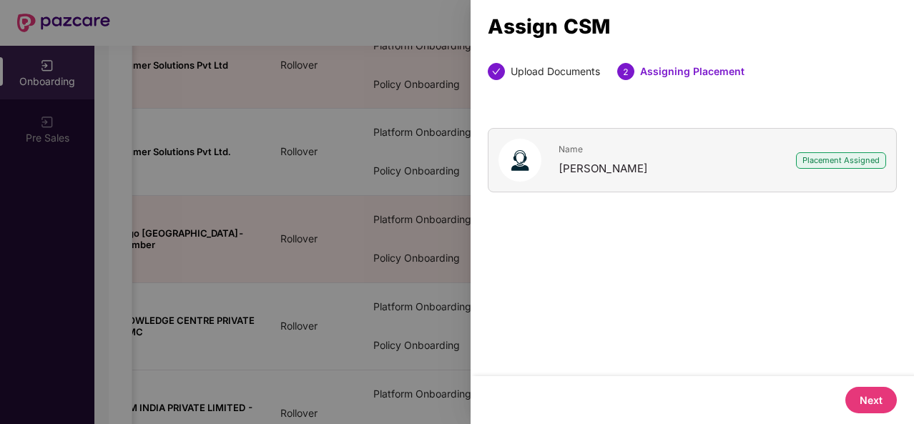
scroll to position [0, 0]
click at [891, 396] on button "Next" at bounding box center [870, 400] width 51 height 26
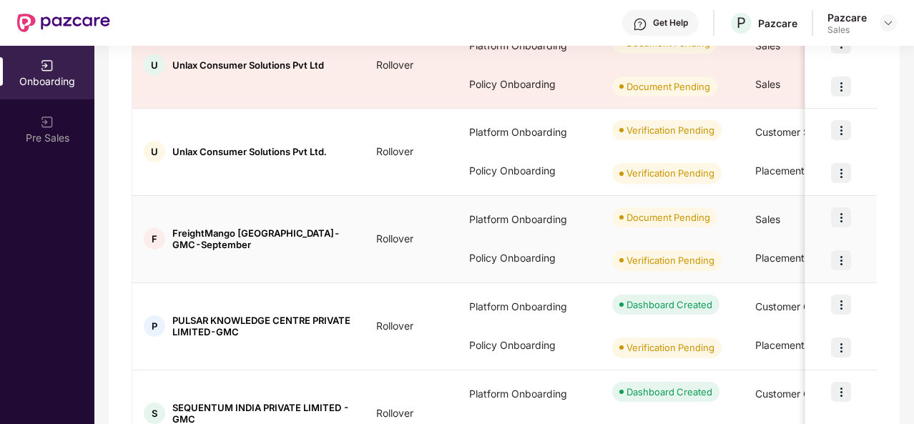
click at [837, 218] on img at bounding box center [841, 217] width 20 height 20
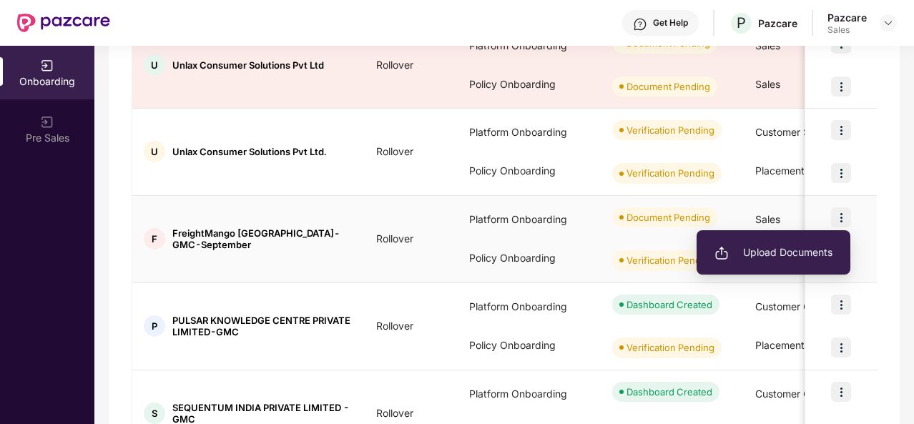
click at [789, 256] on span "Upload Documents" at bounding box center [773, 253] width 118 height 16
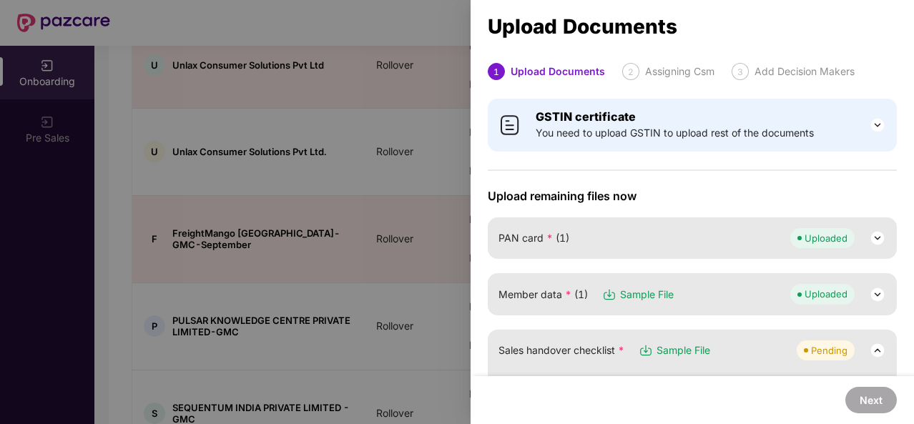
click at [452, 147] on div at bounding box center [457, 212] width 914 height 424
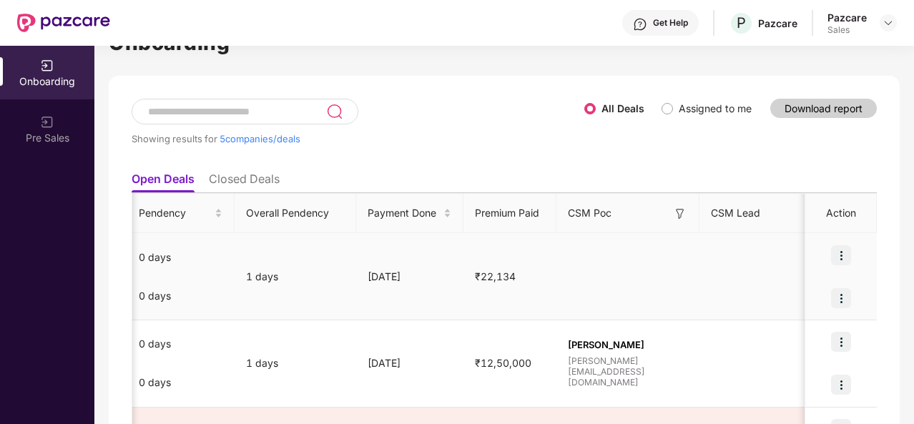
scroll to position [0, 771]
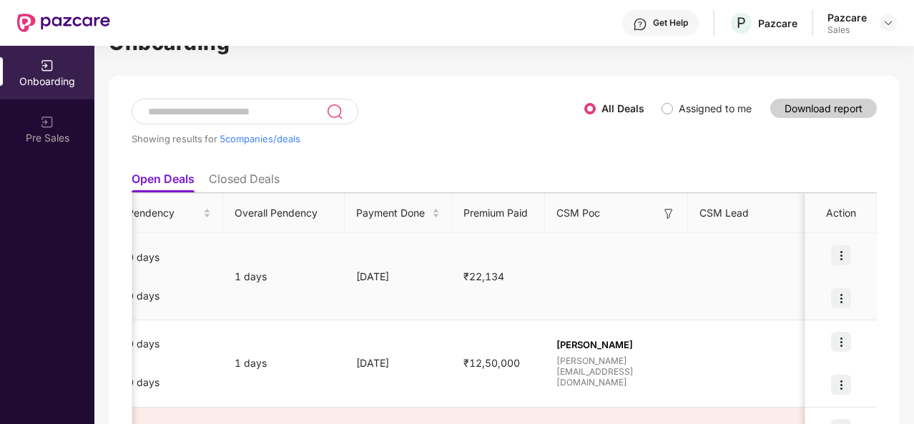
click at [847, 260] on img at bounding box center [841, 255] width 20 height 20
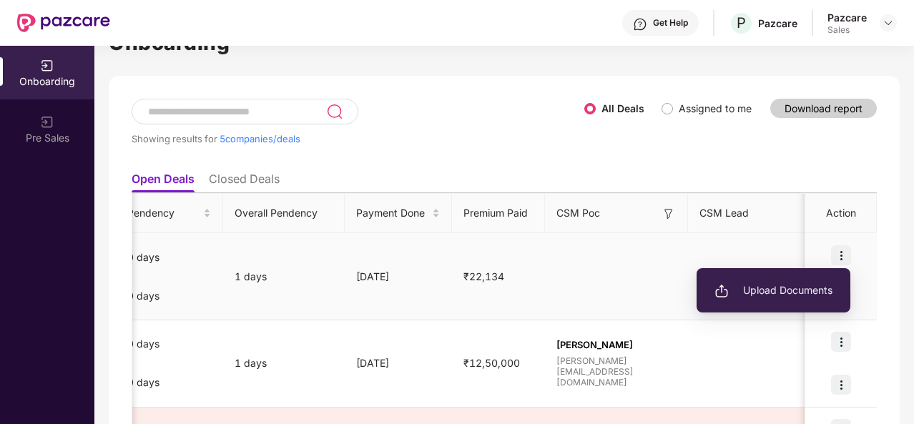
click at [799, 292] on span "Upload Documents" at bounding box center [773, 290] width 118 height 16
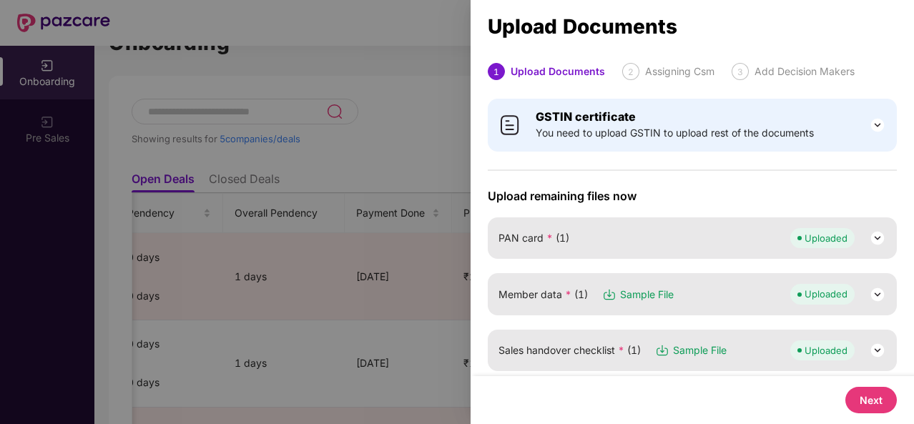
click at [390, 202] on div at bounding box center [457, 212] width 914 height 424
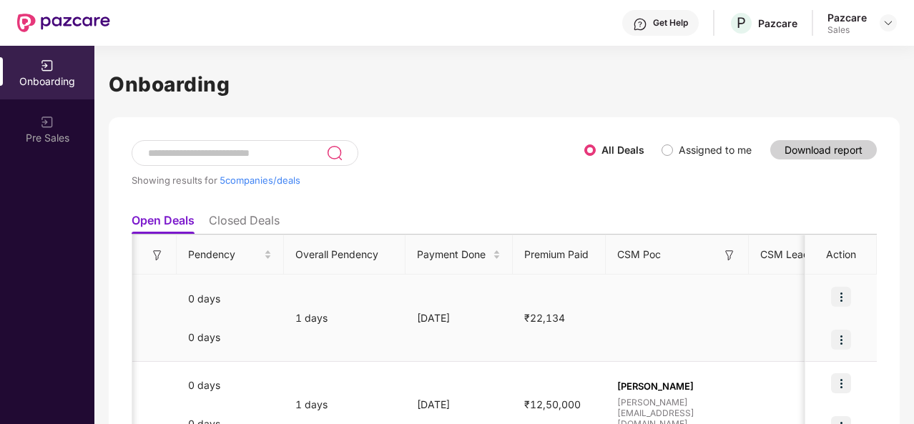
scroll to position [0, 714]
